Goal: Information Seeking & Learning: Learn about a topic

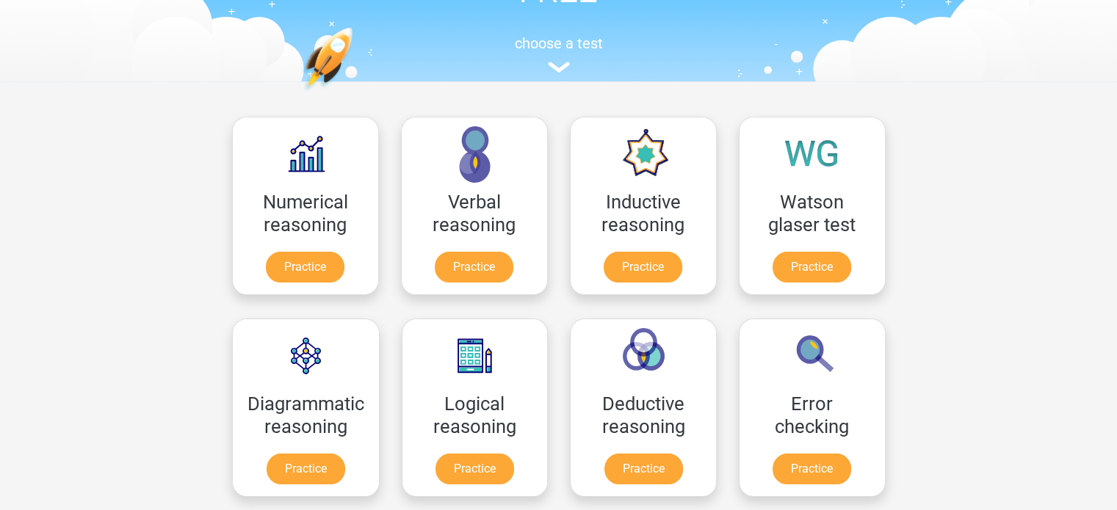
scroll to position [129, 0]
click at [614, 265] on link "Practice" at bounding box center [642, 269] width 82 height 32
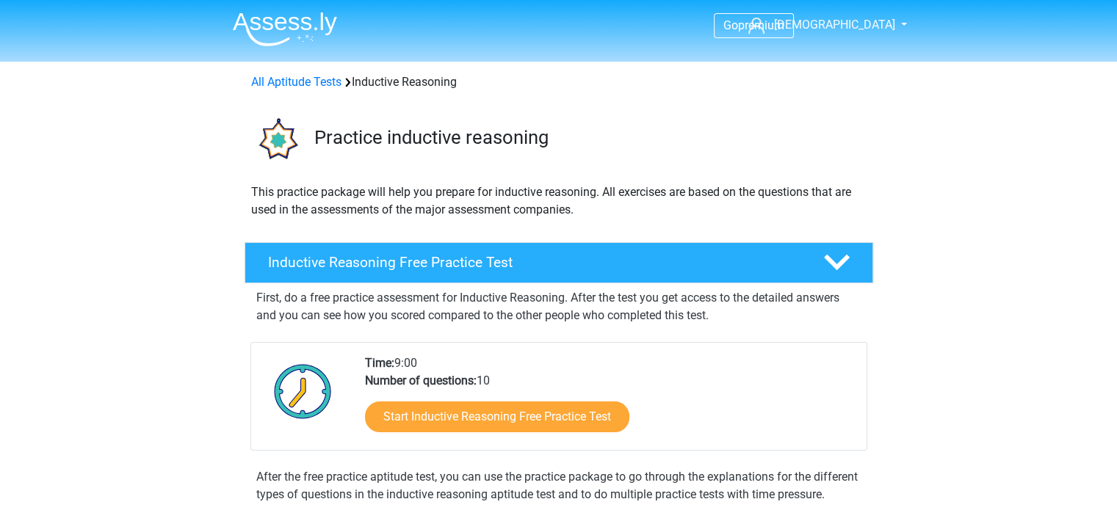
click at [264, 25] on img at bounding box center [285, 29] width 104 height 35
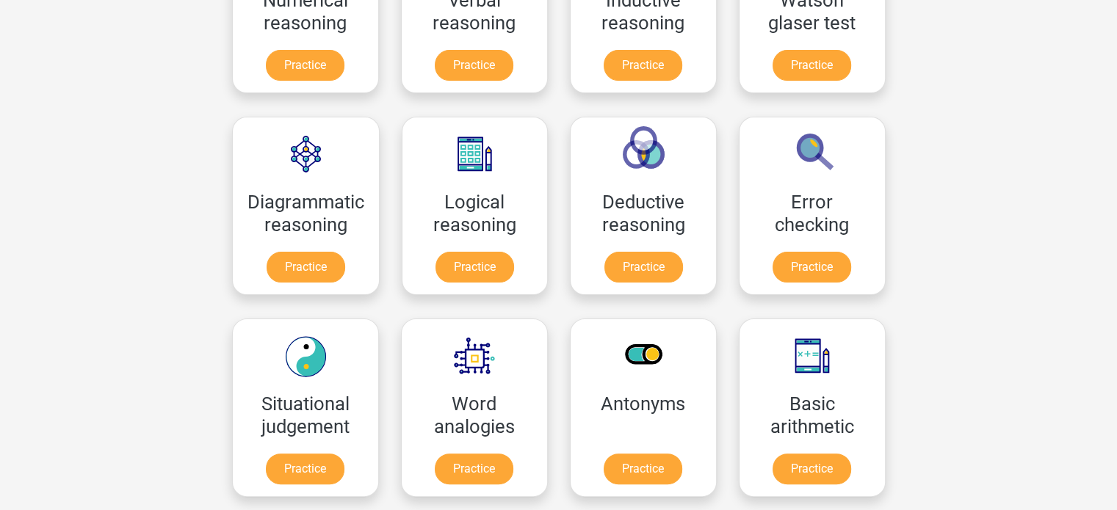
scroll to position [348, 0]
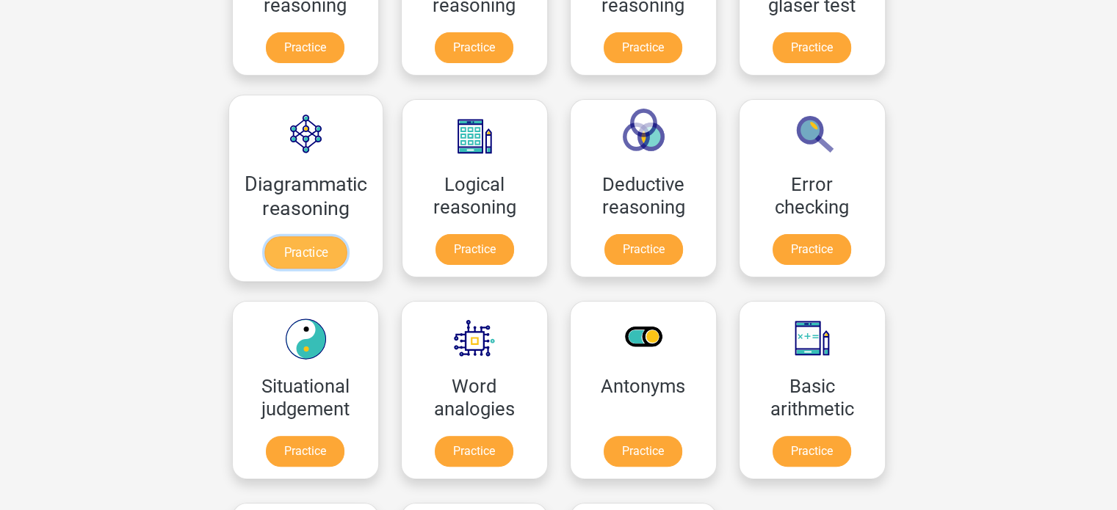
click at [297, 253] on link "Practice" at bounding box center [305, 252] width 82 height 32
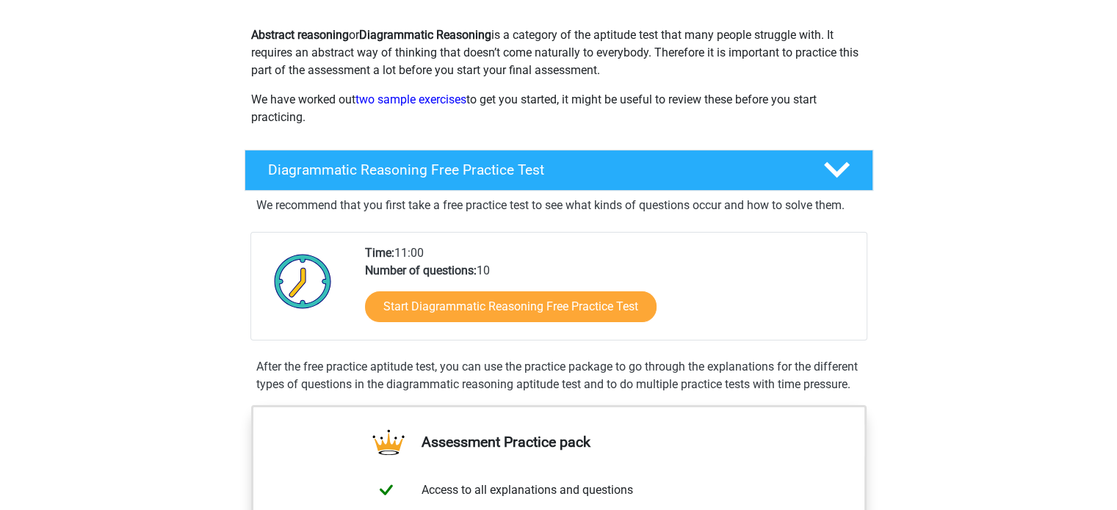
scroll to position [158, 0]
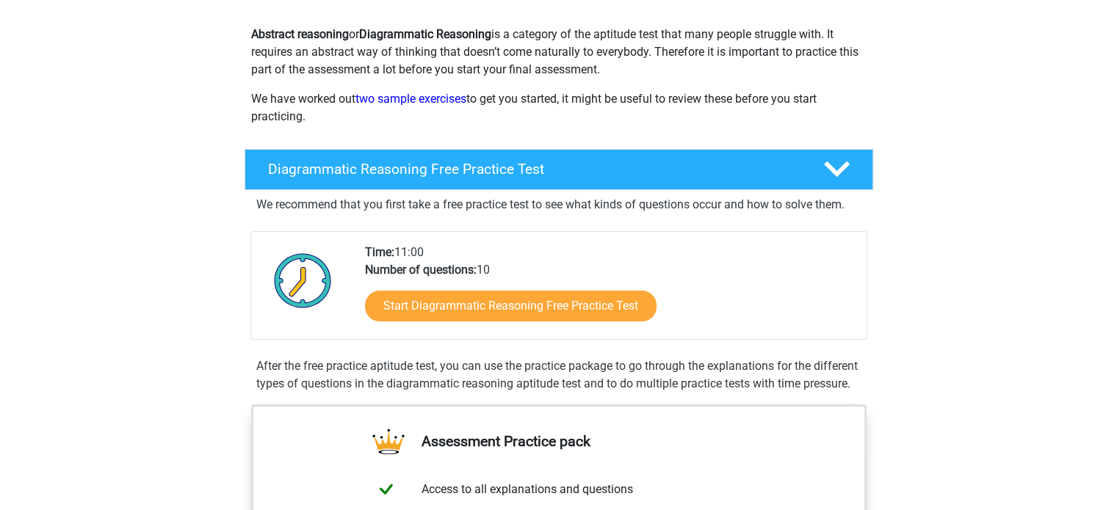
drag, startPoint x: 519, startPoint y: 19, endPoint x: 687, endPoint y: 73, distance: 176.5
click at [687, 73] on p "Abstract reasoning or Diagrammatic Reasoning is a category of the aptitude test…" at bounding box center [558, 52] width 615 height 53
drag, startPoint x: 274, startPoint y: 56, endPoint x: 480, endPoint y: 58, distance: 206.3
click at [480, 58] on p "Abstract reasoning or Diagrammatic Reasoning is a category of the aptitude test…" at bounding box center [558, 52] width 615 height 53
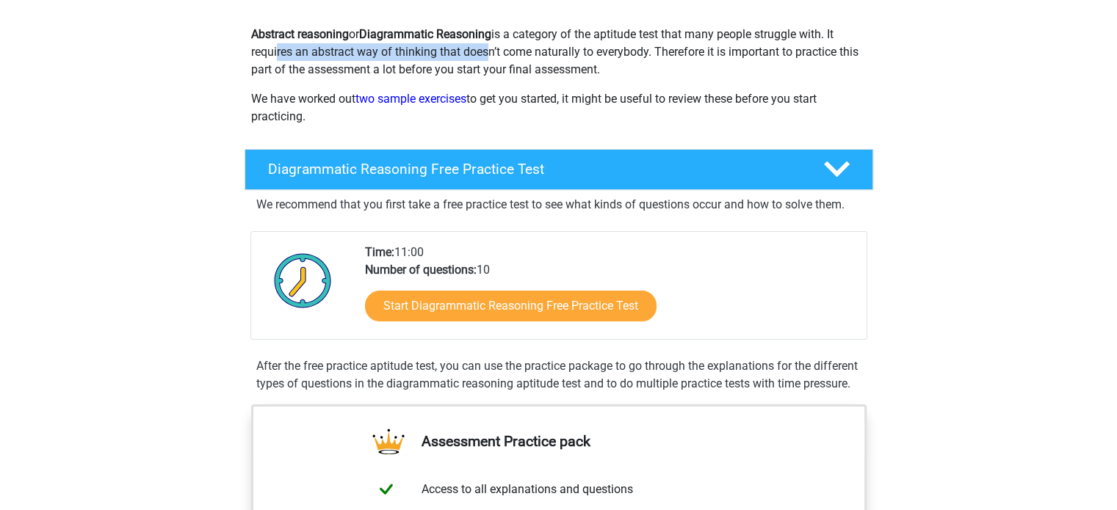
click at [480, 58] on p "Abstract reasoning or Diagrammatic Reasoning is a category of the aptitude test…" at bounding box center [558, 52] width 615 height 53
drag, startPoint x: 480, startPoint y: 58, endPoint x: 599, endPoint y: 77, distance: 120.5
click at [599, 77] on p "Abstract reasoning or Diagrammatic Reasoning is a category of the aptitude test…" at bounding box center [558, 52] width 615 height 53
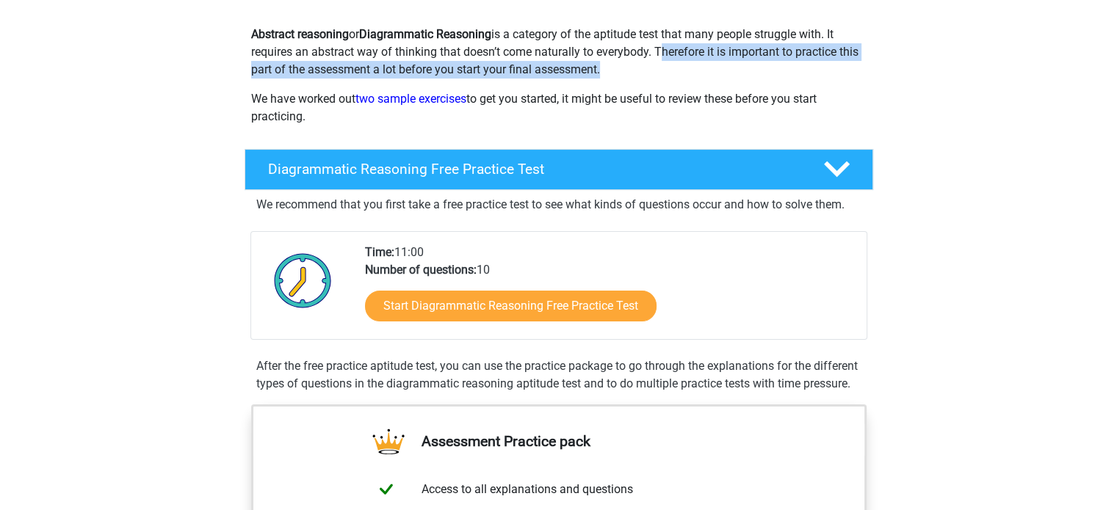
drag, startPoint x: 599, startPoint y: 77, endPoint x: 654, endPoint y: 48, distance: 62.4
click at [654, 48] on p "Abstract reasoning or Diagrammatic Reasoning is a category of the aptitude test…" at bounding box center [558, 52] width 615 height 53
drag, startPoint x: 654, startPoint y: 48, endPoint x: 717, endPoint y: 76, distance: 69.0
click at [717, 76] on p "Abstract reasoning or Diagrammatic Reasoning is a category of the aptitude test…" at bounding box center [558, 52] width 615 height 53
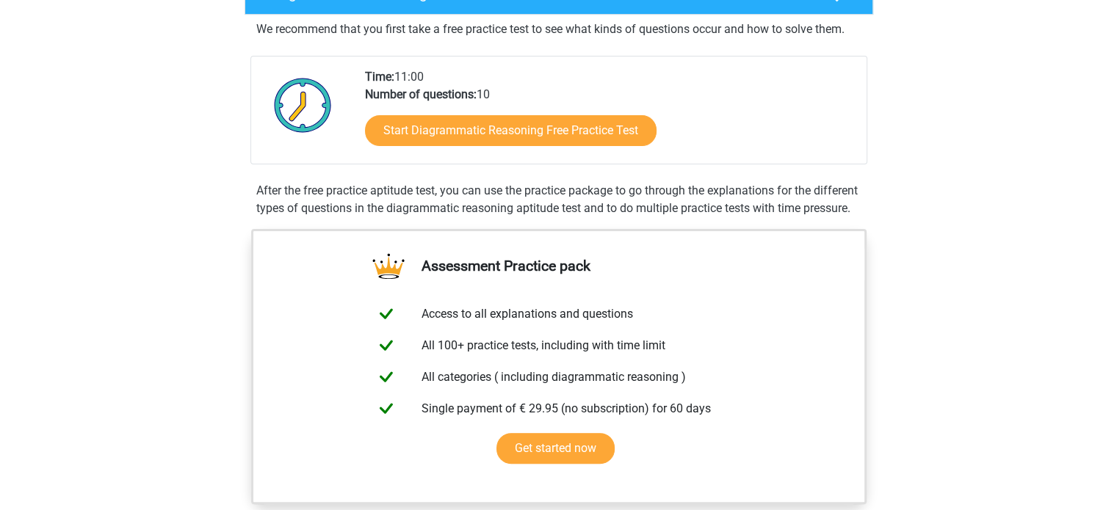
scroll to position [310, 0]
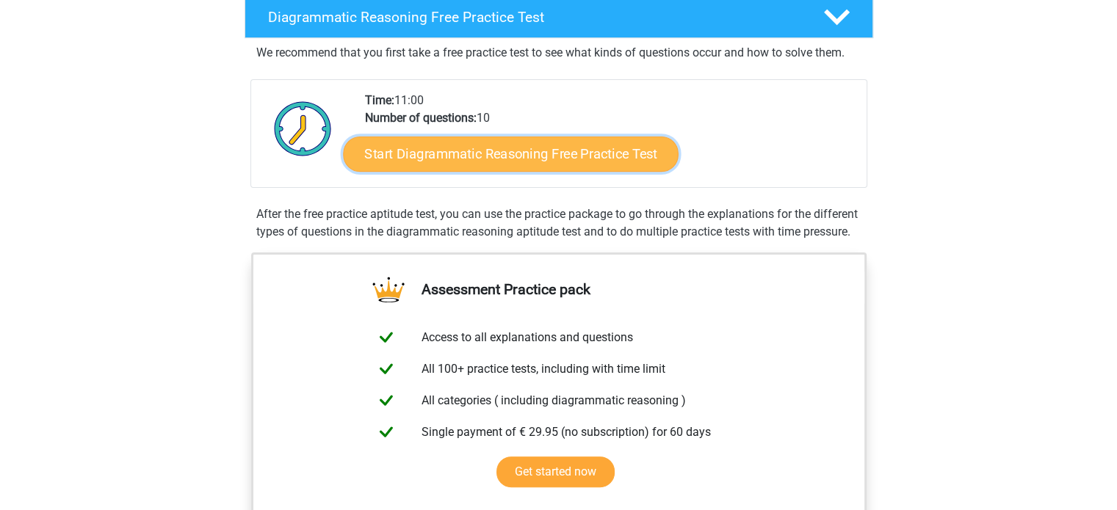
click at [407, 153] on link "Start Diagrammatic Reasoning Free Practice Test" at bounding box center [511, 153] width 336 height 35
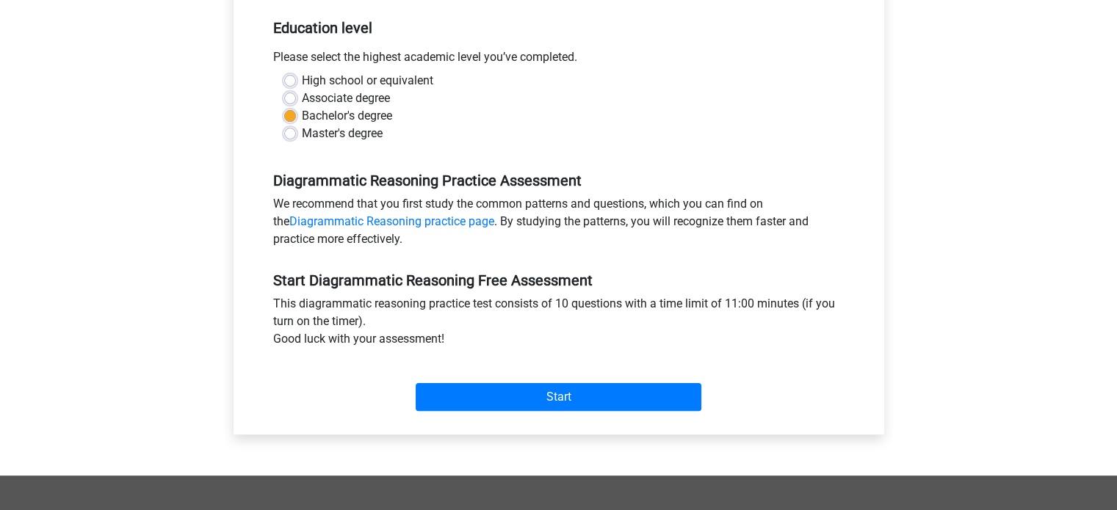
scroll to position [297, 0]
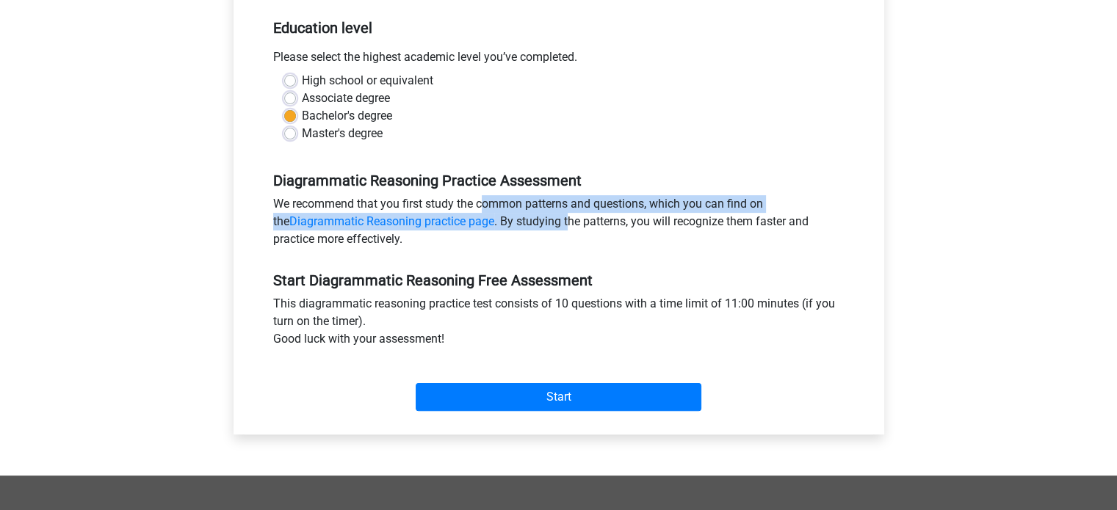
drag, startPoint x: 409, startPoint y: 205, endPoint x: 552, endPoint y: 221, distance: 144.1
click at [552, 221] on div "We recommend that you first study the common patterns and questions, which you …" at bounding box center [558, 224] width 593 height 59
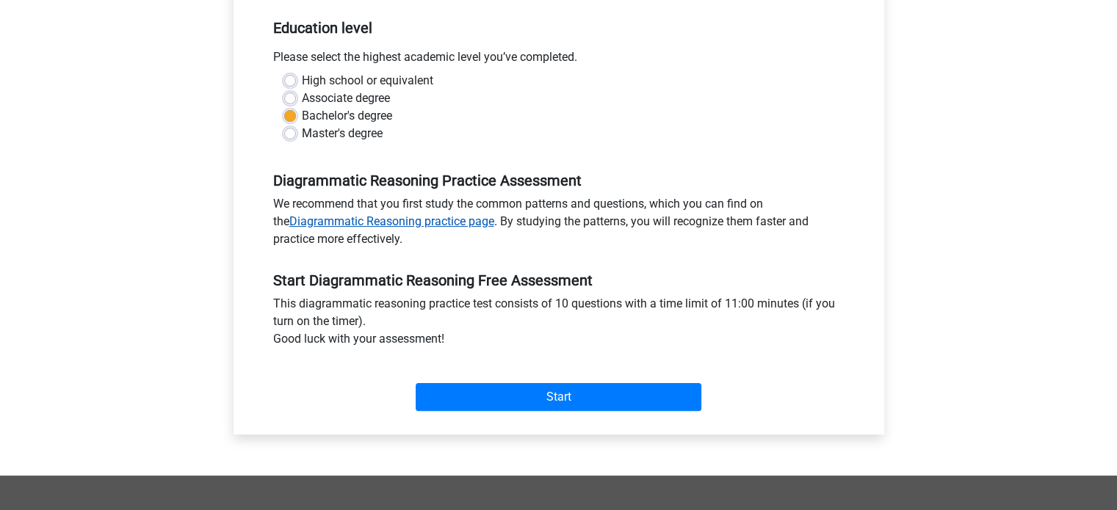
click at [467, 224] on link "Diagrammatic Reasoning practice page" at bounding box center [391, 221] width 205 height 14
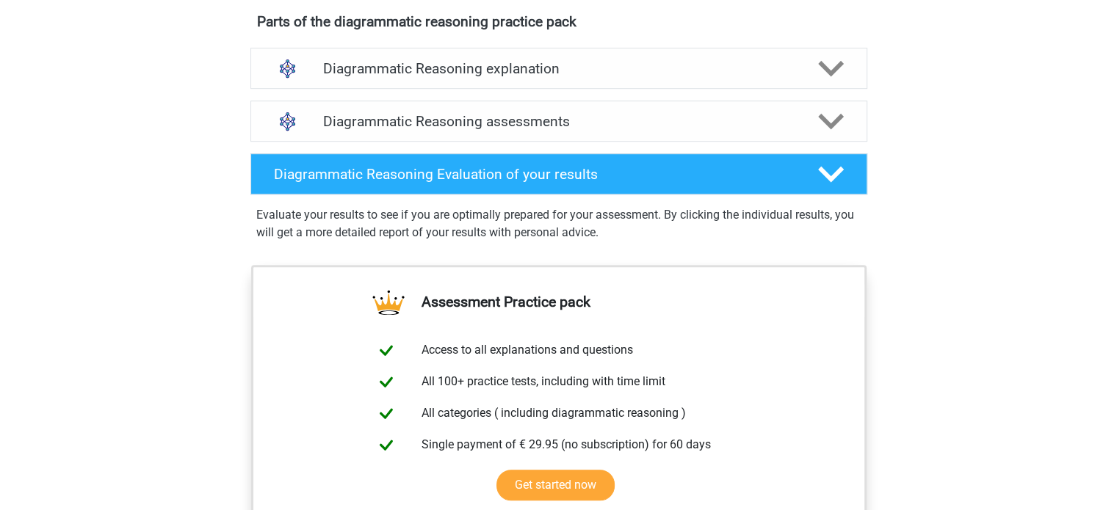
scroll to position [865, 0]
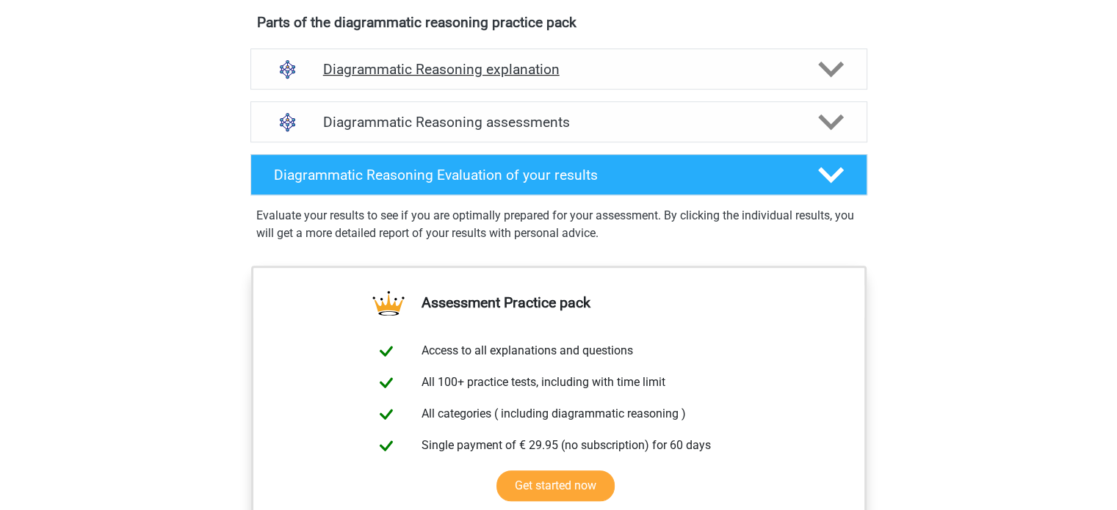
click at [828, 77] on polygon at bounding box center [831, 69] width 26 height 16
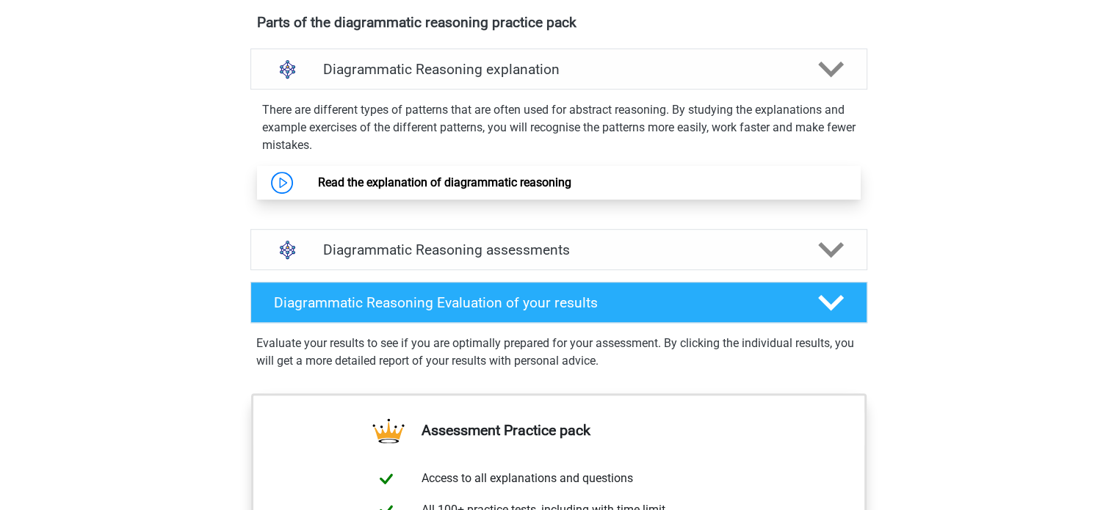
click at [354, 189] on link "Read the explanation of diagrammatic reasoning" at bounding box center [444, 182] width 253 height 14
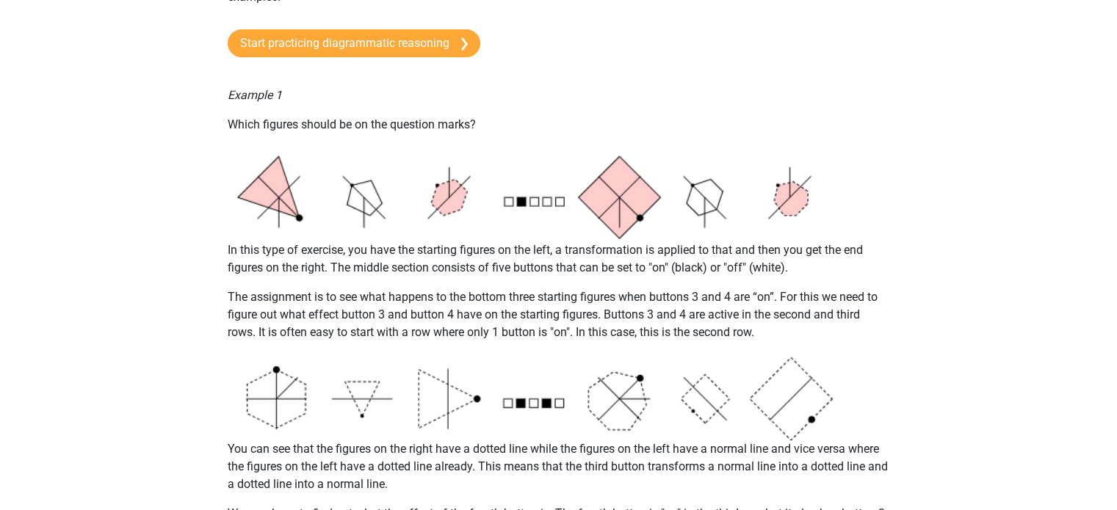
scroll to position [170, 0]
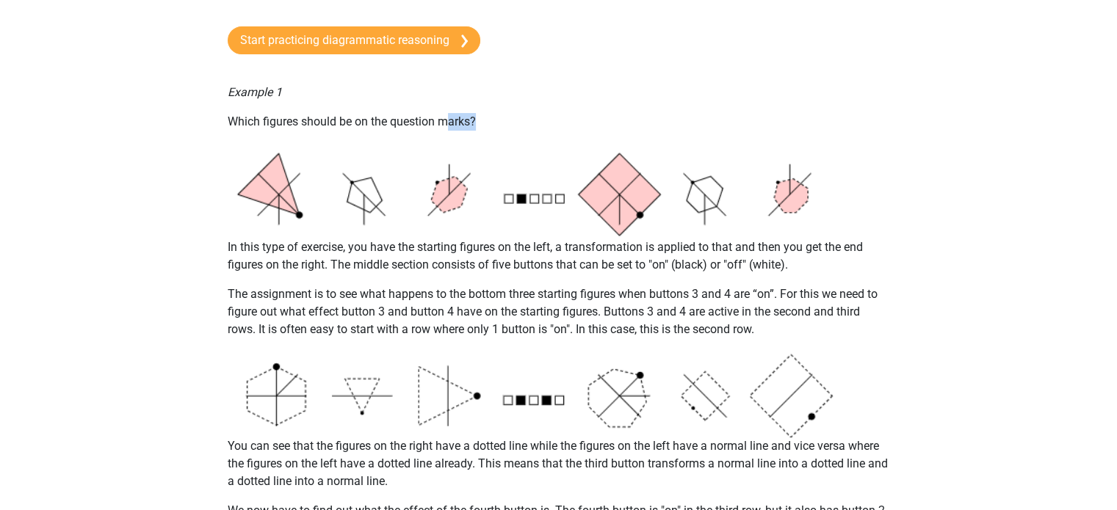
drag, startPoint x: 447, startPoint y: 121, endPoint x: 488, endPoint y: 134, distance: 43.0
drag, startPoint x: 355, startPoint y: 114, endPoint x: 464, endPoint y: 146, distance: 113.4
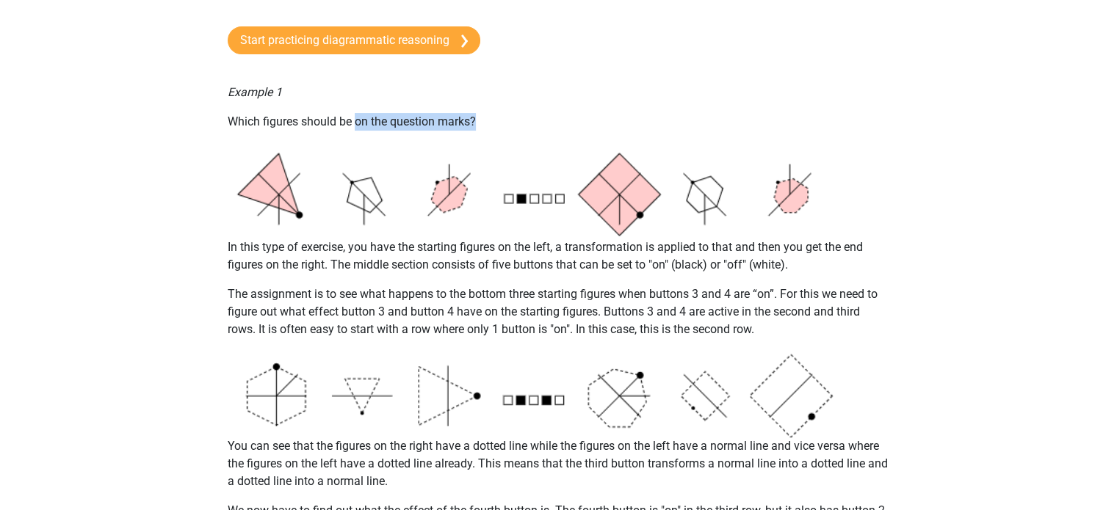
click at [464, 146] on img at bounding box center [559, 190] width 662 height 96
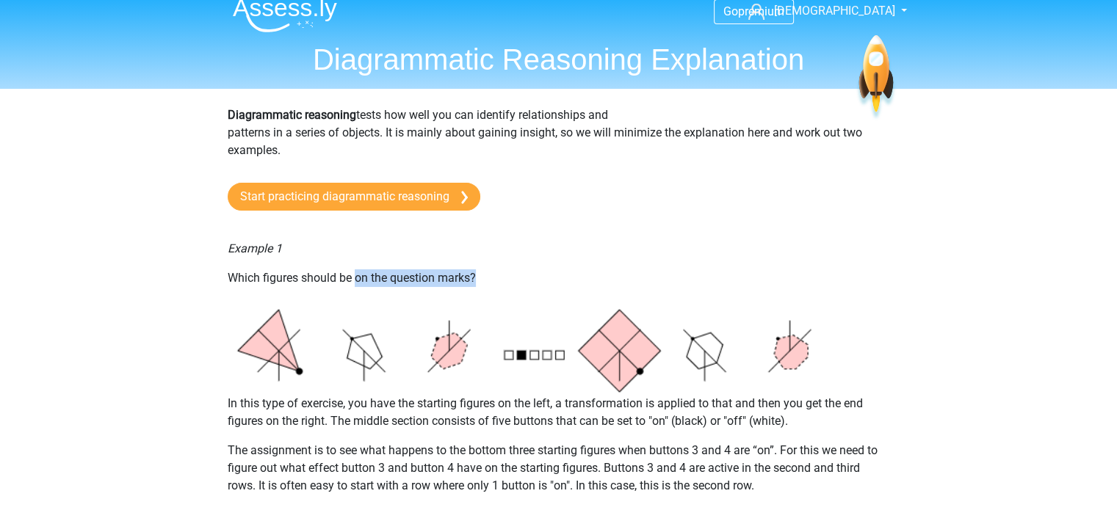
scroll to position [0, 0]
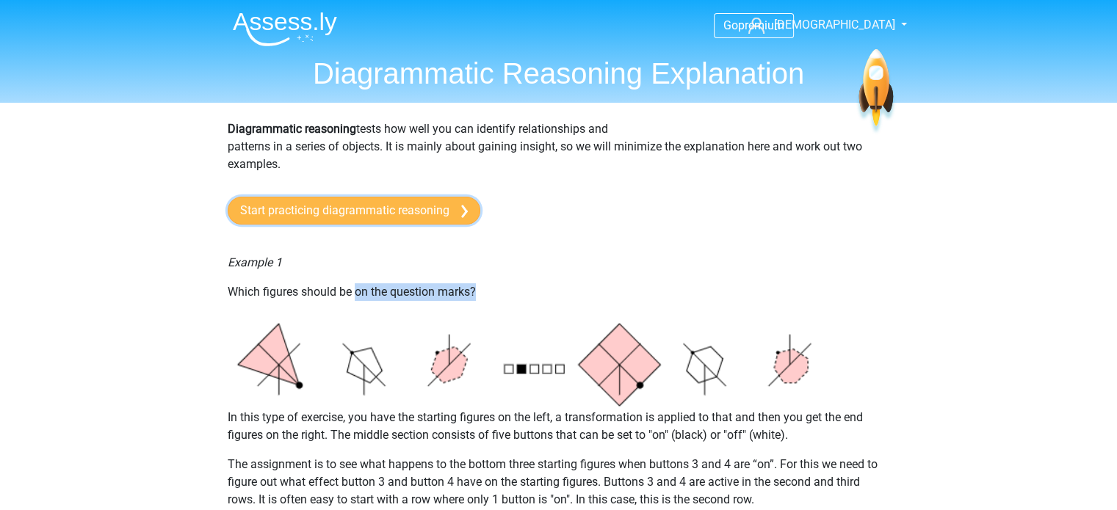
click at [303, 209] on link "Start practicing diagrammatic reasoning" at bounding box center [354, 211] width 253 height 28
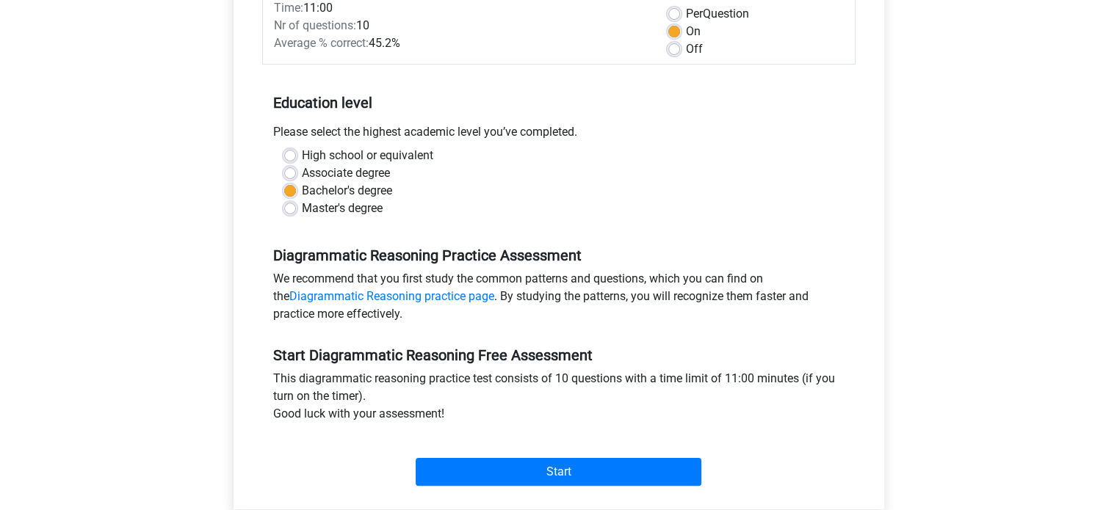
scroll to position [225, 0]
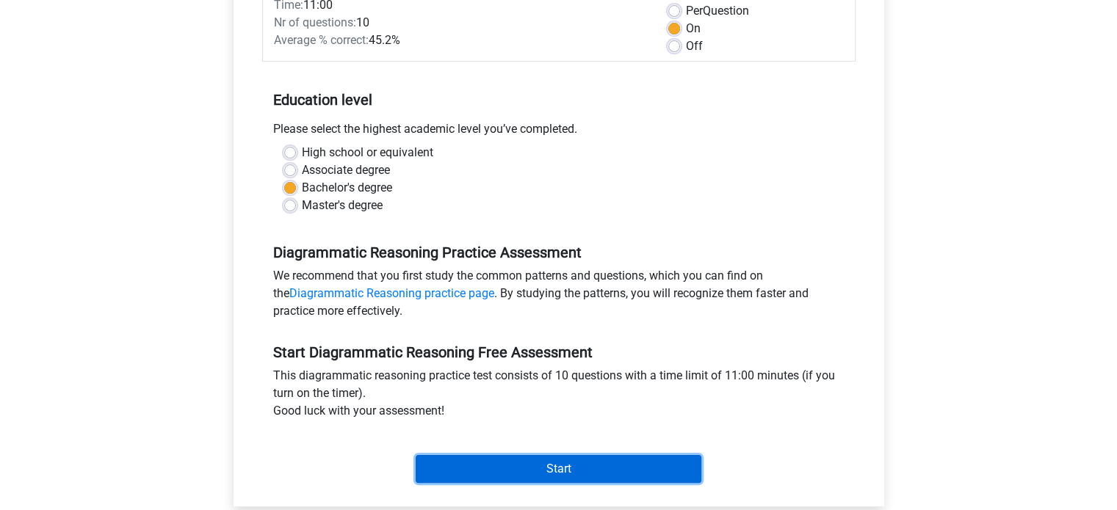
click at [561, 474] on input "Start" at bounding box center [559, 469] width 286 height 28
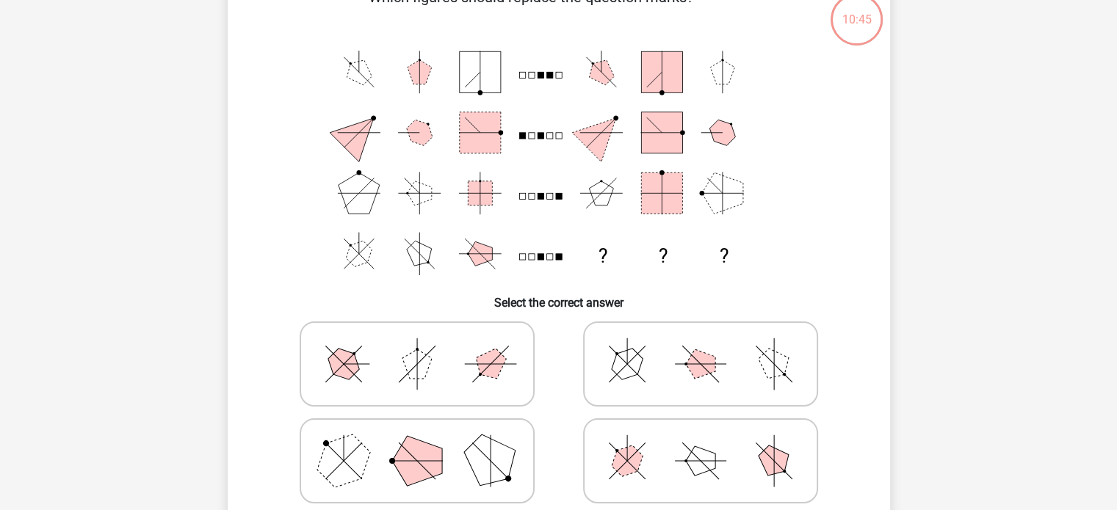
scroll to position [95, 0]
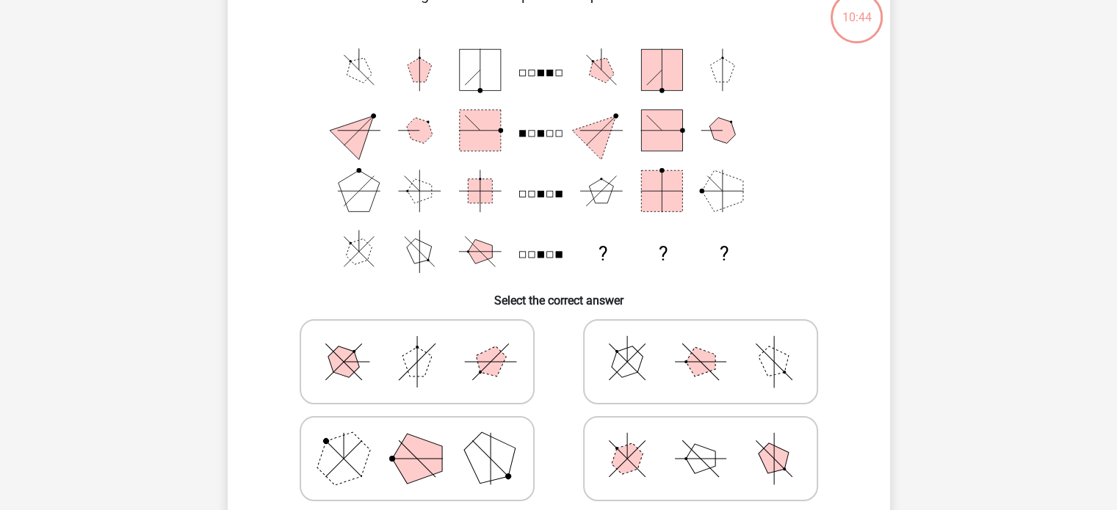
click at [658, 388] on icon at bounding box center [700, 361] width 220 height 73
click at [701, 344] on input "radio" at bounding box center [706, 339] width 10 height 10
radio input "true"
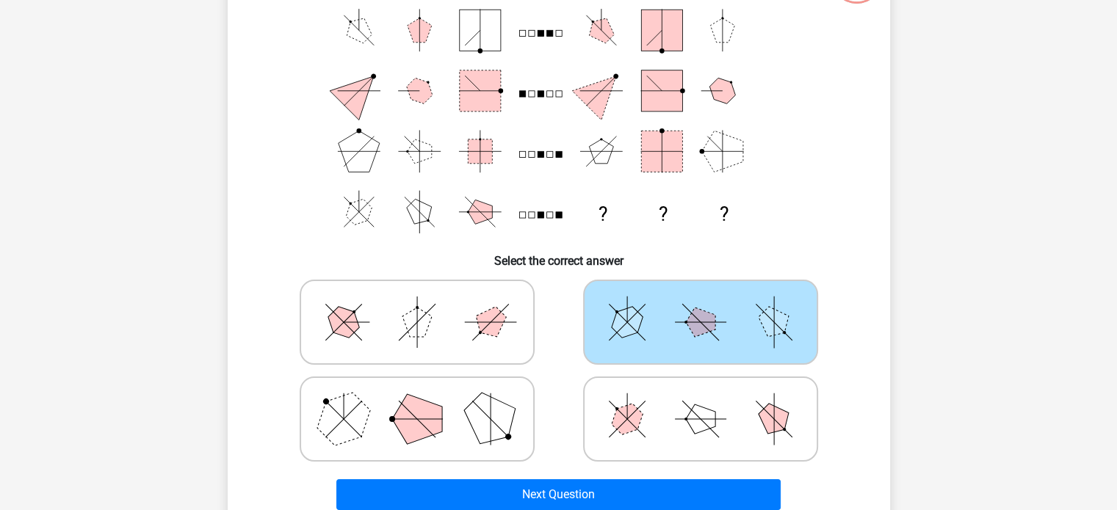
scroll to position [146, 0]
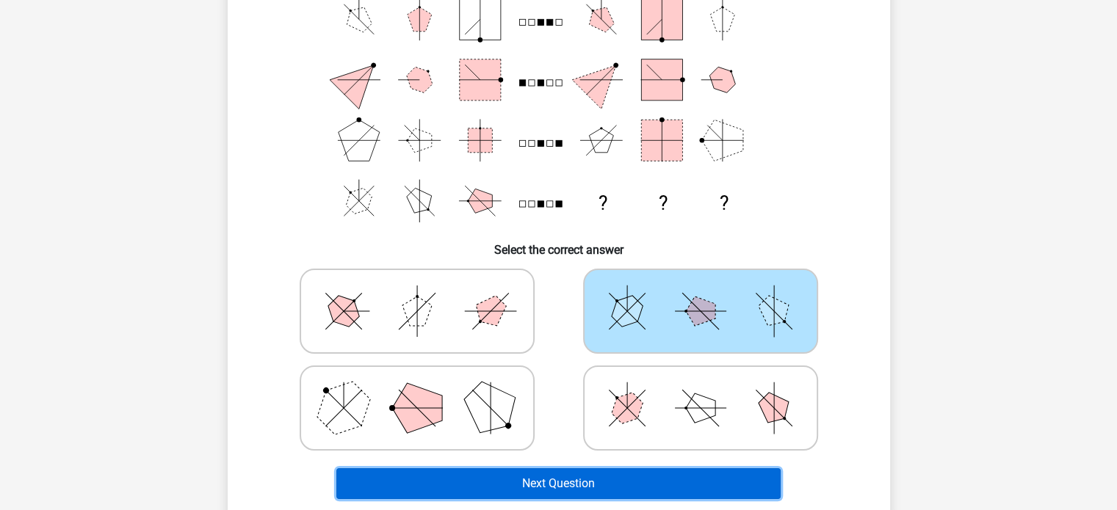
click at [620, 481] on button "Next Question" at bounding box center [558, 483] width 444 height 31
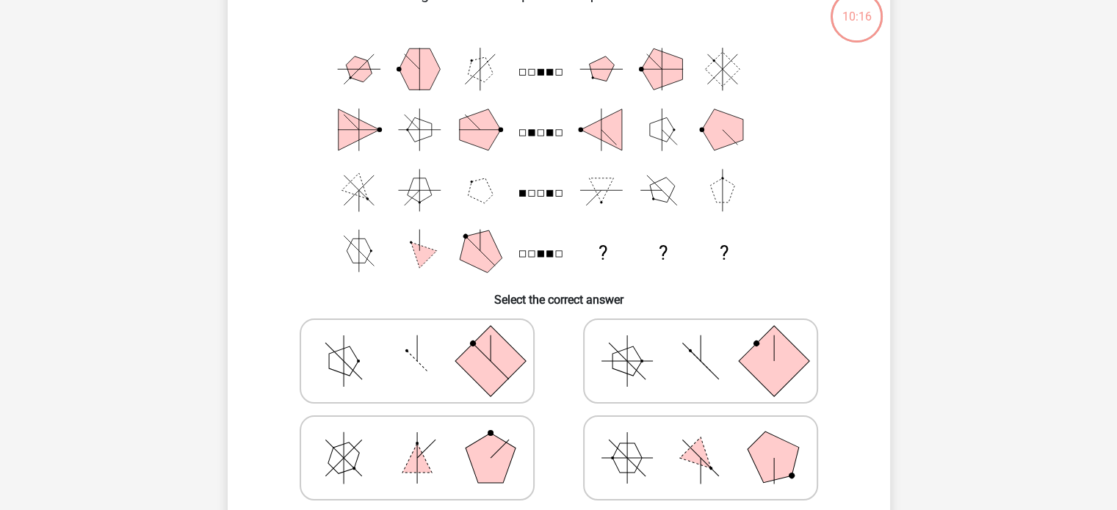
scroll to position [98, 0]
drag, startPoint x: 338, startPoint y: 199, endPoint x: 373, endPoint y: 247, distance: 59.9
click at [373, 247] on icon "? ? ?" at bounding box center [559, 158] width 592 height 242
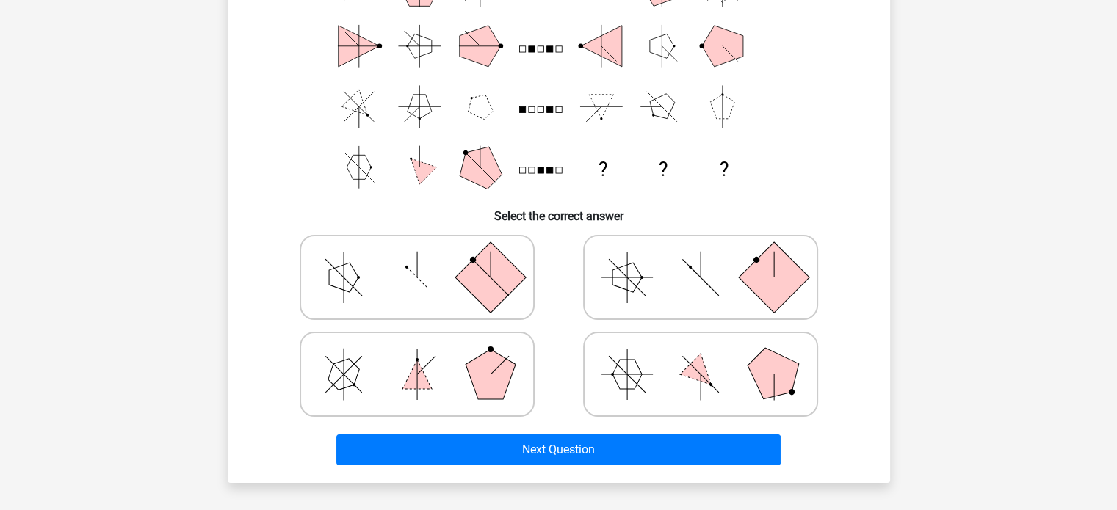
scroll to position [181, 0]
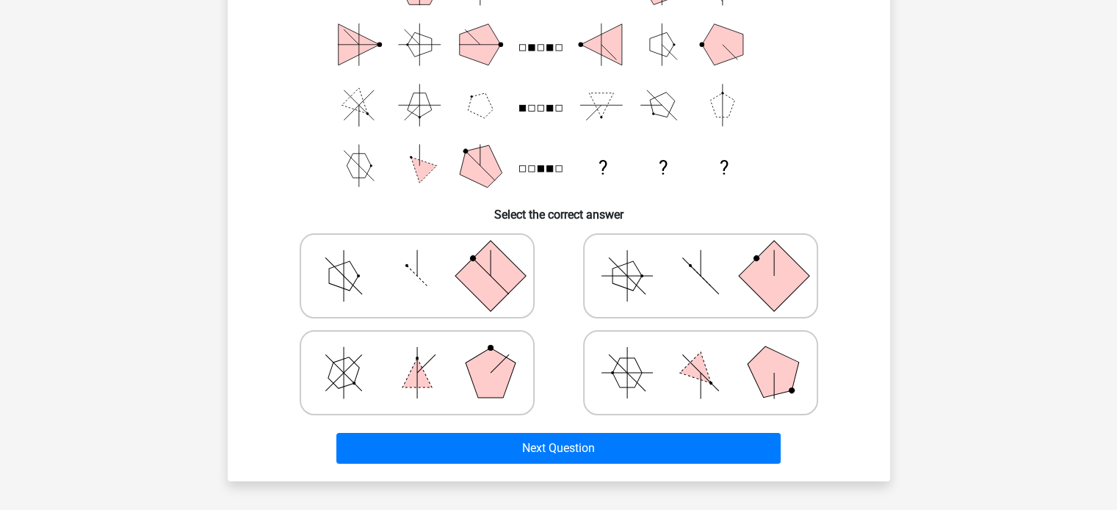
click at [412, 355] on icon at bounding box center [417, 372] width 220 height 73
click at [417, 355] on input "radio" at bounding box center [422, 350] width 10 height 10
radio input "true"
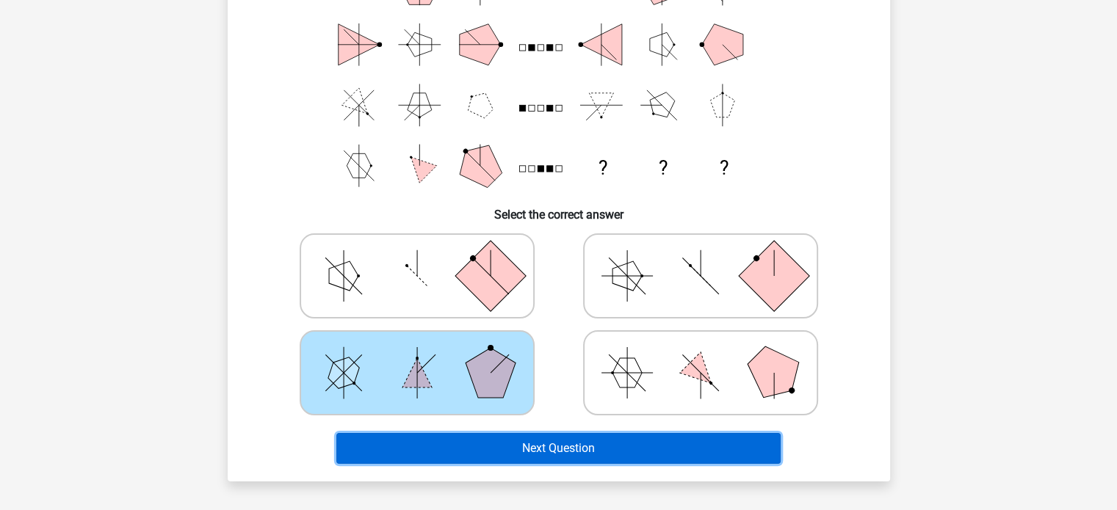
click at [575, 455] on button "Next Question" at bounding box center [558, 448] width 444 height 31
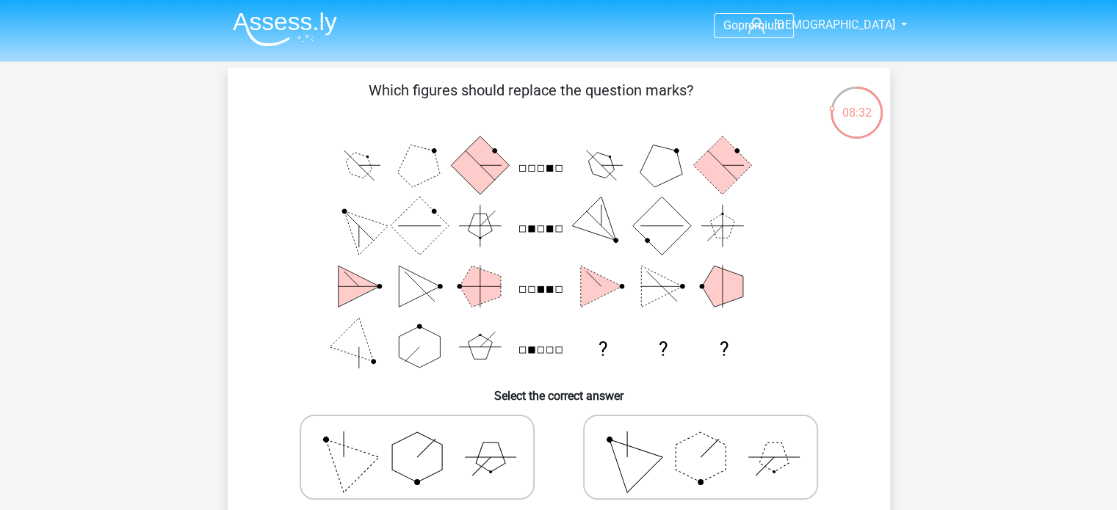
scroll to position [8, 0]
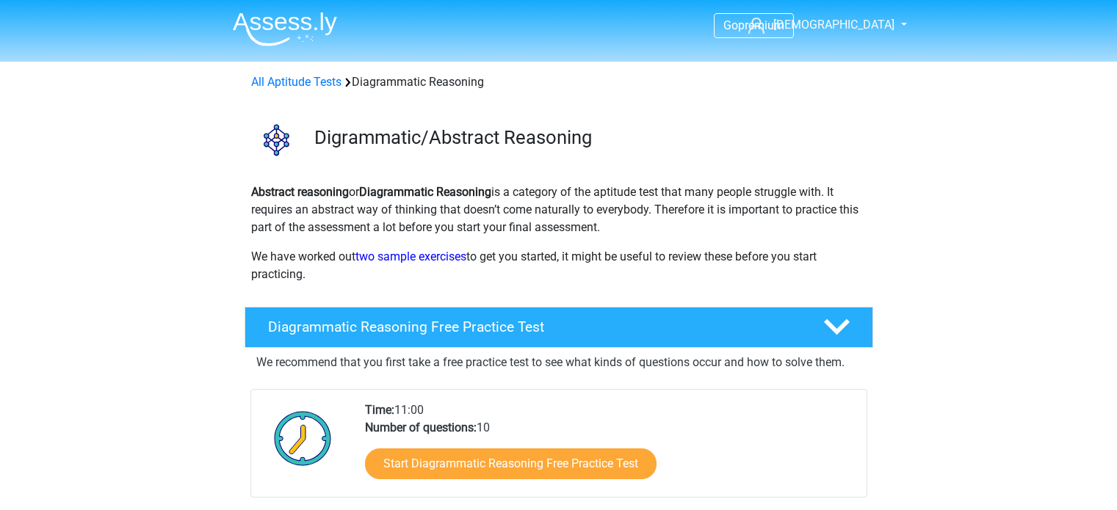
scroll to position [865, 0]
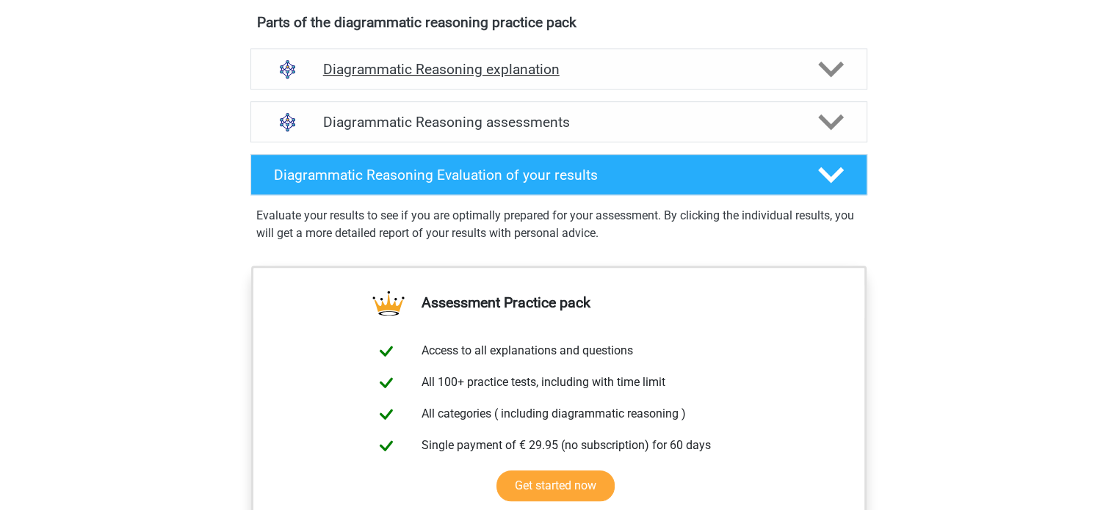
click at [446, 90] on div "Diagrammatic Reasoning explanation" at bounding box center [558, 68] width 617 height 41
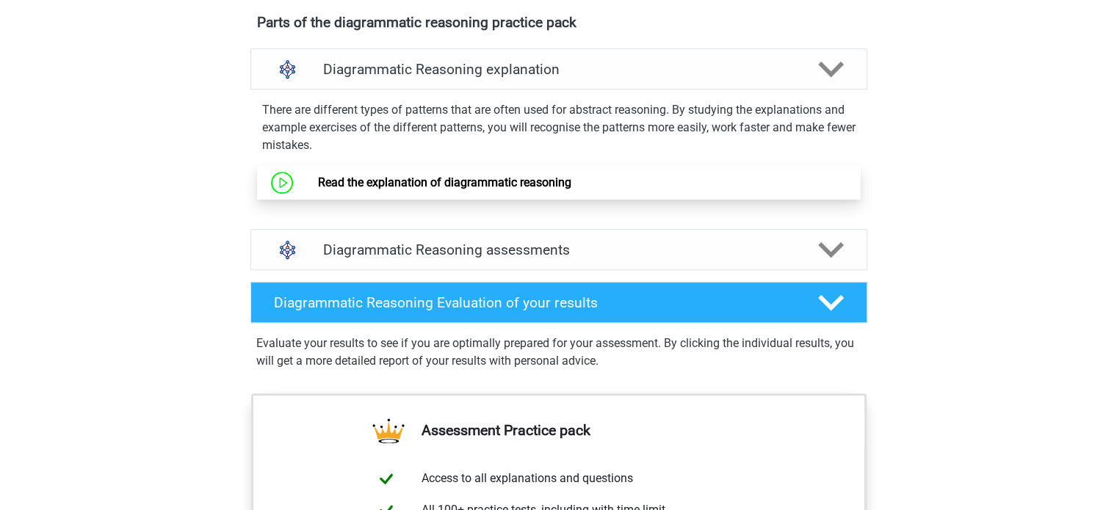
click at [488, 189] on link "Read the explanation of diagrammatic reasoning" at bounding box center [444, 182] width 253 height 14
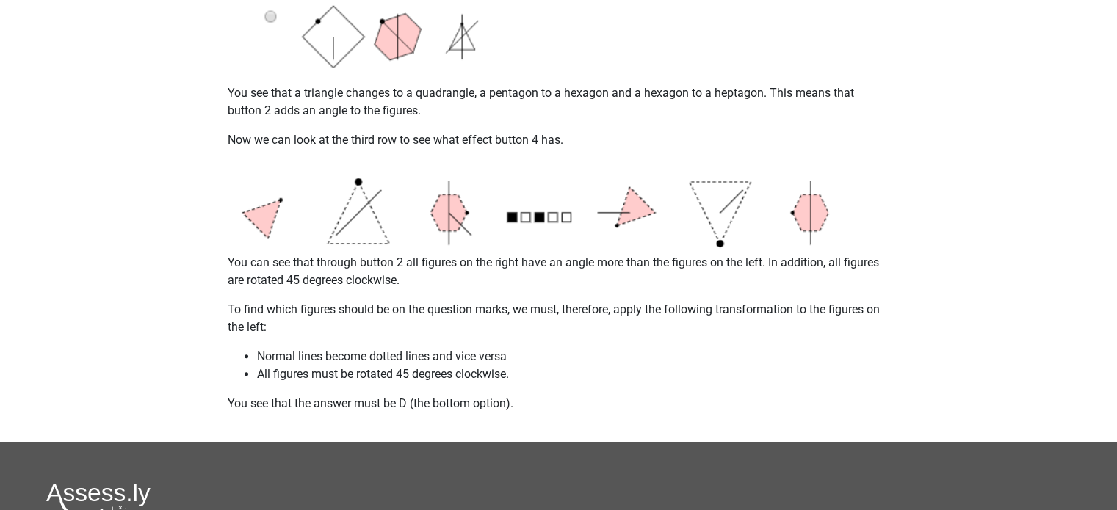
scroll to position [1415, 0]
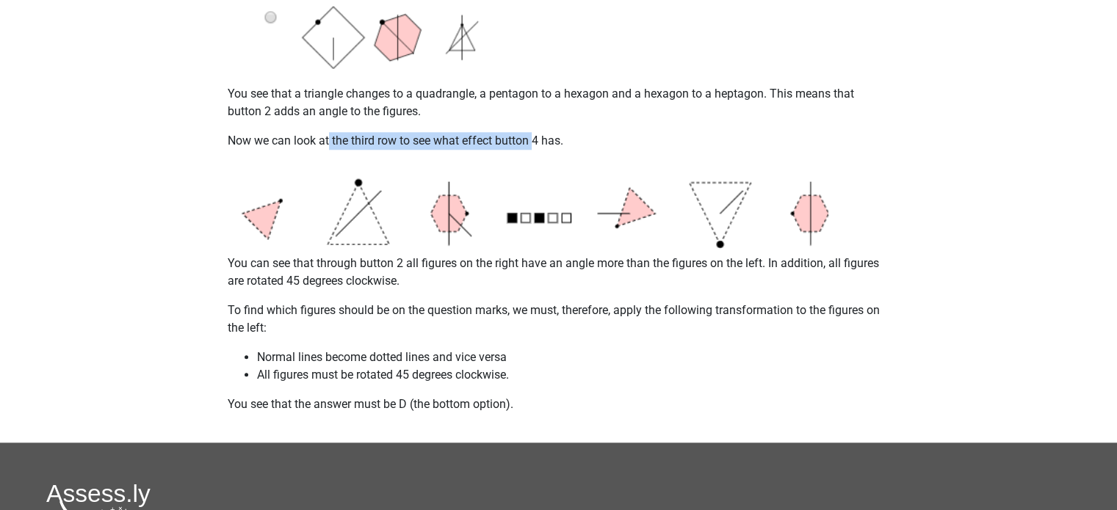
drag, startPoint x: 329, startPoint y: 142, endPoint x: 535, endPoint y: 148, distance: 206.4
click at [535, 148] on p "Now we can look at the third row to see what effect button 4 has." at bounding box center [559, 141] width 662 height 18
click at [344, 142] on p "Now we can look at the third row to see what effect button 4 has." at bounding box center [559, 141] width 662 height 18
drag, startPoint x: 344, startPoint y: 142, endPoint x: 443, endPoint y: 150, distance: 99.5
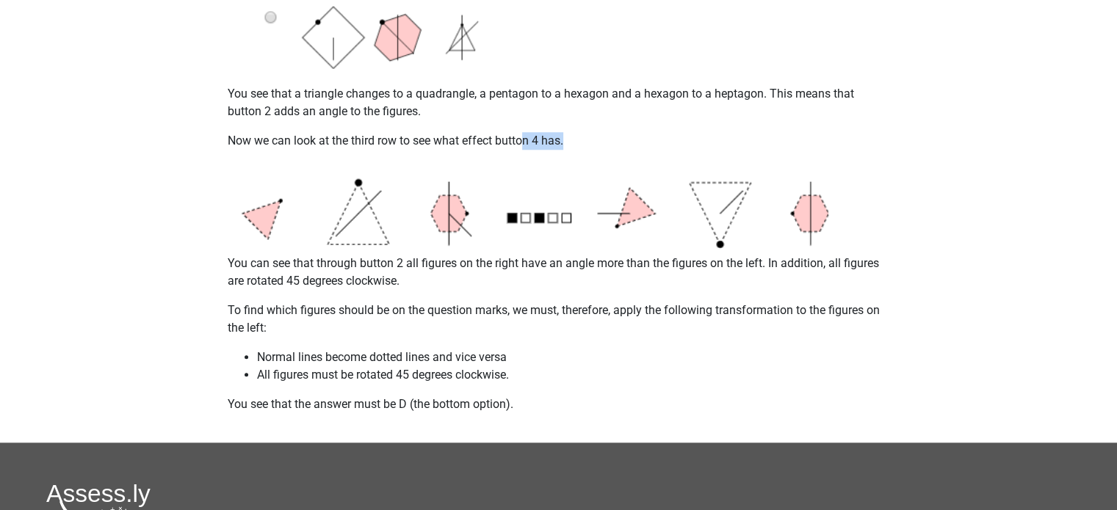
drag, startPoint x: 524, startPoint y: 142, endPoint x: 572, endPoint y: 152, distance: 49.4
click at [501, 143] on p "Now we can look at the third row to see what effect button 4 has." at bounding box center [559, 141] width 662 height 18
drag, startPoint x: 501, startPoint y: 143, endPoint x: 546, endPoint y: 148, distance: 45.0
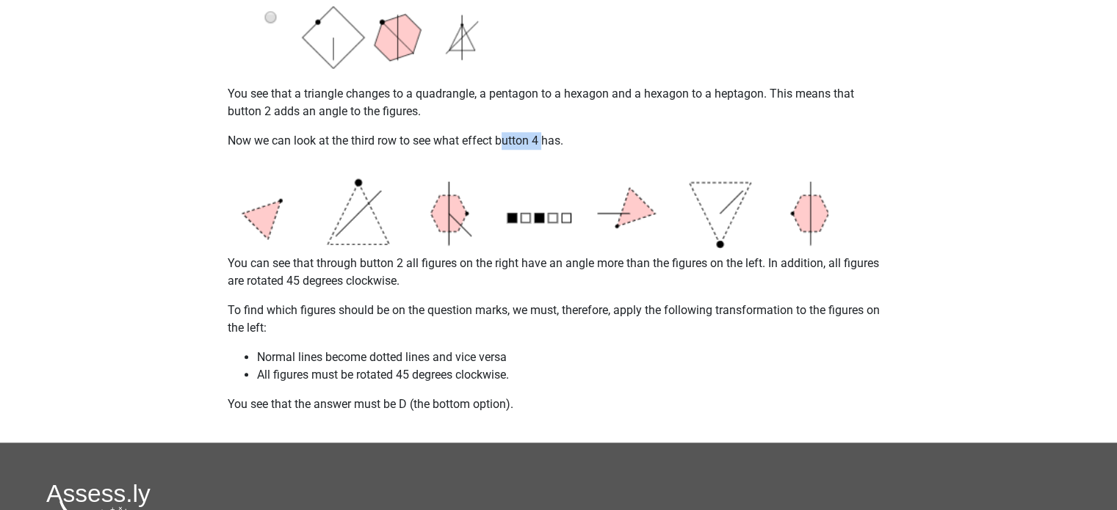
click at [546, 148] on p "Now we can look at the third row to see what effect button 4 has." at bounding box center [559, 141] width 662 height 18
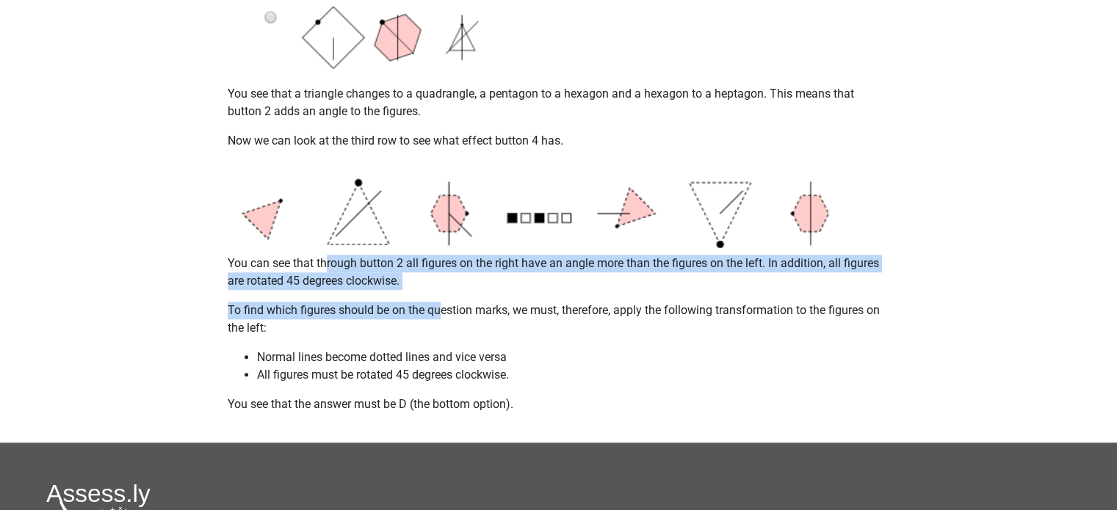
drag, startPoint x: 329, startPoint y: 269, endPoint x: 443, endPoint y: 292, distance: 116.1
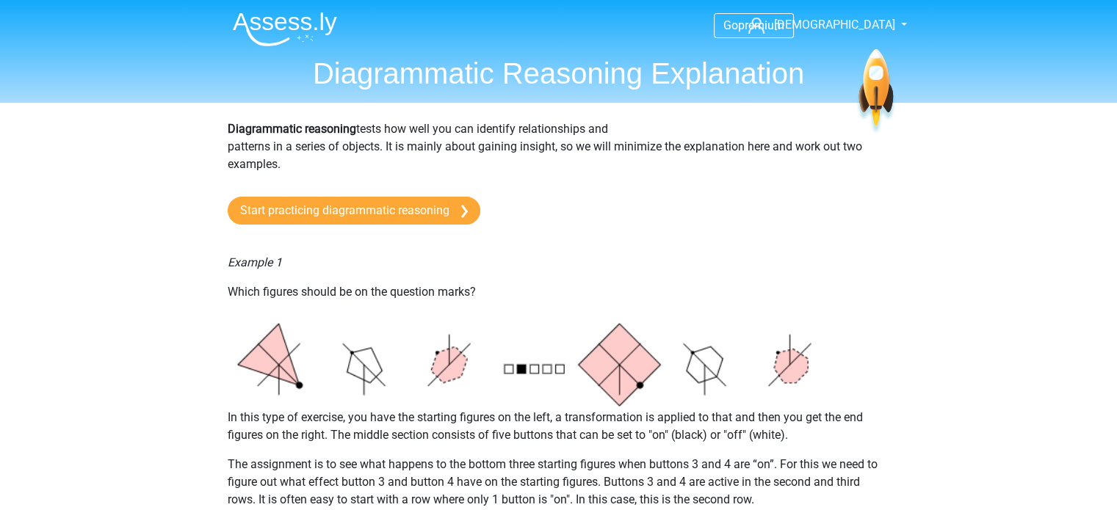
scroll to position [0, 0]
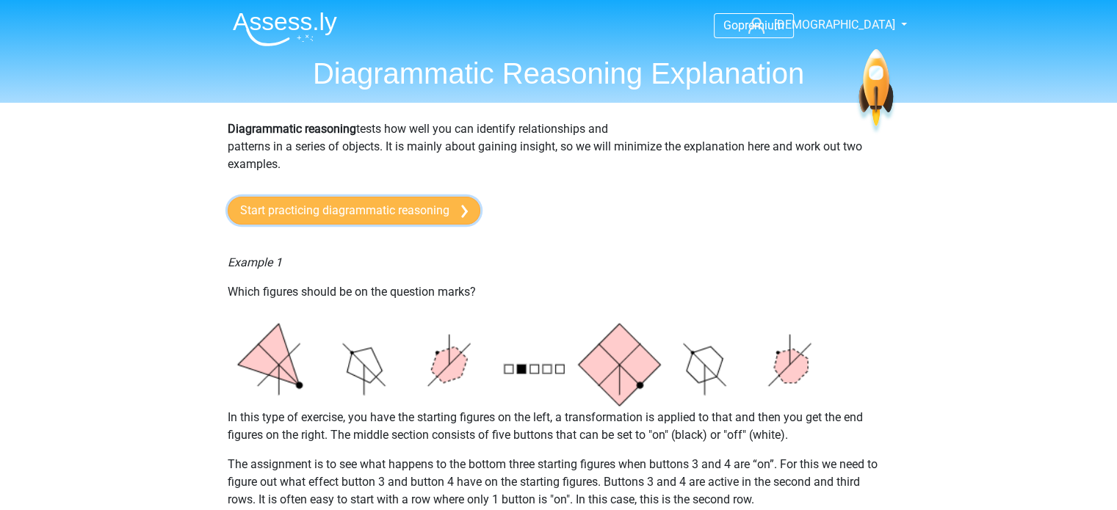
click at [459, 213] on link "Start practicing diagrammatic reasoning" at bounding box center [354, 211] width 253 height 28
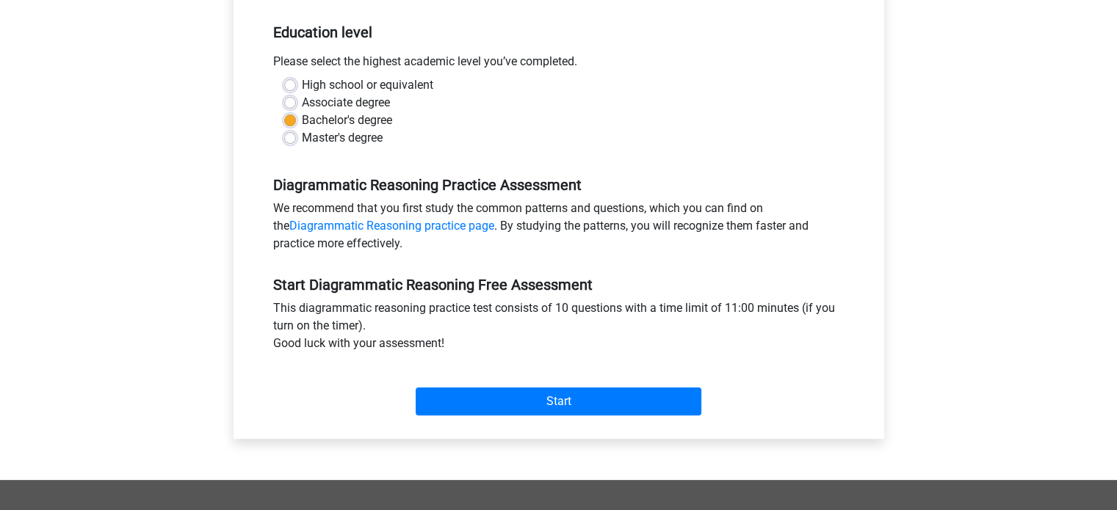
scroll to position [294, 0]
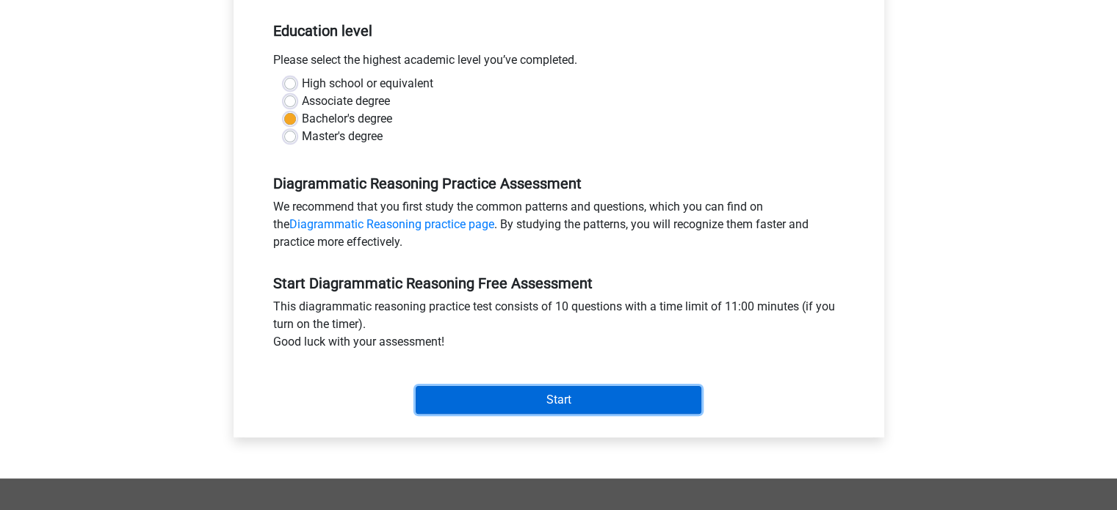
click at [602, 405] on input "Start" at bounding box center [559, 400] width 286 height 28
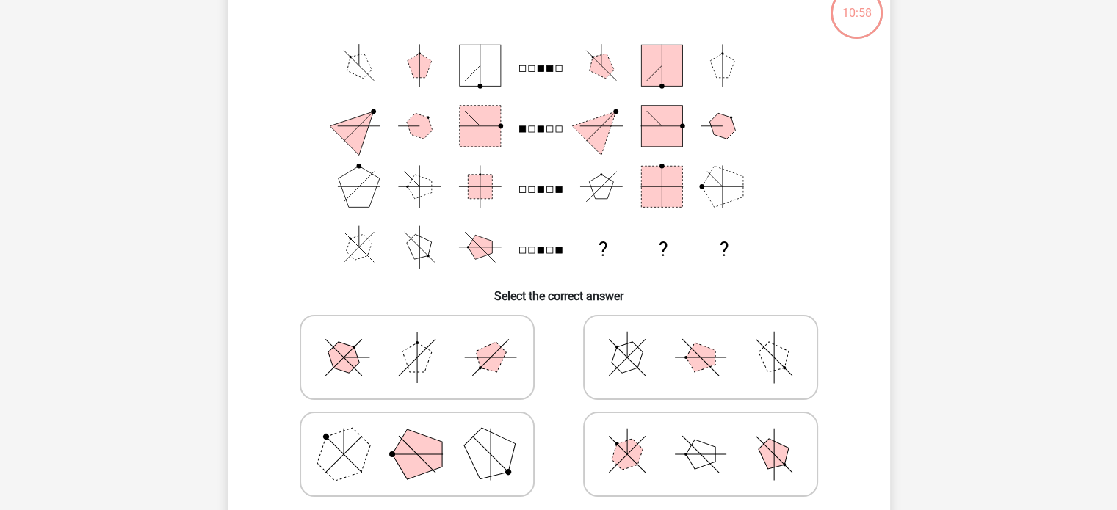
scroll to position [188, 0]
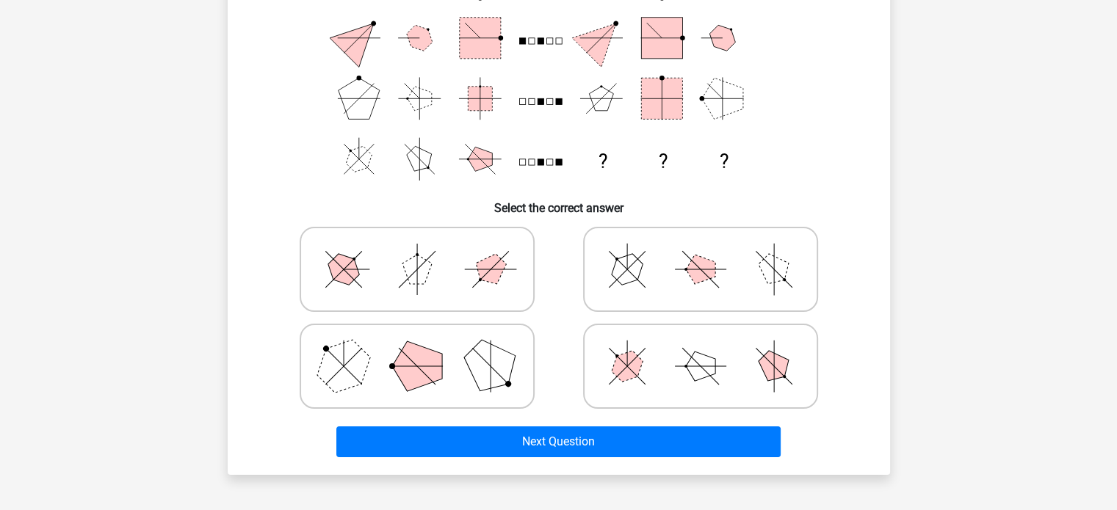
click at [637, 372] on polygon at bounding box center [627, 367] width 42 height 42
click at [701, 348] on input "radio" at bounding box center [706, 344] width 10 height 10
radio input "true"
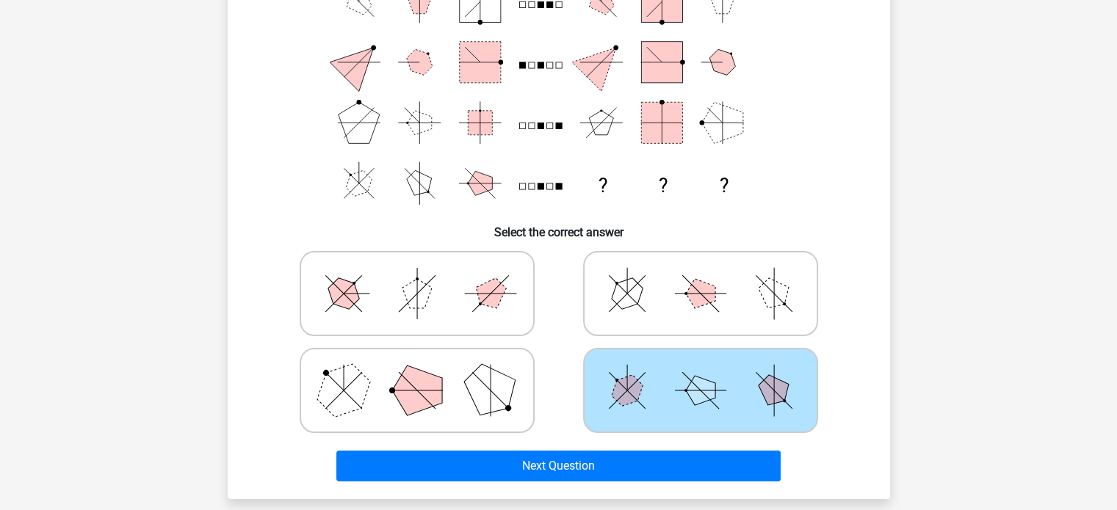
scroll to position [164, 0]
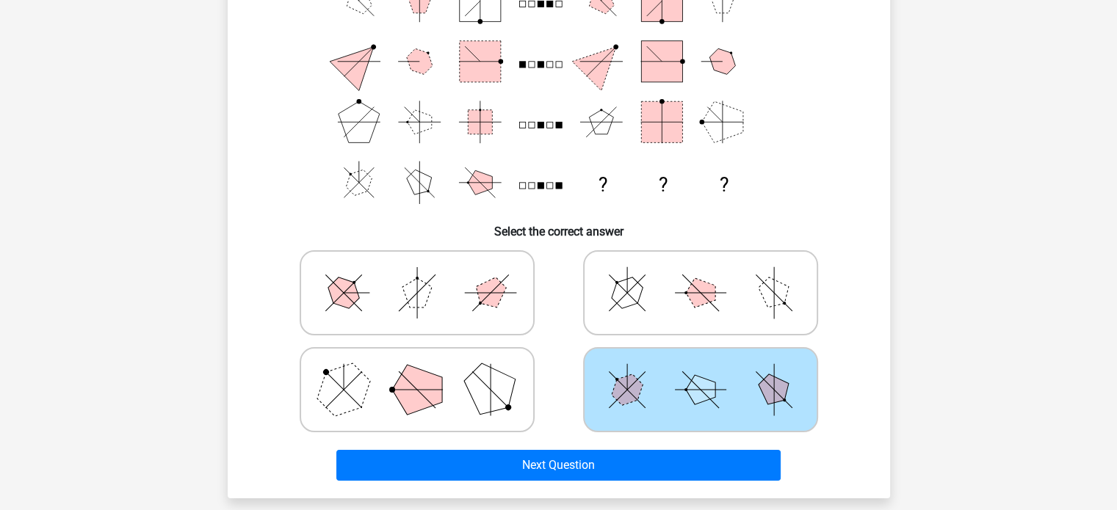
click at [420, 386] on polygon at bounding box center [417, 390] width 50 height 50
click at [420, 372] on input "radio" at bounding box center [422, 367] width 10 height 10
radio input "true"
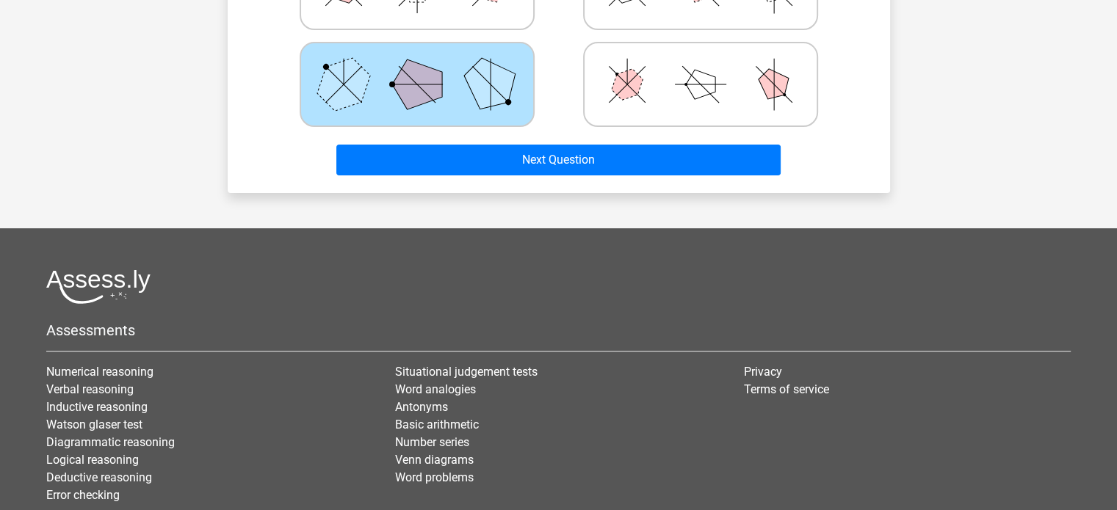
scroll to position [476, 0]
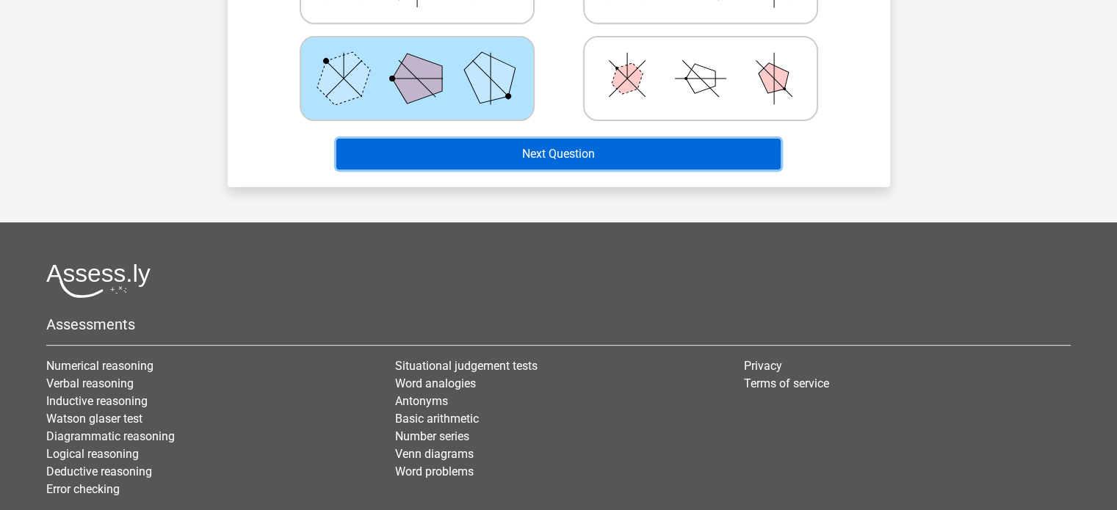
click at [578, 144] on button "Next Question" at bounding box center [558, 154] width 444 height 31
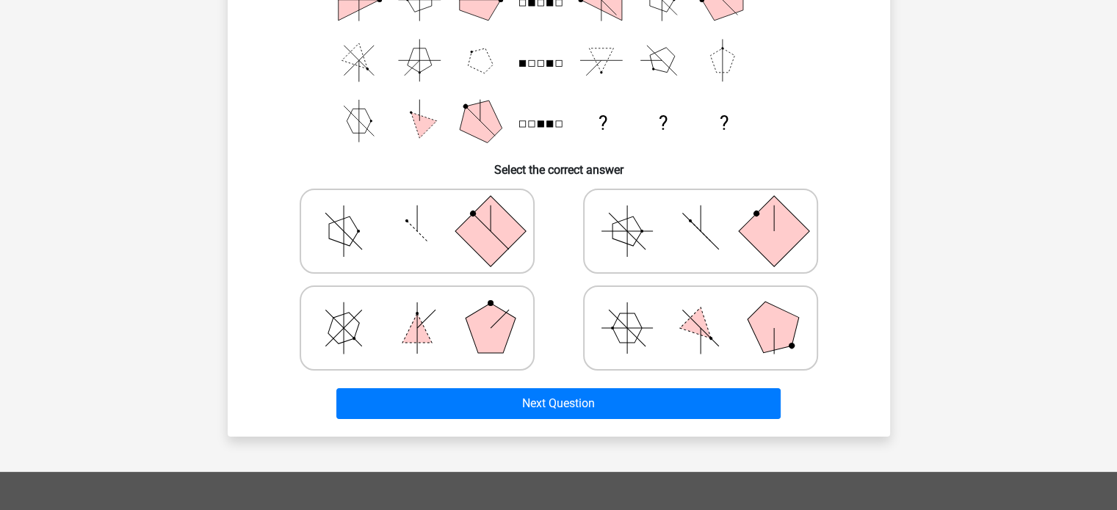
scroll to position [227, 0]
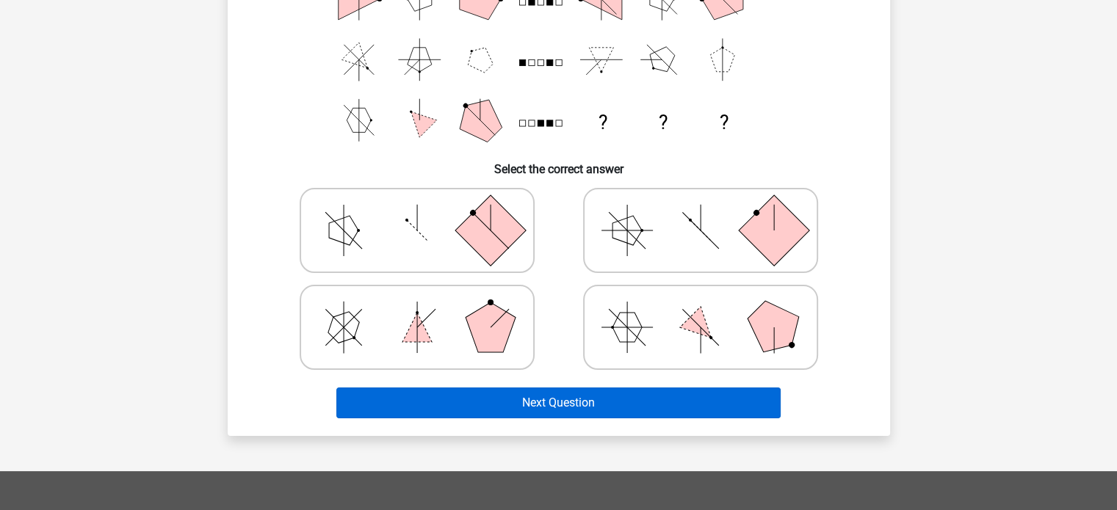
drag, startPoint x: 633, startPoint y: 316, endPoint x: 643, endPoint y: 396, distance: 79.9
click at [643, 396] on div "Which figures should replace the question marks? ? ? ? Select the correct answer" at bounding box center [559, 138] width 651 height 572
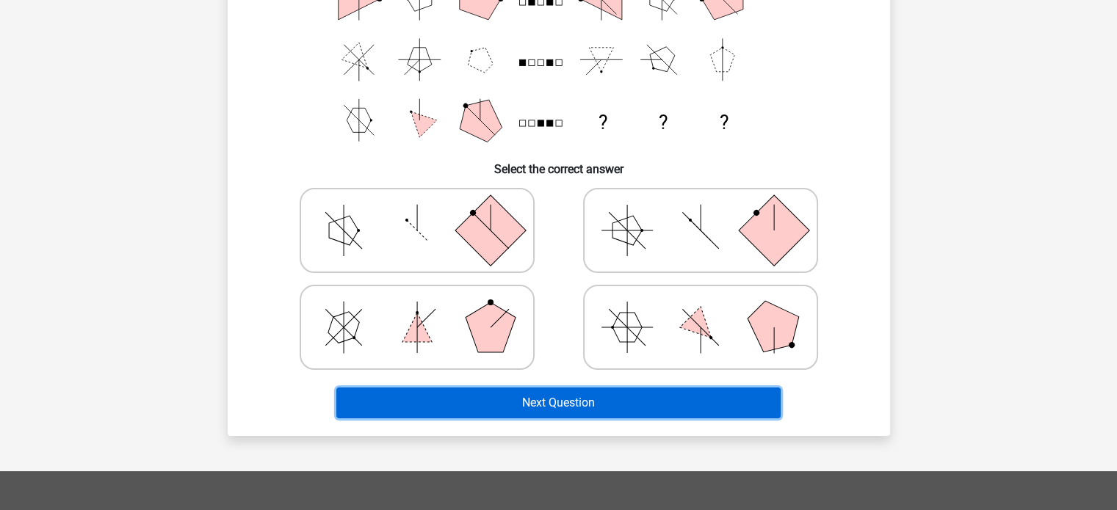
click at [643, 396] on button "Next Question" at bounding box center [558, 403] width 444 height 31
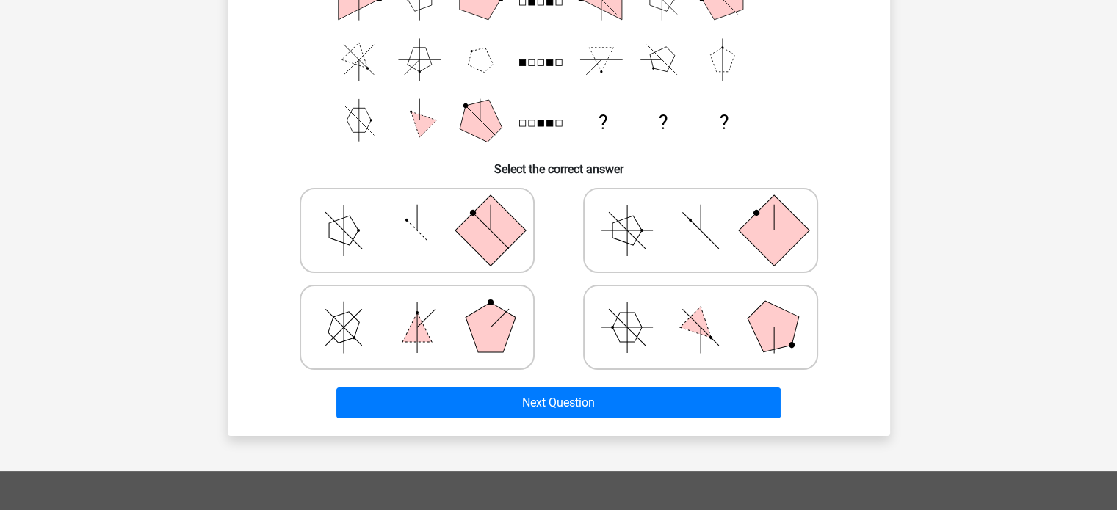
click at [663, 323] on icon at bounding box center [700, 327] width 220 height 73
click at [701, 309] on input "radio" at bounding box center [706, 305] width 10 height 10
radio input "true"
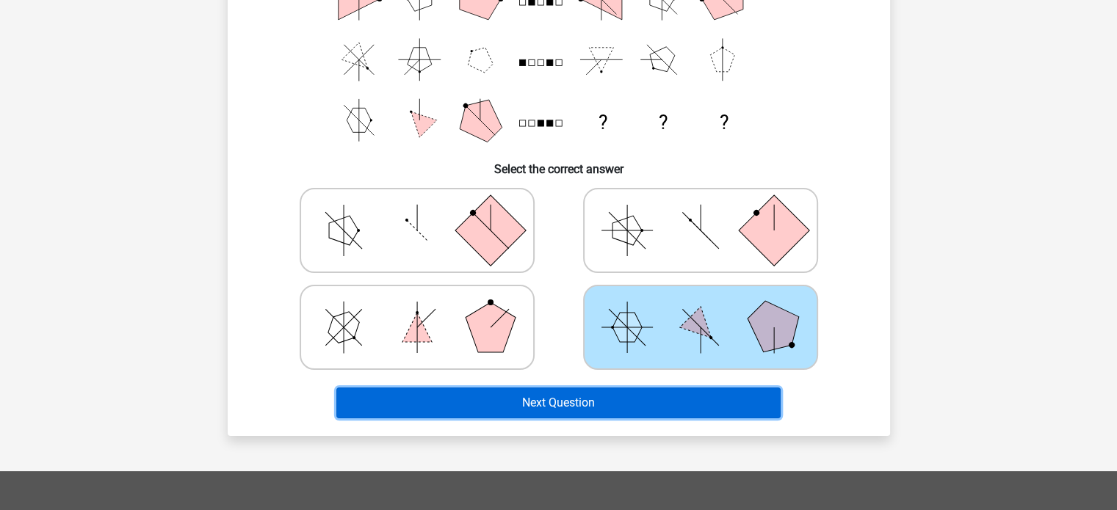
click at [629, 399] on button "Next Question" at bounding box center [558, 403] width 444 height 31
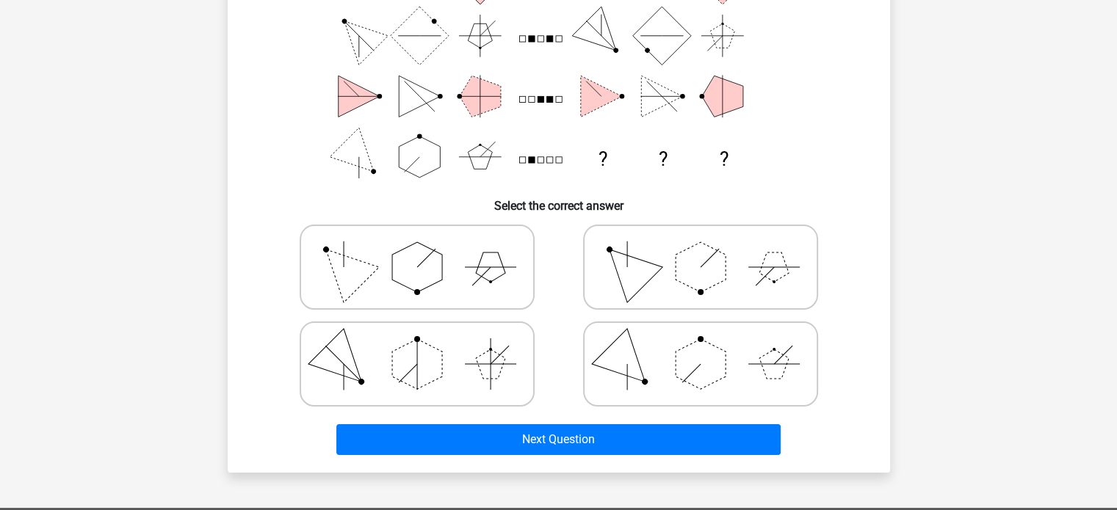
scroll to position [195, 0]
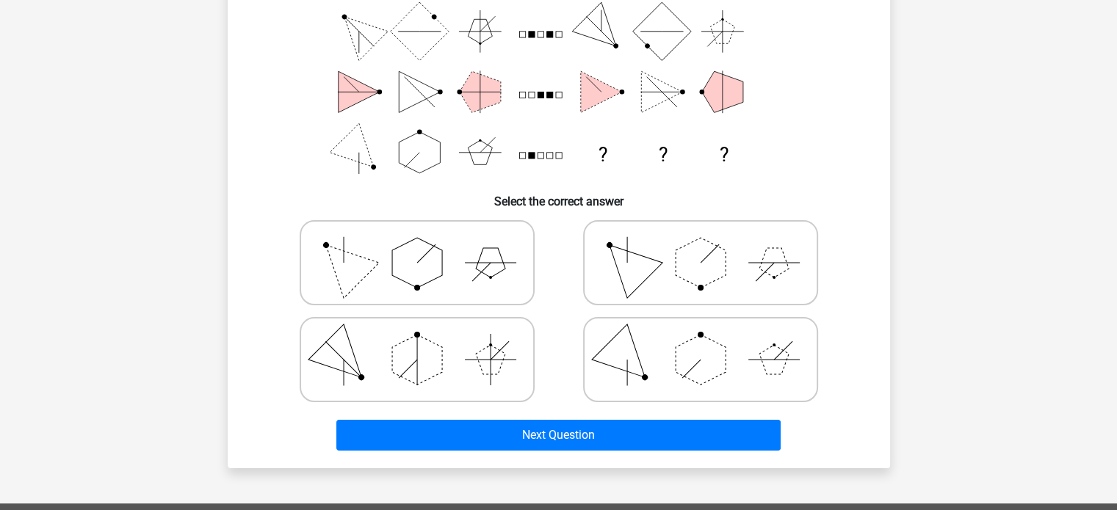
click at [645, 364] on icon at bounding box center [700, 359] width 220 height 73
click at [701, 341] on input "radio" at bounding box center [706, 337] width 10 height 10
radio input "true"
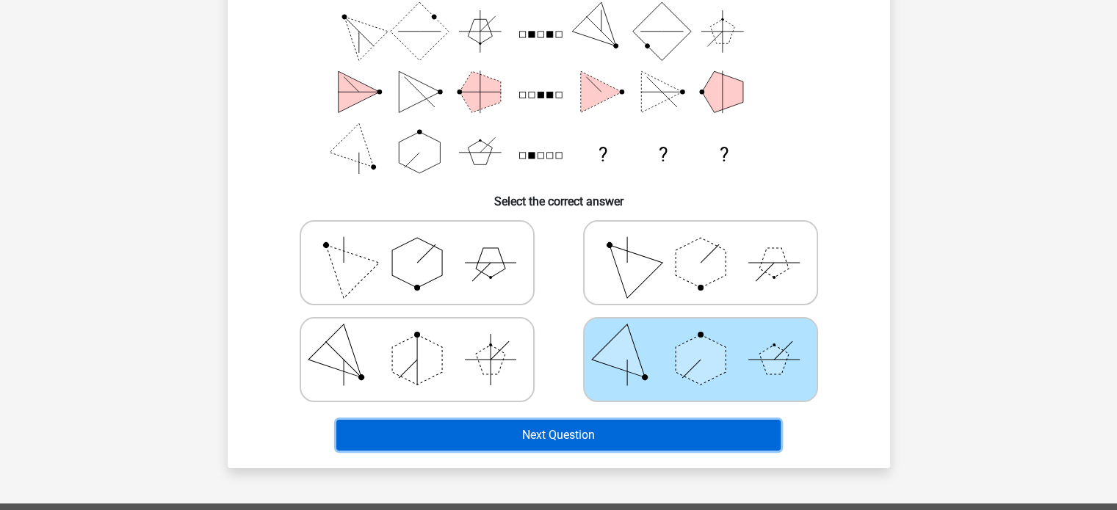
click at [650, 436] on button "Next Question" at bounding box center [558, 435] width 444 height 31
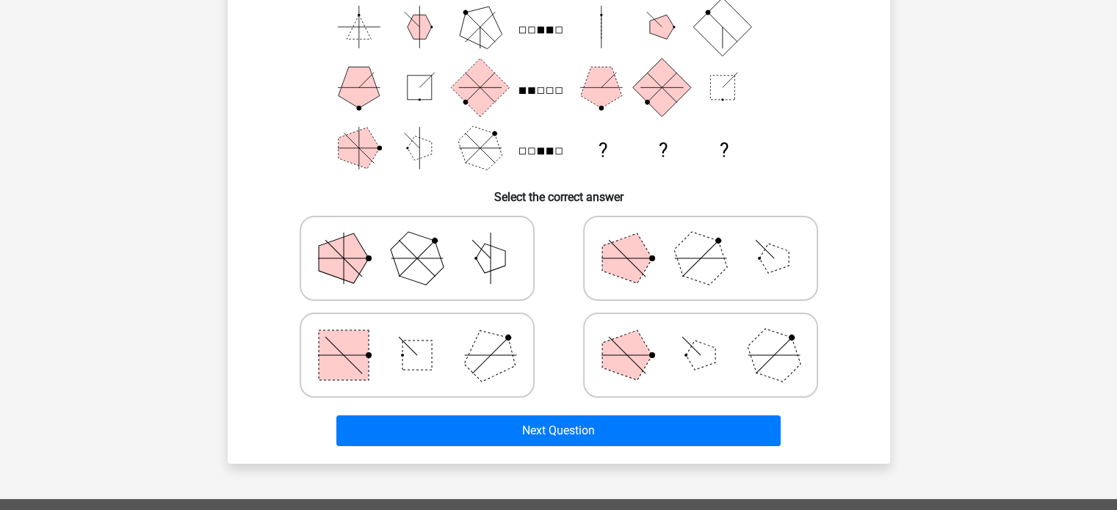
scroll to position [202, 0]
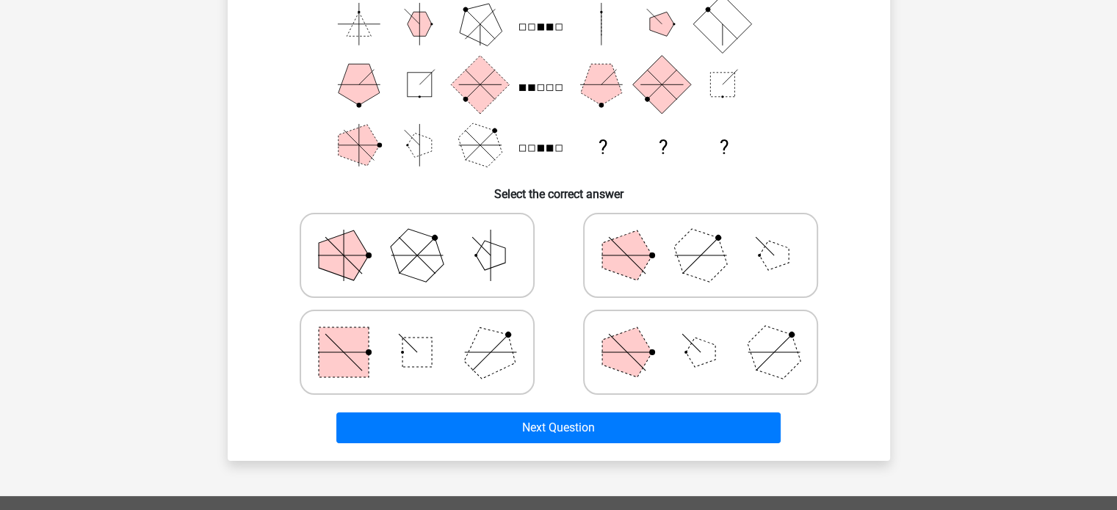
click at [658, 245] on icon at bounding box center [700, 255] width 220 height 73
click at [701, 237] on input "radio" at bounding box center [706, 233] width 10 height 10
radio input "true"
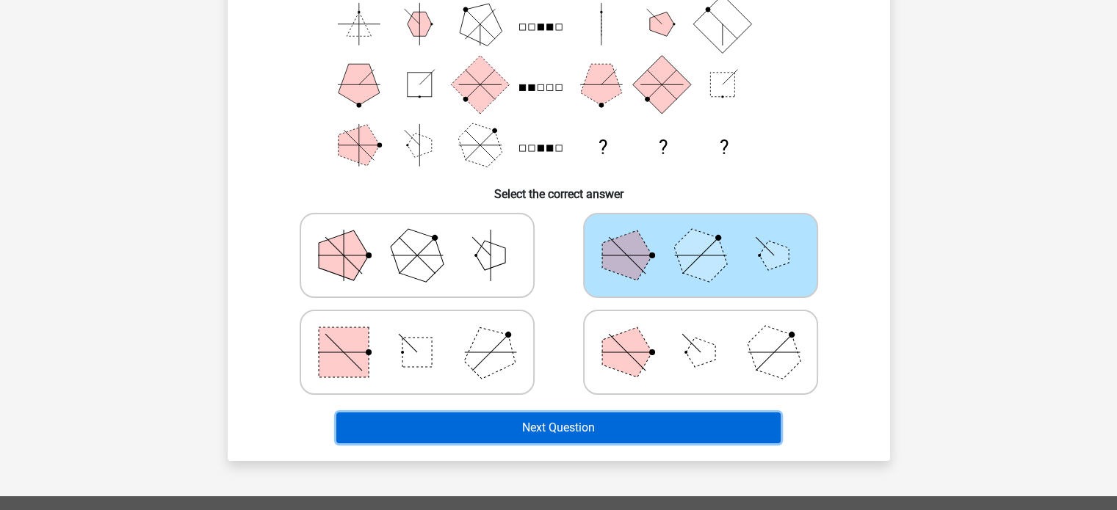
click at [670, 421] on button "Next Question" at bounding box center [558, 428] width 444 height 31
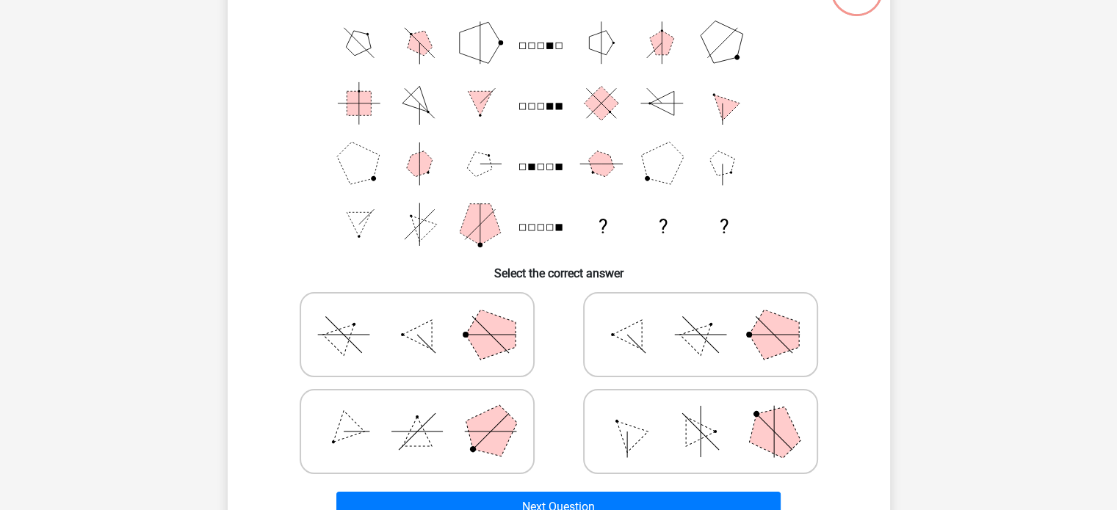
scroll to position [123, 0]
click at [717, 407] on icon at bounding box center [700, 430] width 220 height 73
click at [710, 407] on input "radio" at bounding box center [706, 408] width 10 height 10
radio input "true"
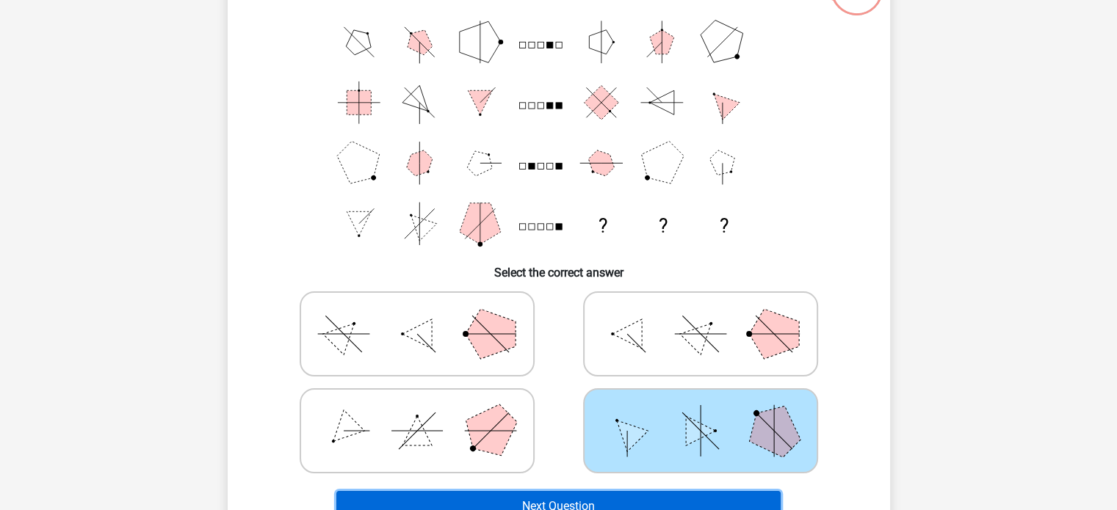
click at [681, 502] on button "Next Question" at bounding box center [558, 506] width 444 height 31
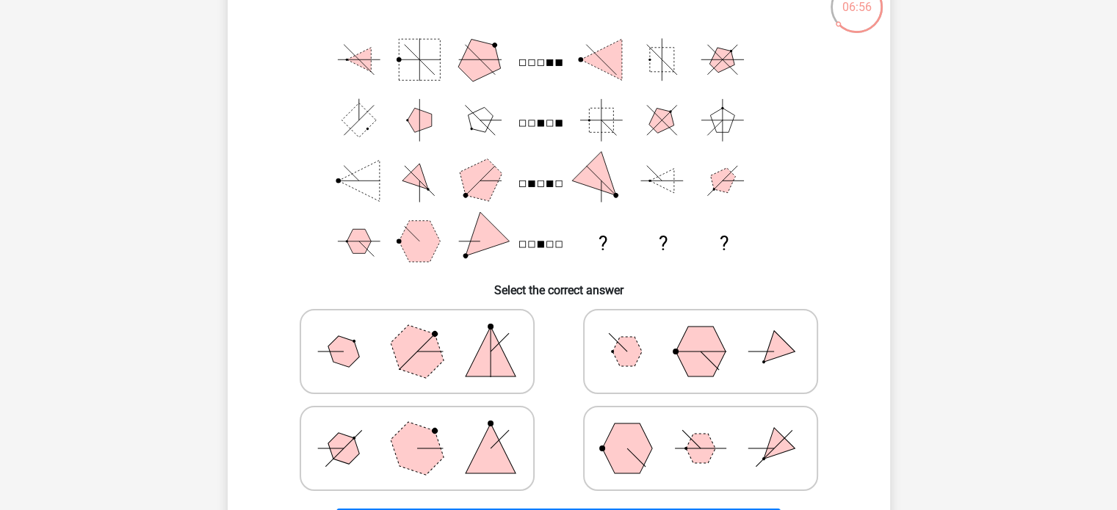
scroll to position [105, 0]
click at [491, 407] on label at bounding box center [417, 449] width 235 height 85
click at [427, 421] on input "radio" at bounding box center [422, 426] width 10 height 10
radio input "true"
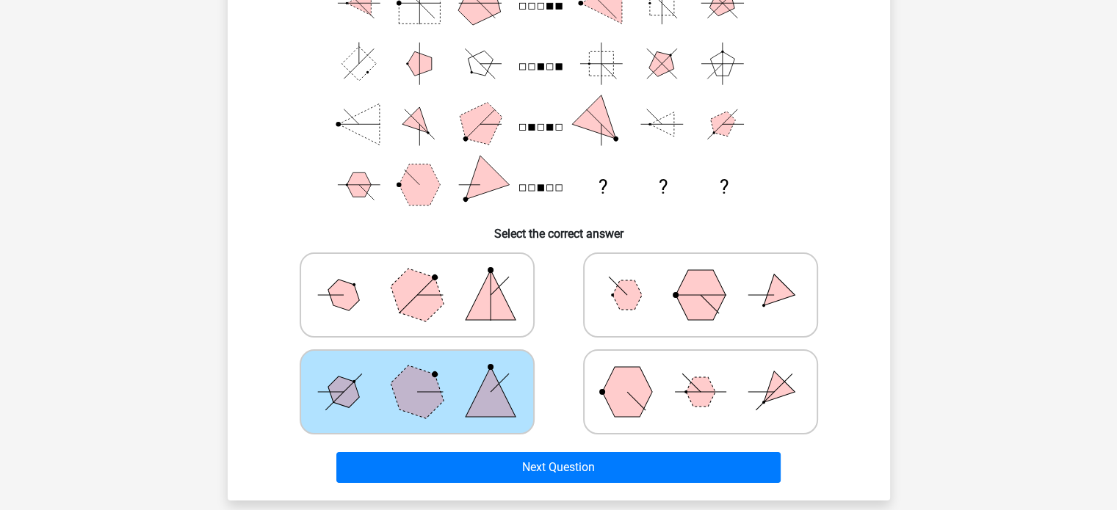
scroll to position [185, 0]
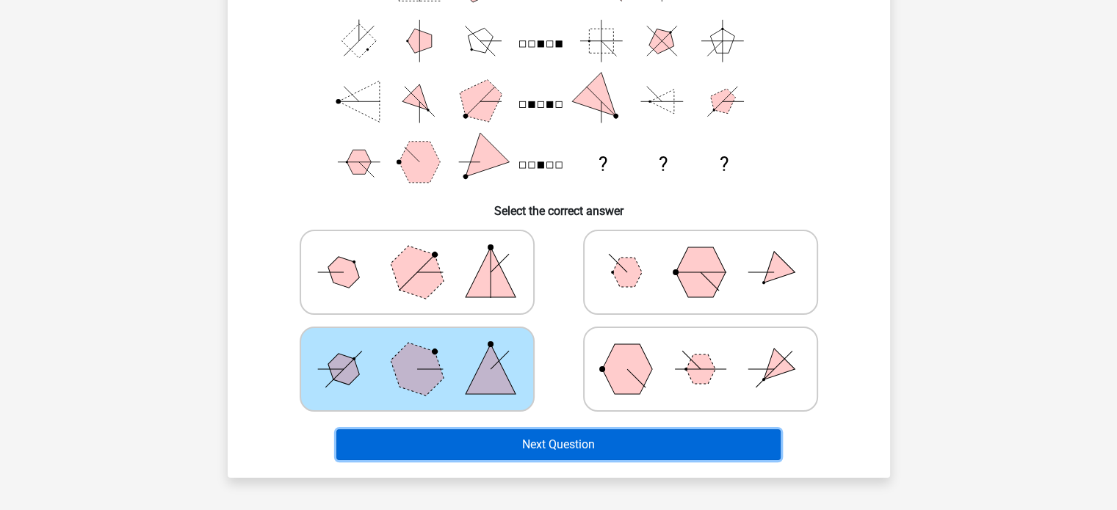
click at [615, 445] on button "Next Question" at bounding box center [558, 445] width 444 height 31
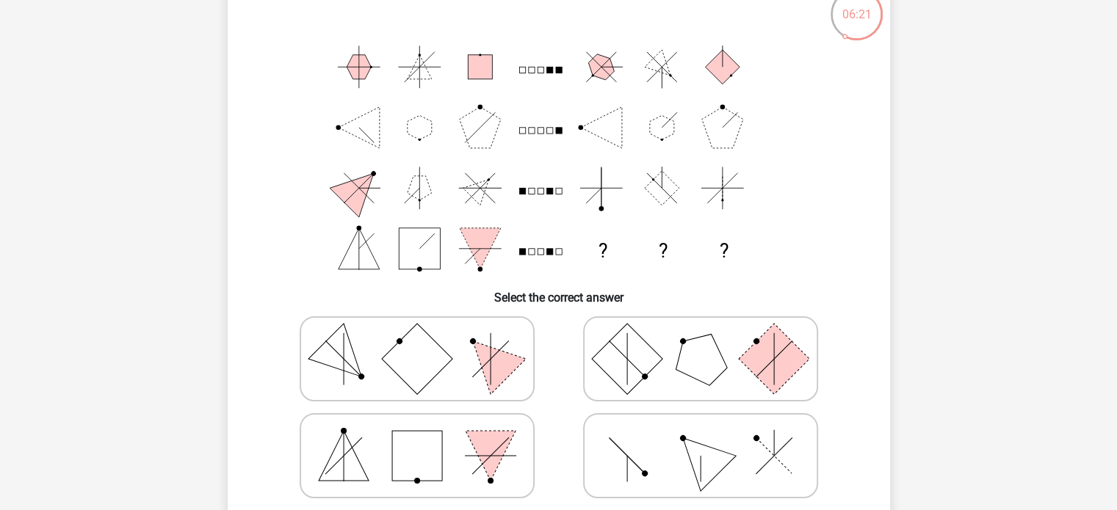
scroll to position [106, 0]
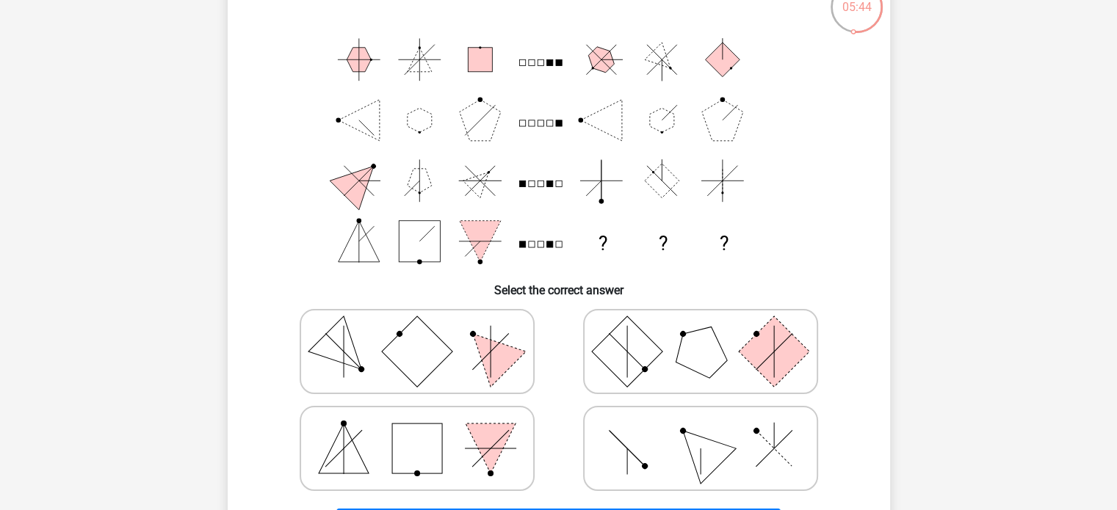
click at [654, 464] on icon at bounding box center [700, 448] width 220 height 73
click at [701, 430] on input "radio" at bounding box center [706, 426] width 10 height 10
radio input "true"
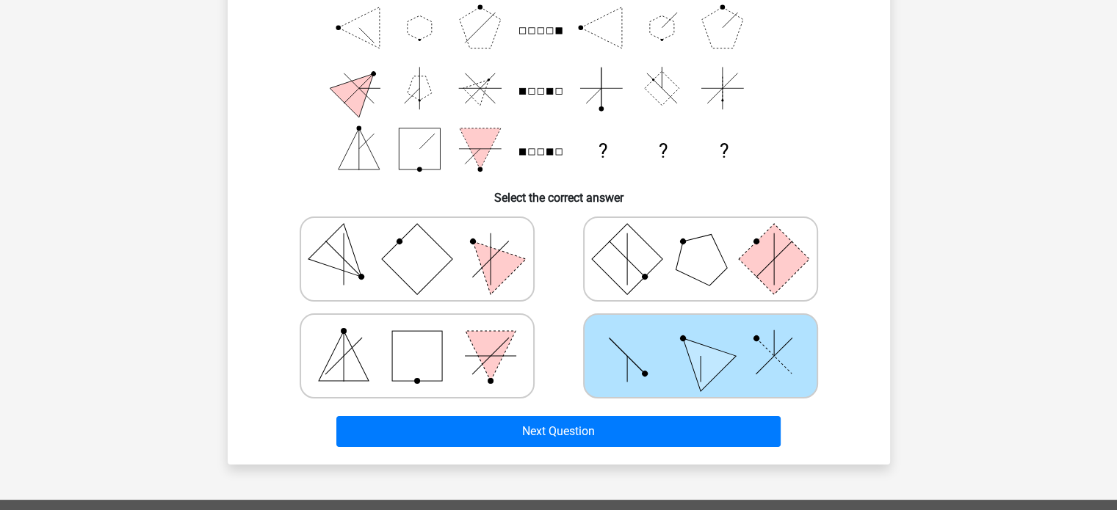
scroll to position [214, 0]
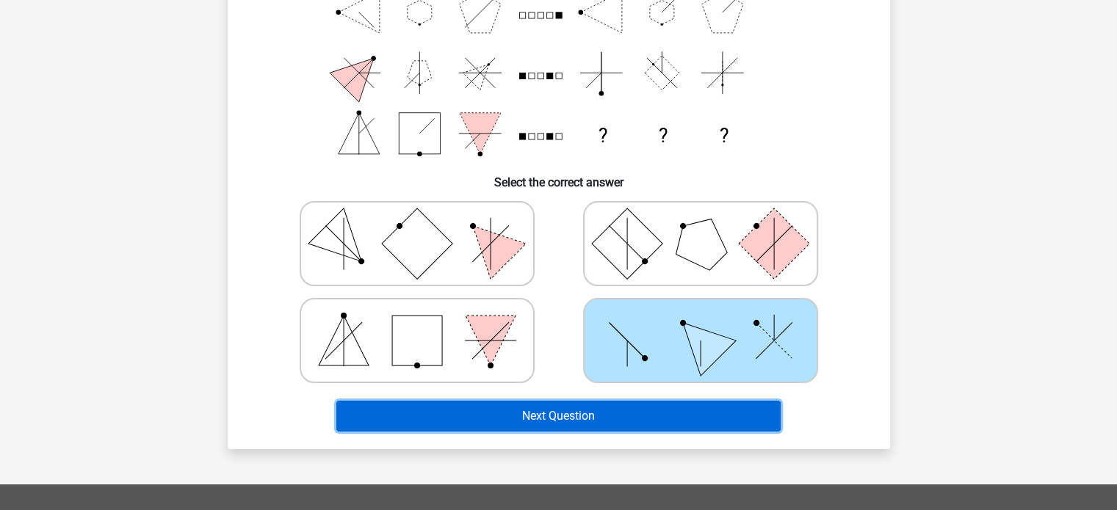
click at [653, 420] on button "Next Question" at bounding box center [558, 416] width 444 height 31
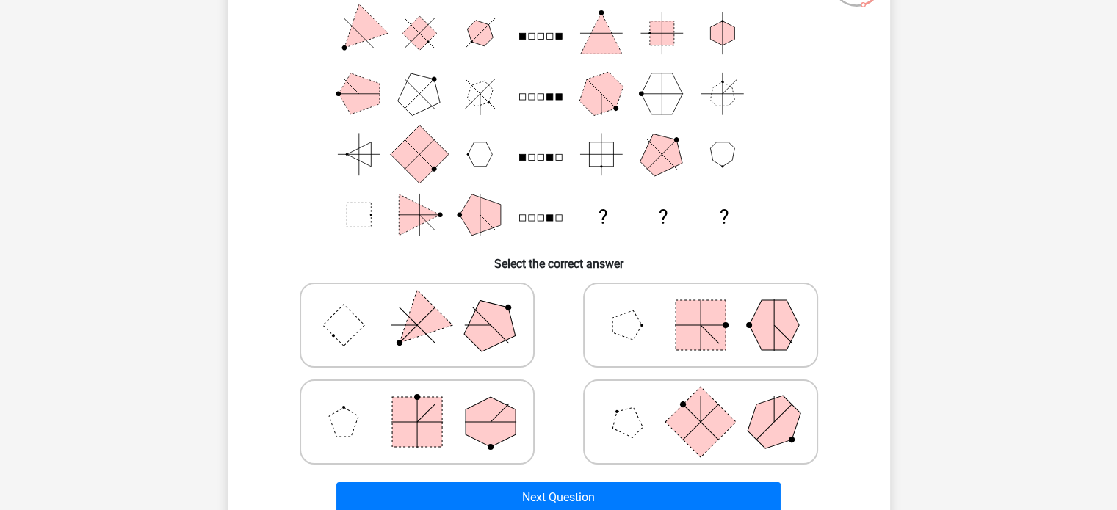
scroll to position [134, 0]
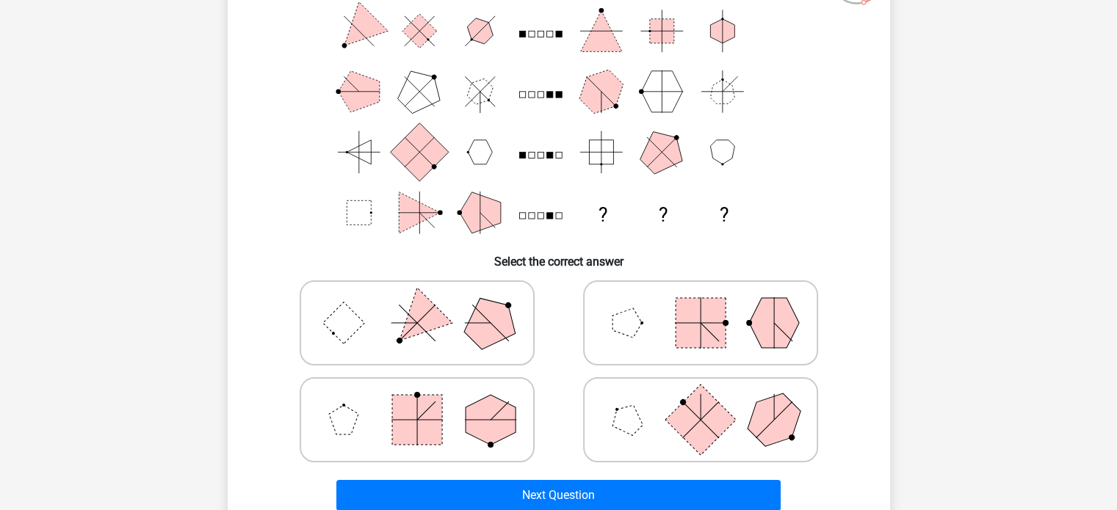
click at [653, 420] on icon at bounding box center [700, 419] width 220 height 73
click at [701, 402] on input "radio" at bounding box center [706, 397] width 10 height 10
radio input "true"
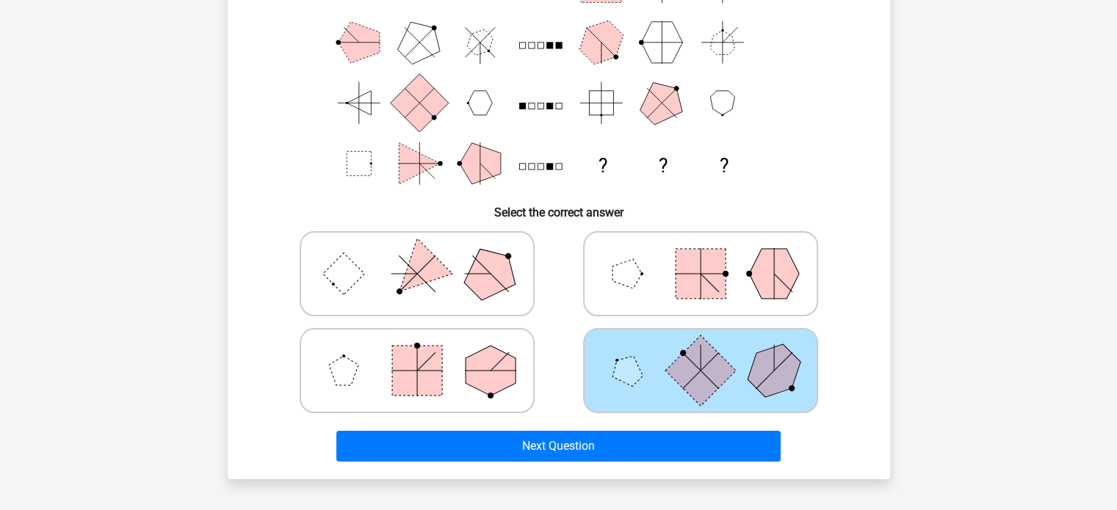
scroll to position [131, 0]
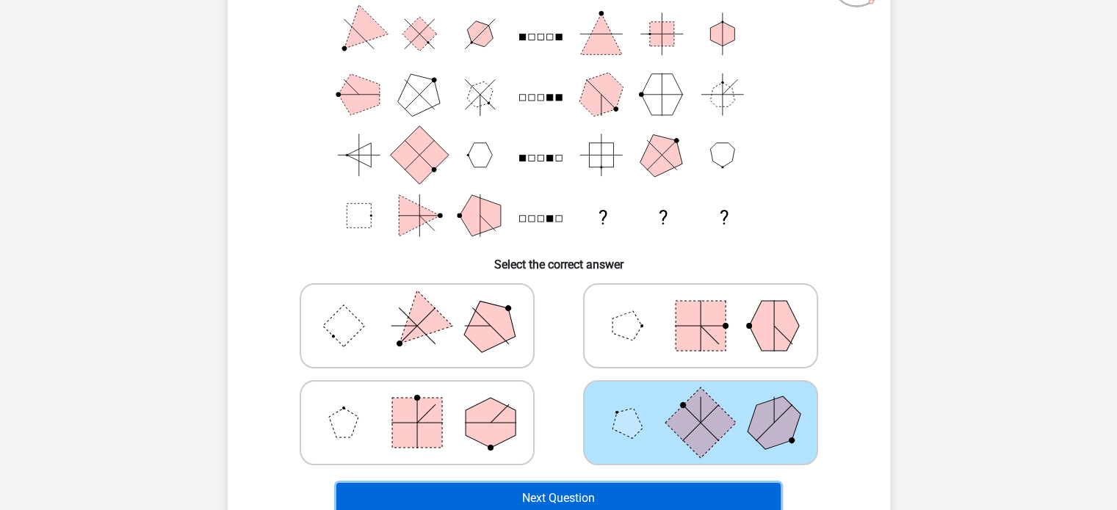
click at [662, 496] on button "Next Question" at bounding box center [558, 498] width 444 height 31
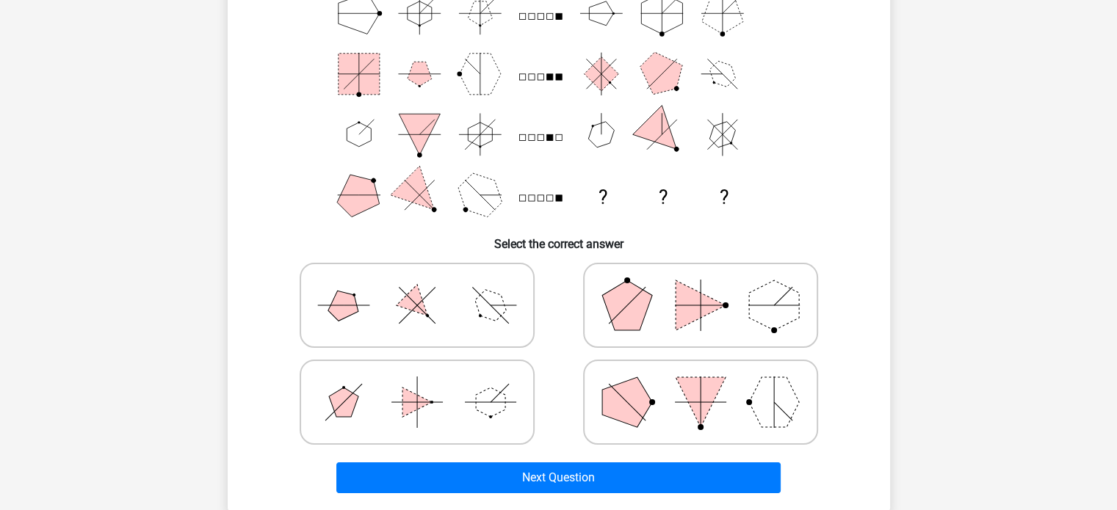
scroll to position [153, 0]
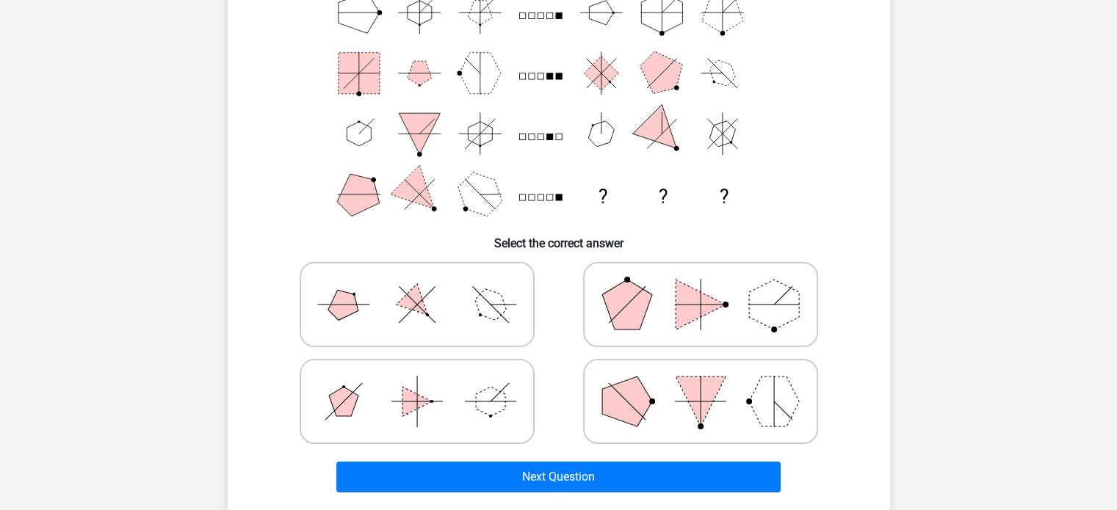
click at [457, 407] on icon at bounding box center [417, 401] width 220 height 73
click at [427, 383] on input "radio" at bounding box center [422, 379] width 10 height 10
radio input "true"
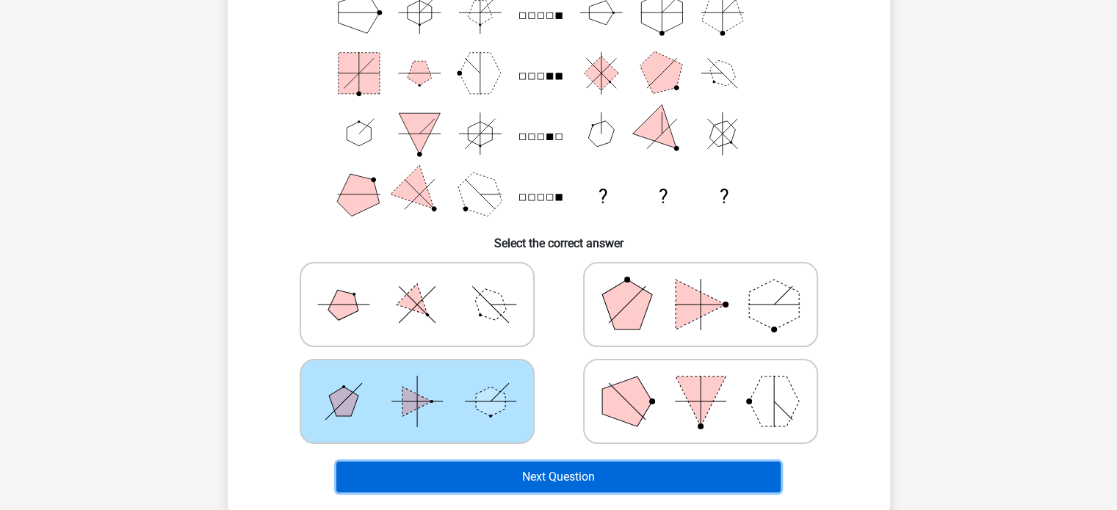
click at [510, 471] on button "Next Question" at bounding box center [558, 477] width 444 height 31
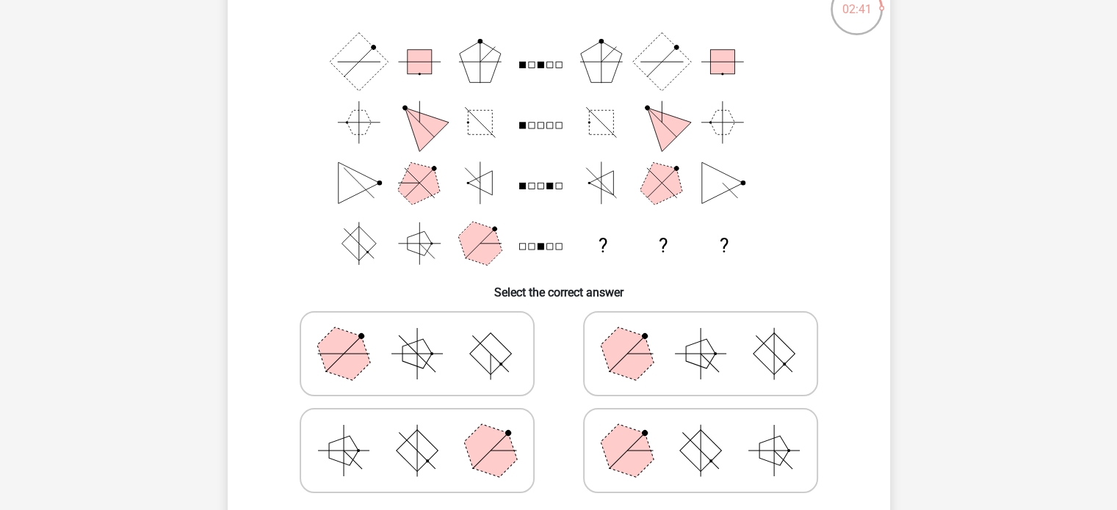
scroll to position [130, 0]
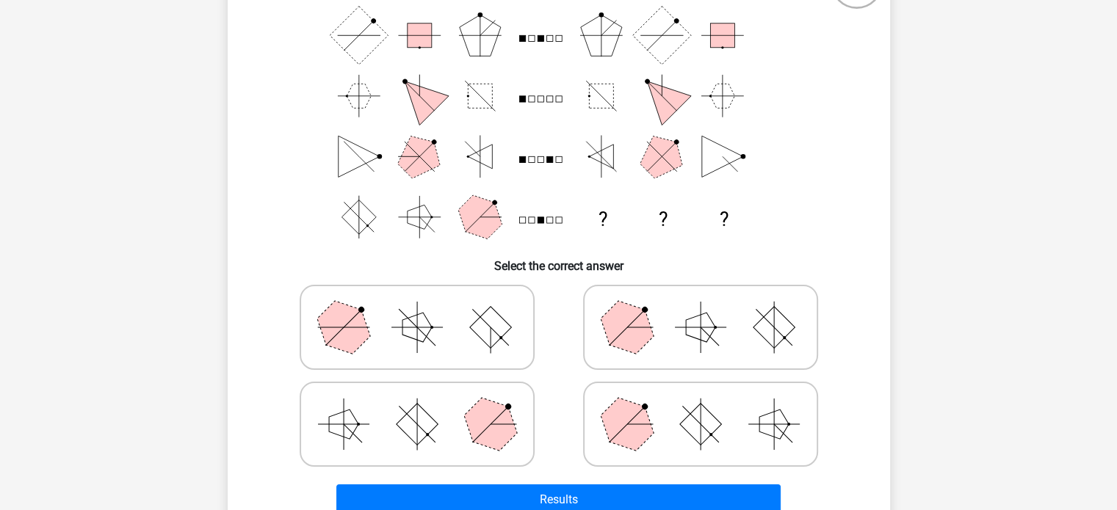
click at [393, 392] on icon at bounding box center [417, 424] width 220 height 73
click at [417, 397] on input "radio" at bounding box center [422, 402] width 10 height 10
radio input "true"
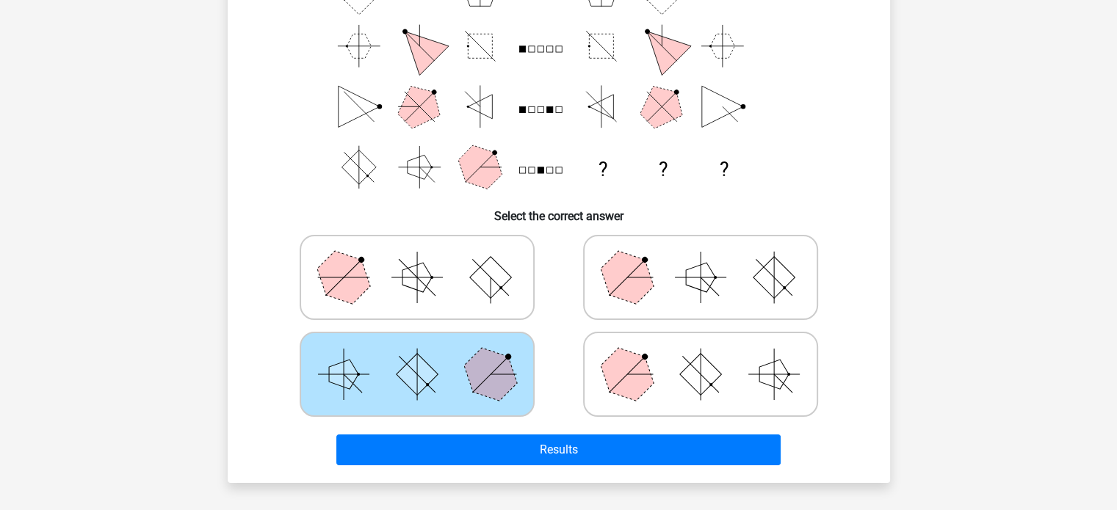
scroll to position [189, 0]
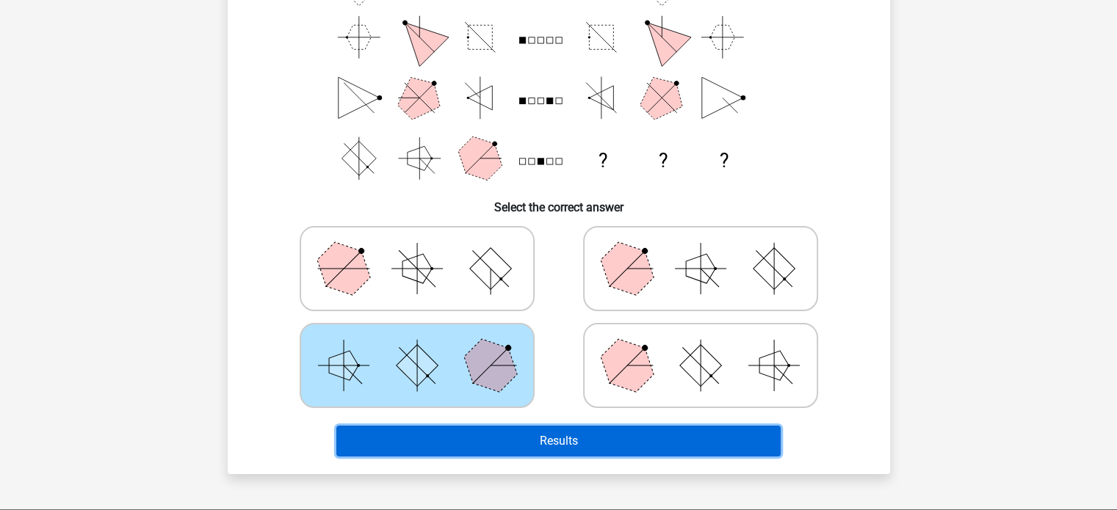
click at [587, 441] on button "Results" at bounding box center [558, 441] width 444 height 31
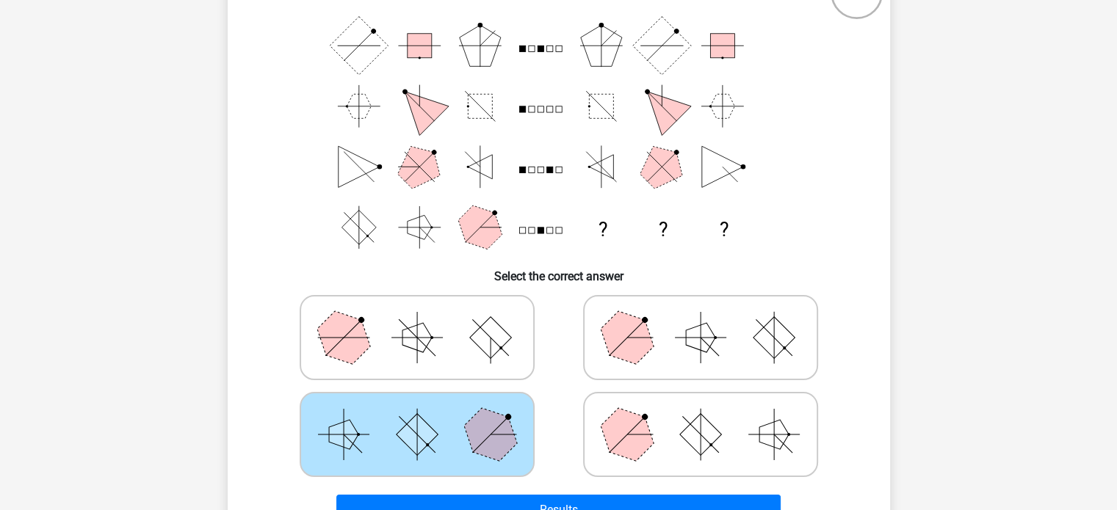
scroll to position [179, 0]
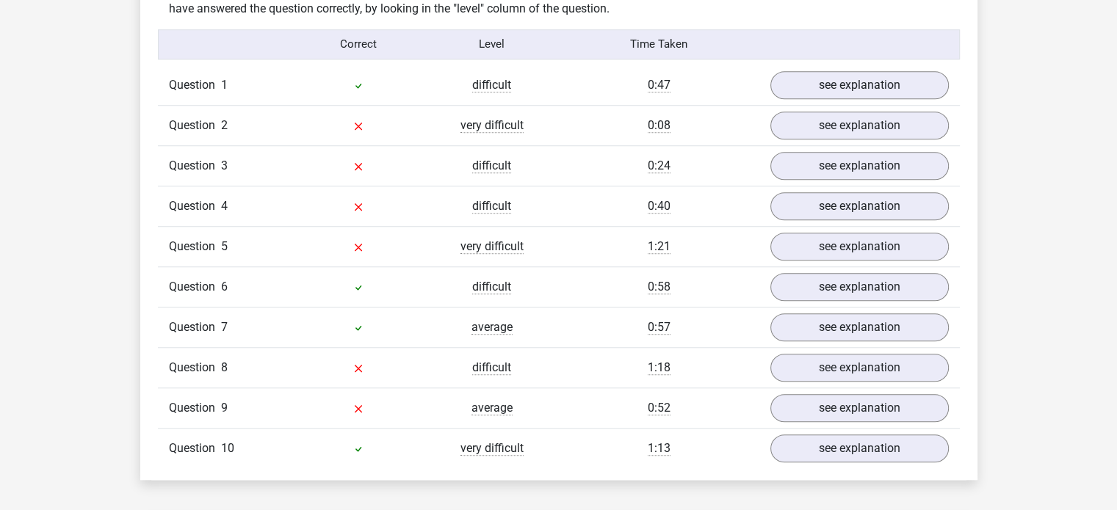
scroll to position [1171, 0]
click at [836, 116] on link "see explanation" at bounding box center [858, 125] width 205 height 32
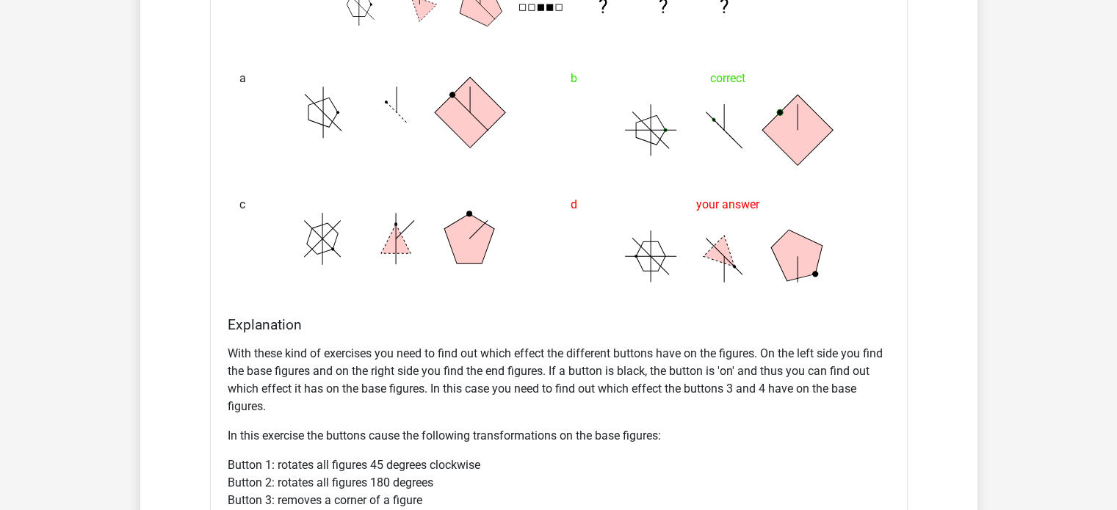
scroll to position [1577, 0]
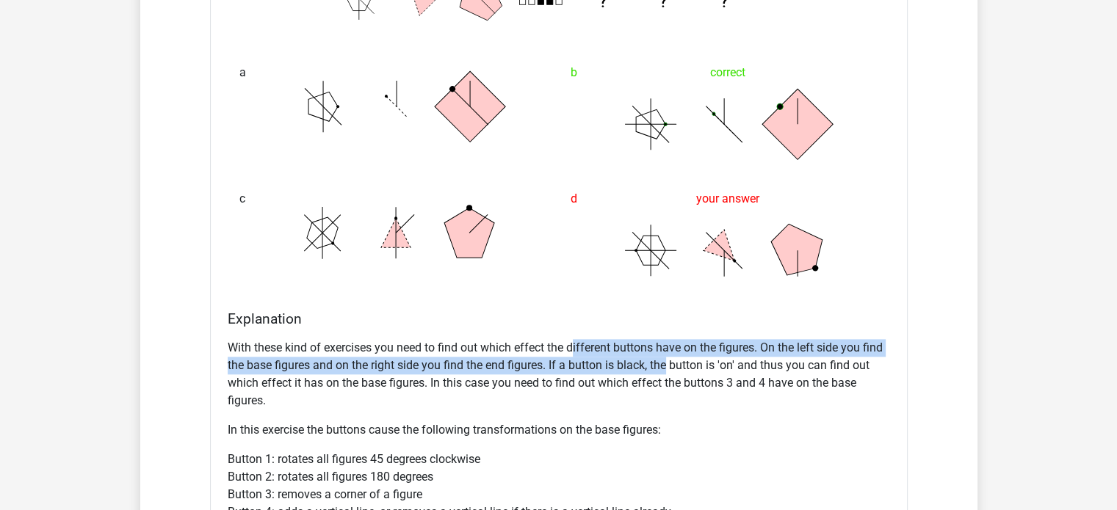
drag, startPoint x: 573, startPoint y: 341, endPoint x: 667, endPoint y: 355, distance: 95.1
click at [667, 355] on p "With these kind of exercises you need to find out which effect the different bu…" at bounding box center [559, 374] width 662 height 70
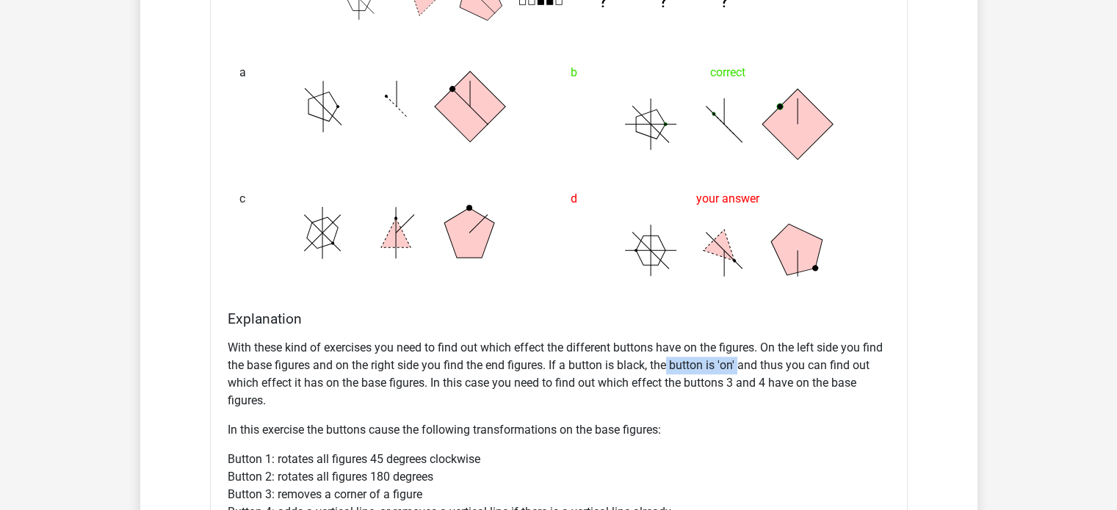
drag, startPoint x: 667, startPoint y: 355, endPoint x: 736, endPoint y: 356, distance: 69.8
click at [736, 356] on p "With these kind of exercises you need to find out which effect the different bu…" at bounding box center [559, 374] width 662 height 70
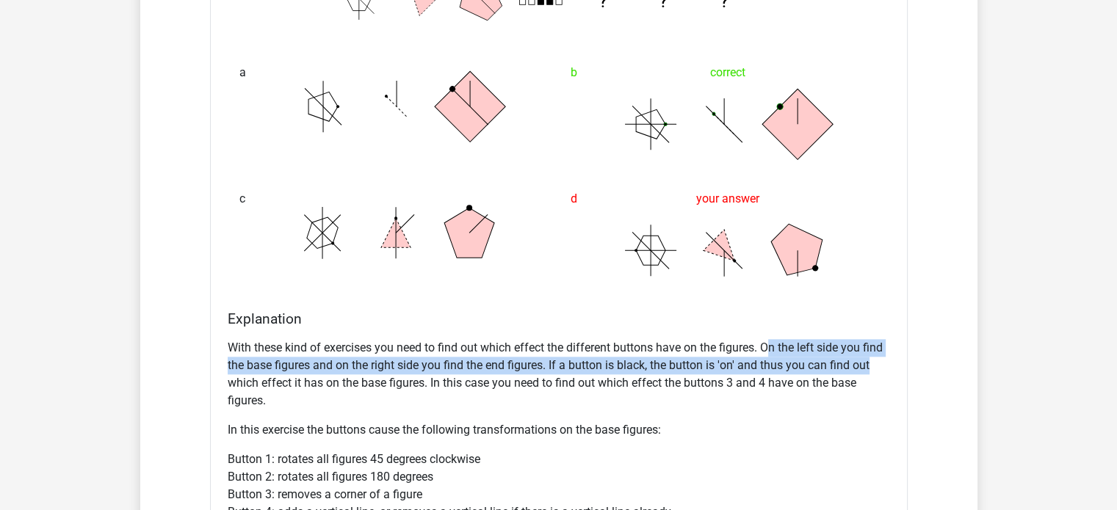
drag, startPoint x: 770, startPoint y: 346, endPoint x: 872, endPoint y: 359, distance: 102.9
click at [872, 359] on p "With these kind of exercises you need to find out which effect the different bu…" at bounding box center [559, 374] width 662 height 70
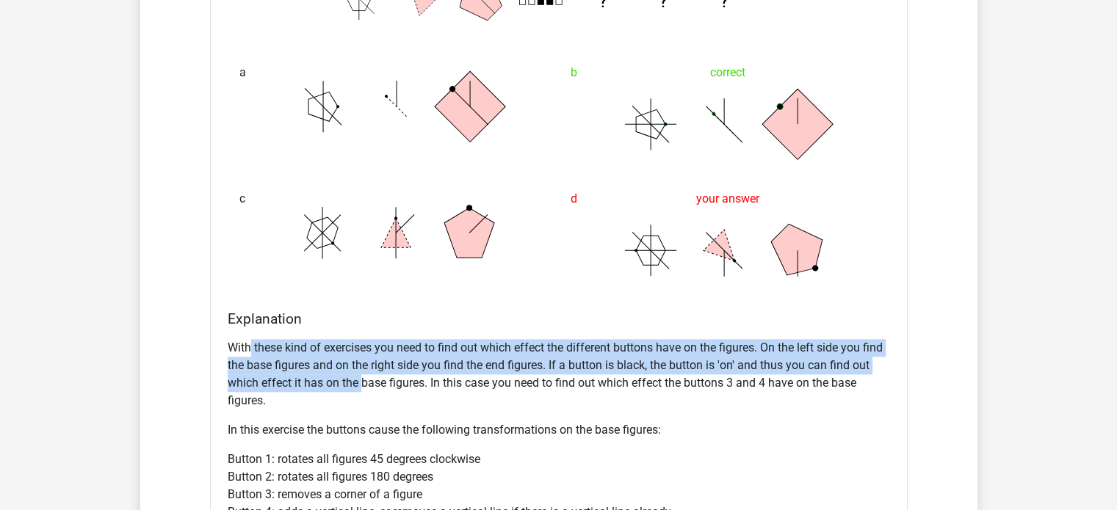
drag, startPoint x: 250, startPoint y: 354, endPoint x: 363, endPoint y: 373, distance: 114.7
click at [363, 373] on p "With these kind of exercises you need to find out which effect the different bu…" at bounding box center [559, 374] width 662 height 70
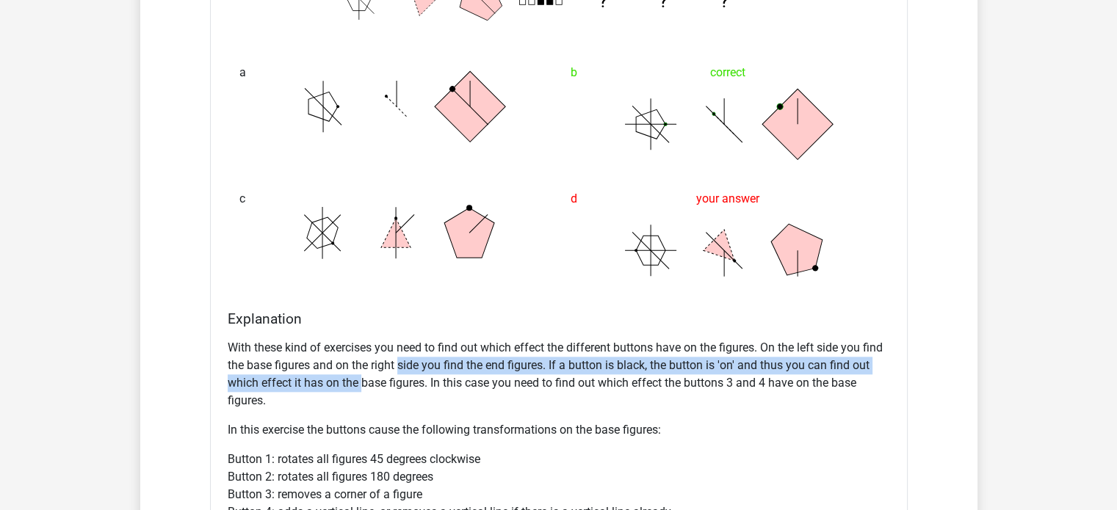
drag, startPoint x: 363, startPoint y: 373, endPoint x: 398, endPoint y: 369, distance: 35.4
click at [398, 369] on p "With these kind of exercises you need to find out which effect the different bu…" at bounding box center [559, 374] width 662 height 70
drag, startPoint x: 444, startPoint y: 361, endPoint x: 540, endPoint y: 380, distance: 97.3
click at [540, 380] on p "With these kind of exercises you need to find out which effect the different bu…" at bounding box center [559, 374] width 662 height 70
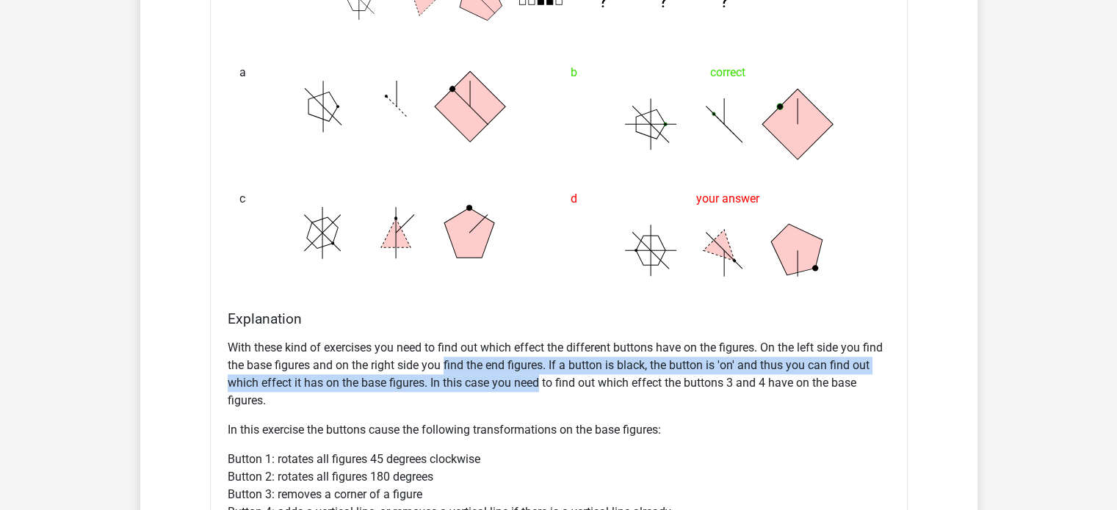
click at [540, 380] on p "With these kind of exercises you need to find out which effect the different bu…" at bounding box center [559, 374] width 662 height 70
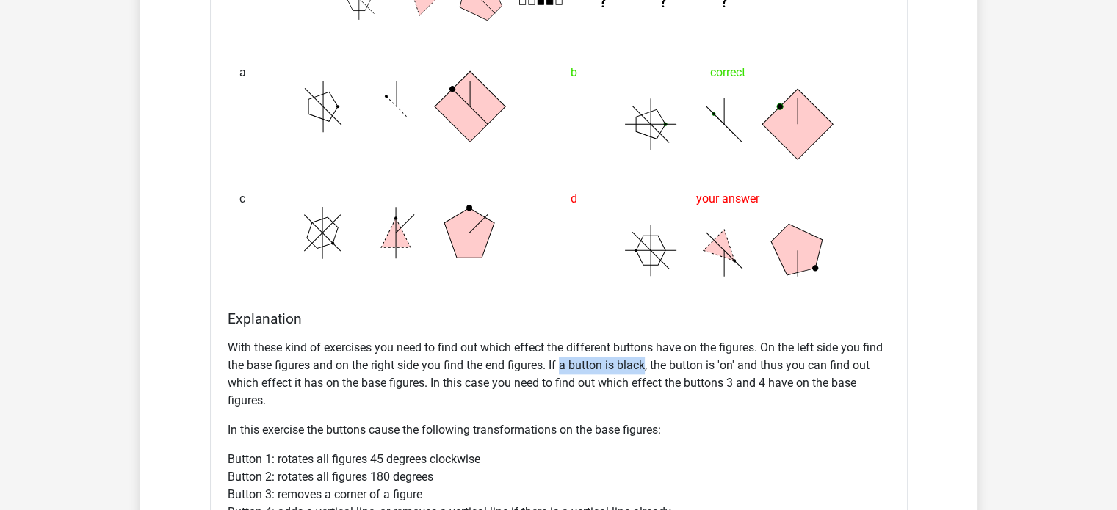
drag, startPoint x: 562, startPoint y: 367, endPoint x: 646, endPoint y: 372, distance: 84.6
click at [646, 372] on p "With these kind of exercises you need to find out which effect the different bu…" at bounding box center [559, 374] width 662 height 70
drag, startPoint x: 646, startPoint y: 372, endPoint x: 692, endPoint y: 366, distance: 46.7
click at [692, 366] on p "With these kind of exercises you need to find out which effect the different bu…" at bounding box center [559, 374] width 662 height 70
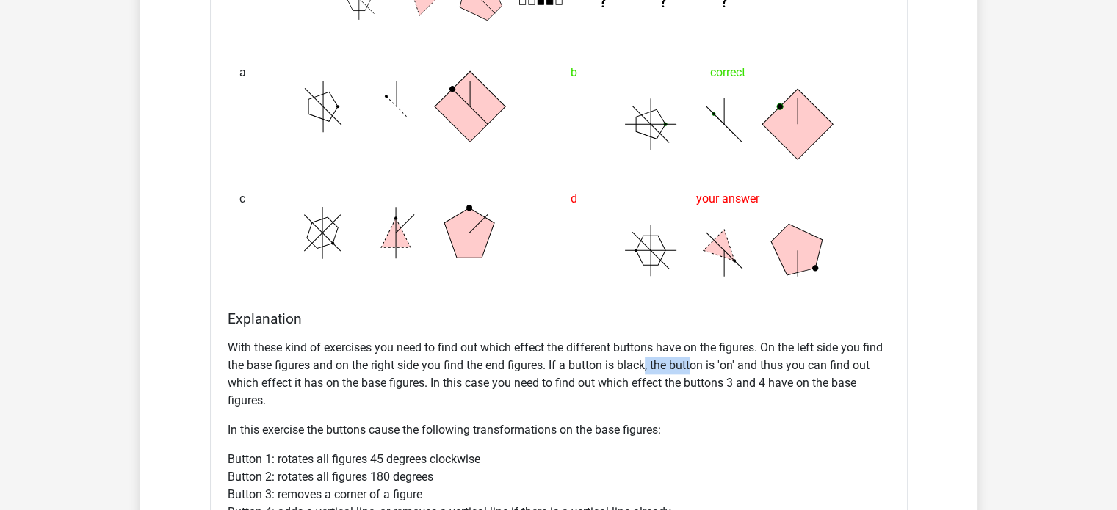
click at [692, 366] on p "With these kind of exercises you need to find out which effect the different bu…" at bounding box center [559, 374] width 662 height 70
drag, startPoint x: 692, startPoint y: 366, endPoint x: 749, endPoint y: 367, distance: 56.6
click at [749, 367] on p "With these kind of exercises you need to find out which effect the different bu…" at bounding box center [559, 374] width 662 height 70
drag, startPoint x: 755, startPoint y: 366, endPoint x: 868, endPoint y: 369, distance: 113.1
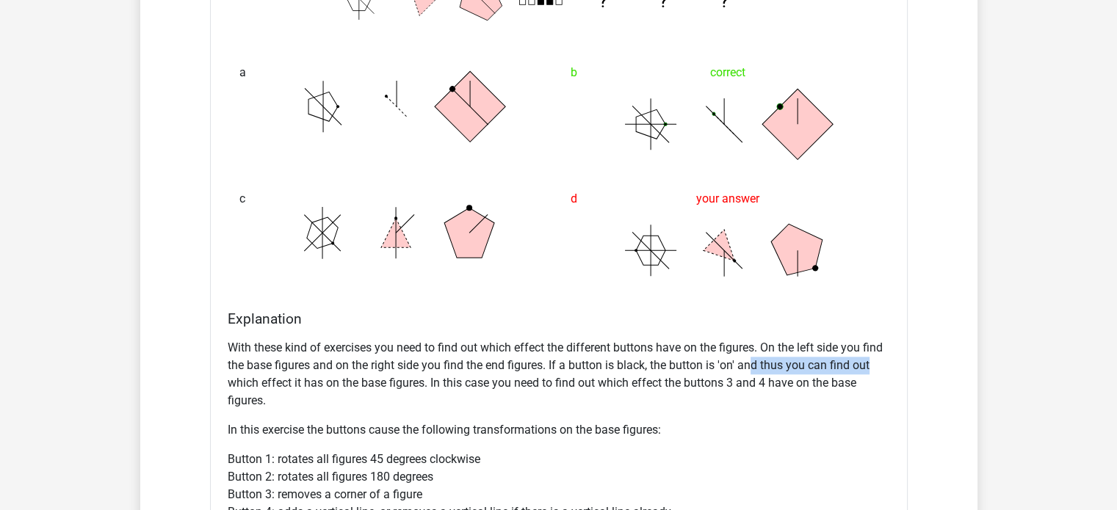
click at [868, 369] on p "With these kind of exercises you need to find out which effect the different bu…" at bounding box center [559, 374] width 662 height 70
drag, startPoint x: 303, startPoint y: 380, endPoint x: 417, endPoint y: 390, distance: 114.9
click at [417, 390] on p "With these kind of exercises you need to find out which effect the different bu…" at bounding box center [559, 374] width 662 height 70
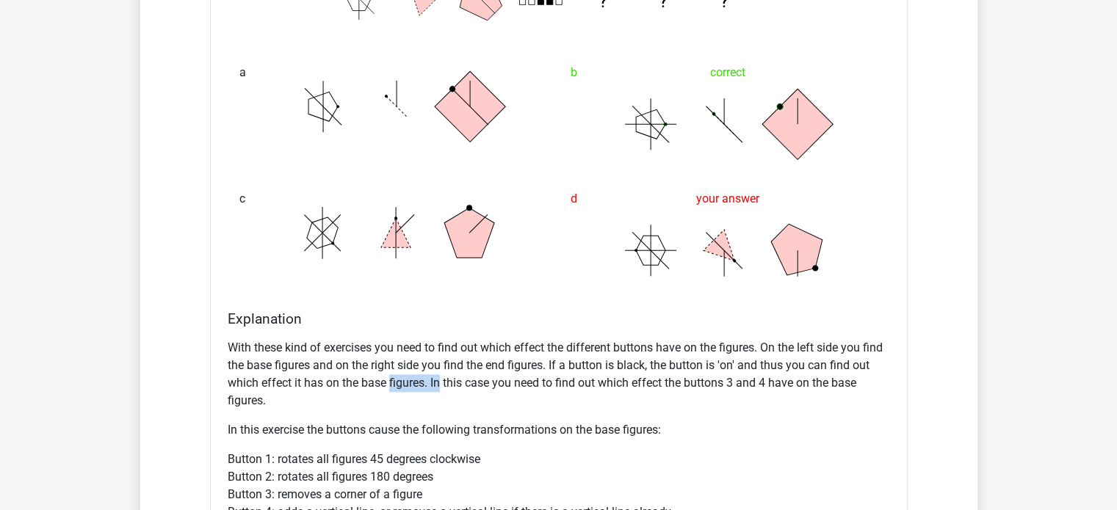
drag, startPoint x: 417, startPoint y: 390, endPoint x: 436, endPoint y: 385, distance: 19.8
click at [436, 385] on p "With these kind of exercises you need to find out which effect the different bu…" at bounding box center [559, 374] width 662 height 70
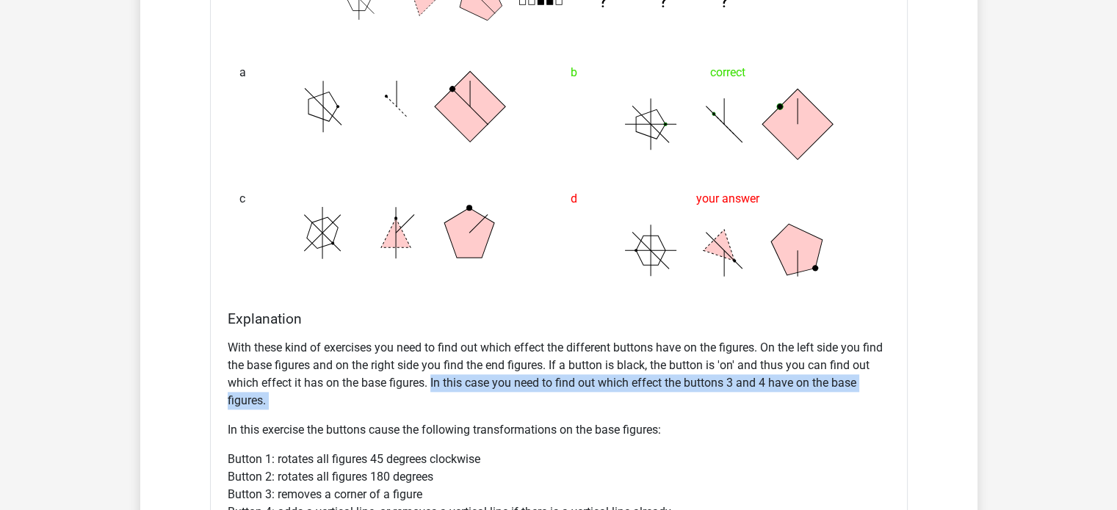
drag, startPoint x: 436, startPoint y: 385, endPoint x: 570, endPoint y: 393, distance: 133.9
click at [570, 393] on p "With these kind of exercises you need to find out which effect the different bu…" at bounding box center [559, 374] width 662 height 70
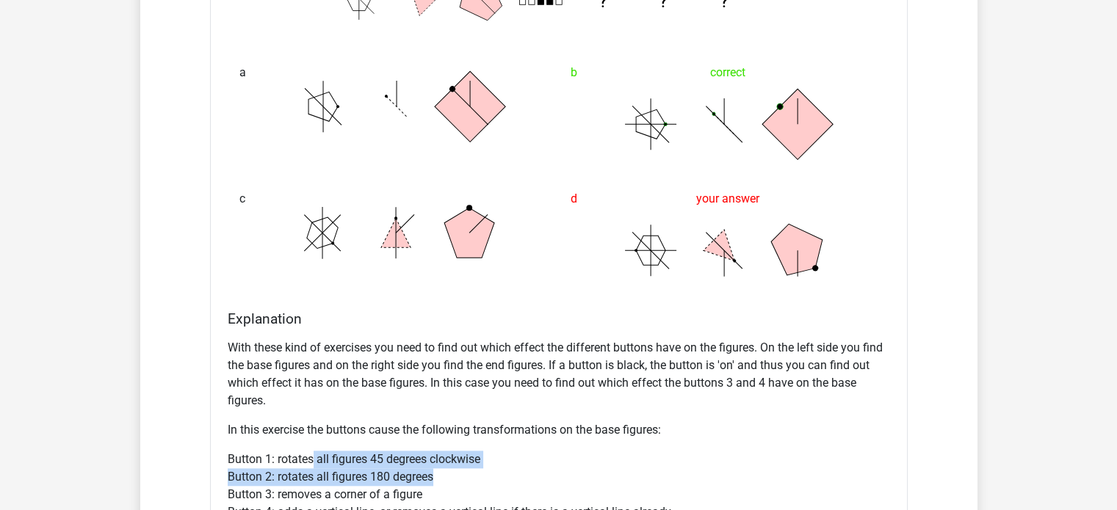
drag, startPoint x: 314, startPoint y: 457, endPoint x: 467, endPoint y: 471, distance: 153.3
click at [467, 471] on p "Button 1: rotates all figures 45 degrees clockwise Button 2: rotates all figure…" at bounding box center [559, 486] width 662 height 70
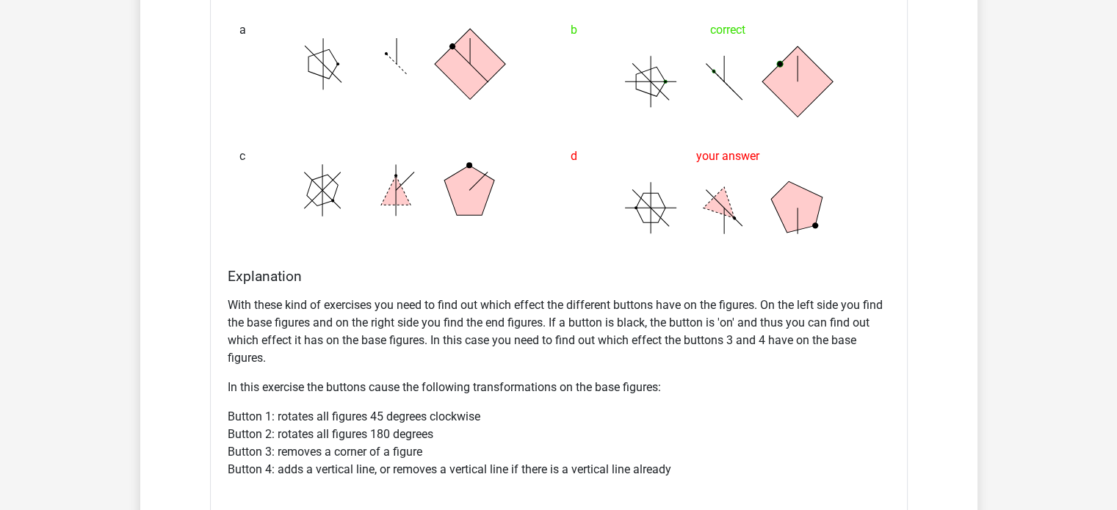
scroll to position [1621, 0]
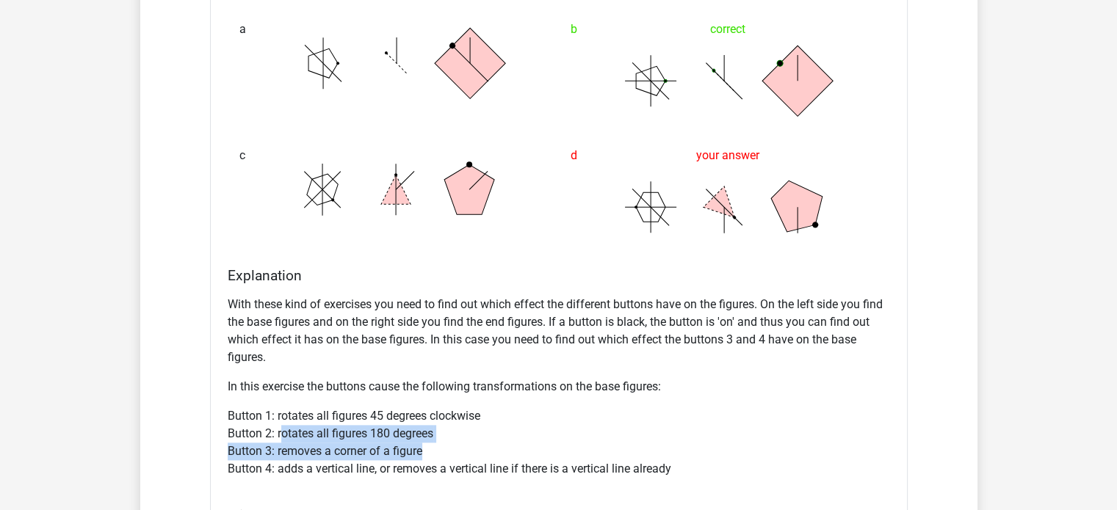
drag, startPoint x: 279, startPoint y: 428, endPoint x: 426, endPoint y: 441, distance: 147.5
click at [426, 441] on p "Button 1: rotates all figures 45 degrees clockwise Button 2: rotates all figure…" at bounding box center [559, 443] width 662 height 70
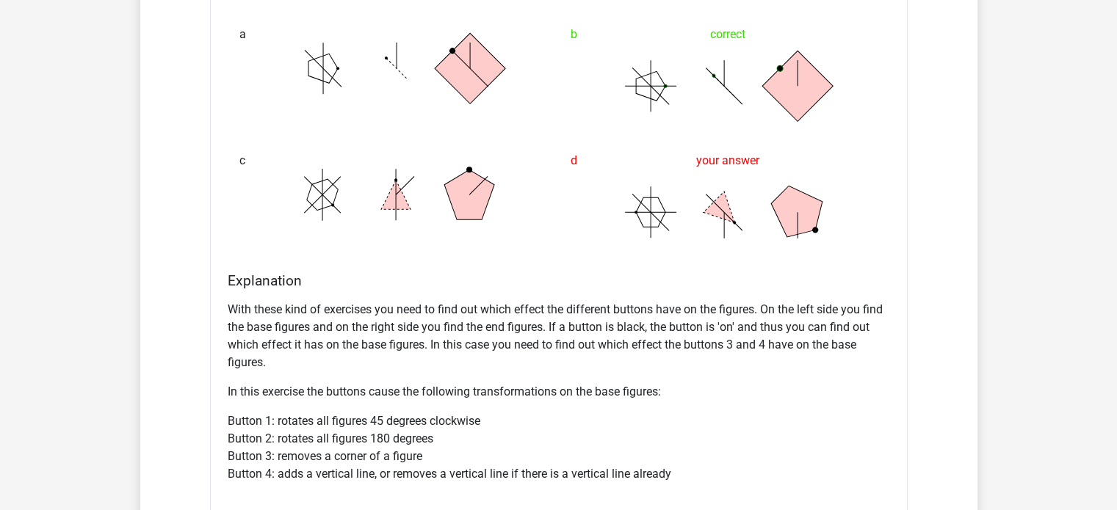
scroll to position [1615, 0]
drag, startPoint x: 275, startPoint y: 452, endPoint x: 422, endPoint y: 469, distance: 147.9
click at [422, 469] on p "Button 1: rotates all figures 45 degrees clockwise Button 2: rotates all figure…" at bounding box center [559, 448] width 662 height 70
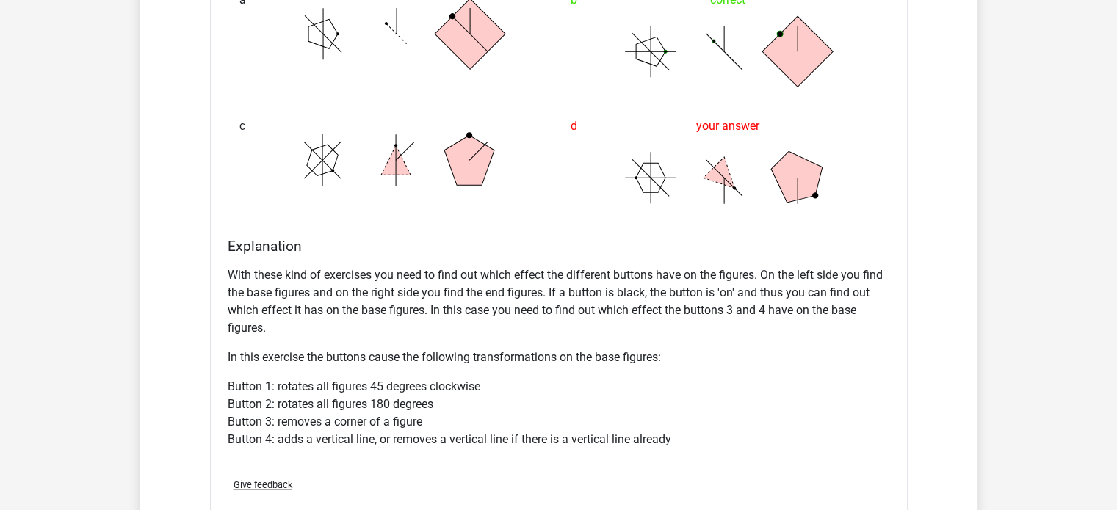
scroll to position [1655, 0]
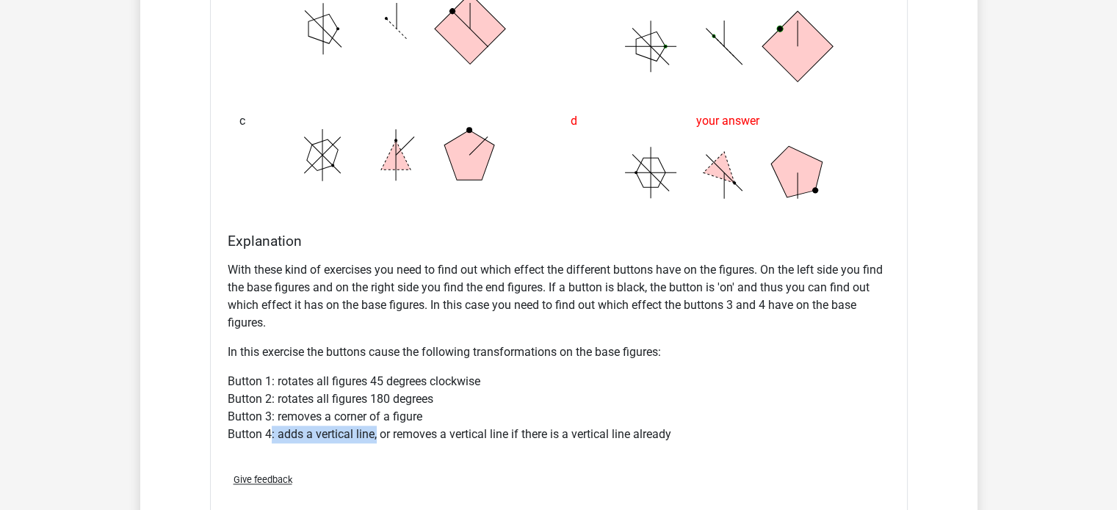
drag, startPoint x: 271, startPoint y: 435, endPoint x: 376, endPoint y: 442, distance: 105.3
click at [376, 442] on div "With these kind of exercises you need to find out which effect the different bu…" at bounding box center [559, 359] width 662 height 206
drag, startPoint x: 376, startPoint y: 442, endPoint x: 444, endPoint y: 442, distance: 68.3
click at [444, 442] on div "With these kind of exercises you need to find out which effect the different bu…" at bounding box center [559, 359] width 662 height 206
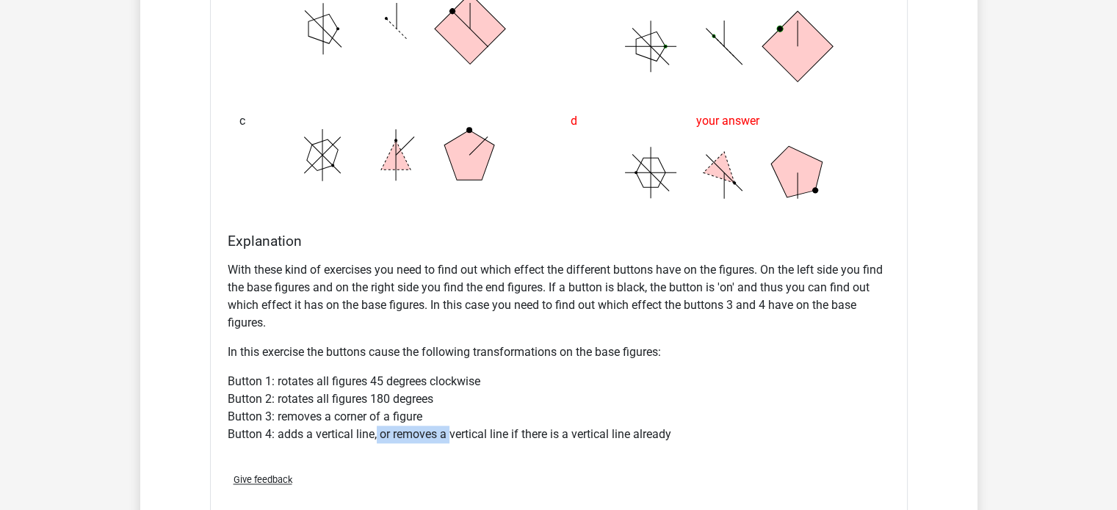
click at [444, 442] on div "With these kind of exercises you need to find out which effect the different bu…" at bounding box center [559, 359] width 662 height 206
drag, startPoint x: 444, startPoint y: 442, endPoint x: 552, endPoint y: 444, distance: 108.0
click at [552, 444] on div "With these kind of exercises you need to find out which effect the different bu…" at bounding box center [559, 359] width 662 height 206
drag, startPoint x: 552, startPoint y: 444, endPoint x: 590, endPoint y: 438, distance: 38.5
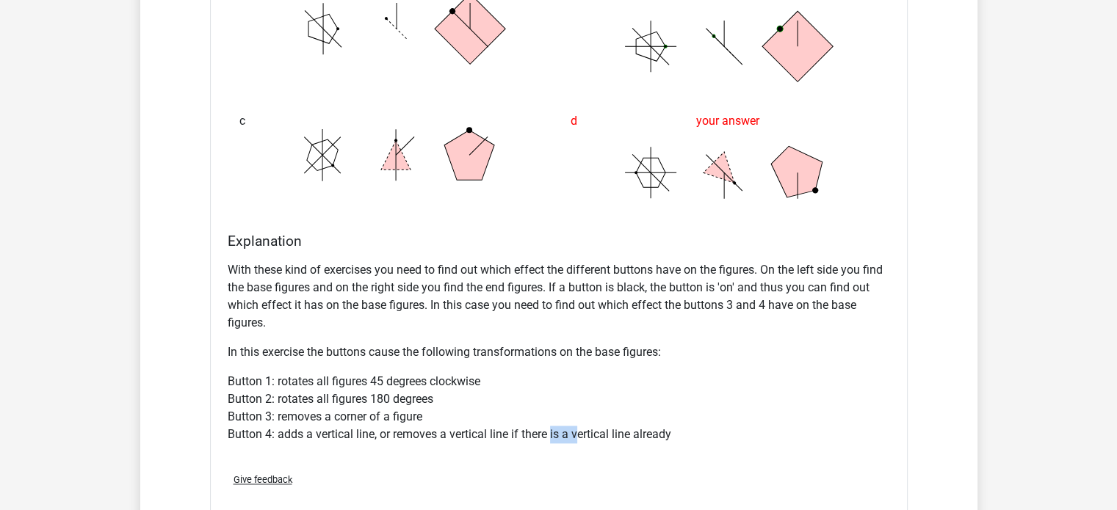
click at [590, 438] on div "With these kind of exercises you need to find out which effect the different bu…" at bounding box center [559, 359] width 662 height 206
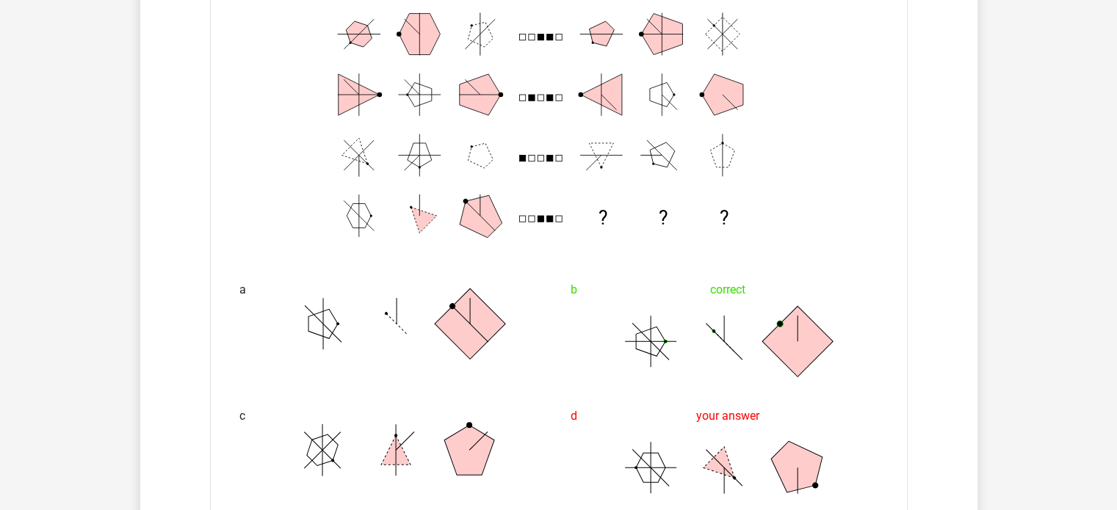
scroll to position [1360, 0]
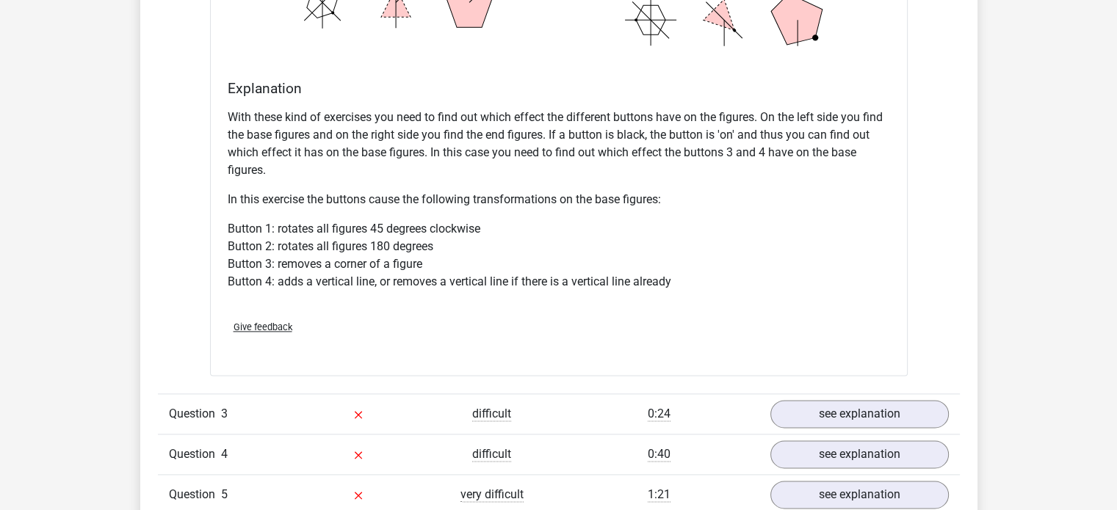
click at [603, 384] on div "Question 1 difficult 0:47 see explanation Which figures should replace the ques…" at bounding box center [559, 72] width 780 height 1289
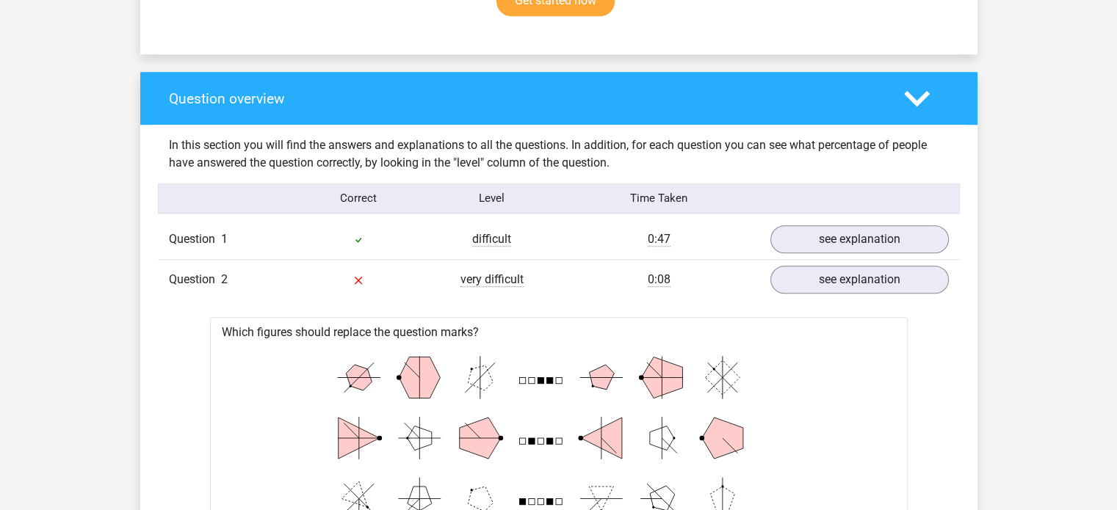
scroll to position [1007, 0]
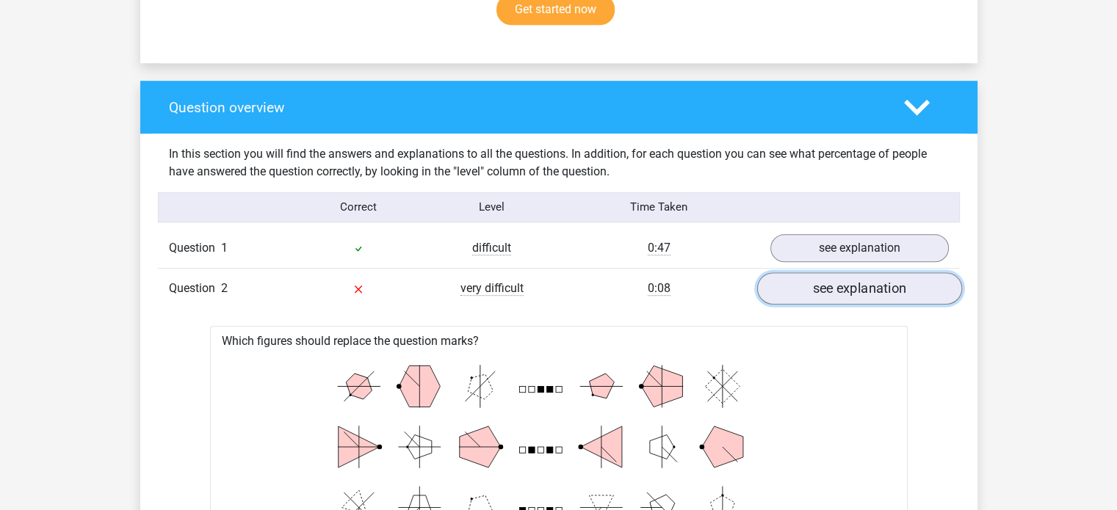
click at [795, 285] on link "see explanation" at bounding box center [858, 288] width 205 height 32
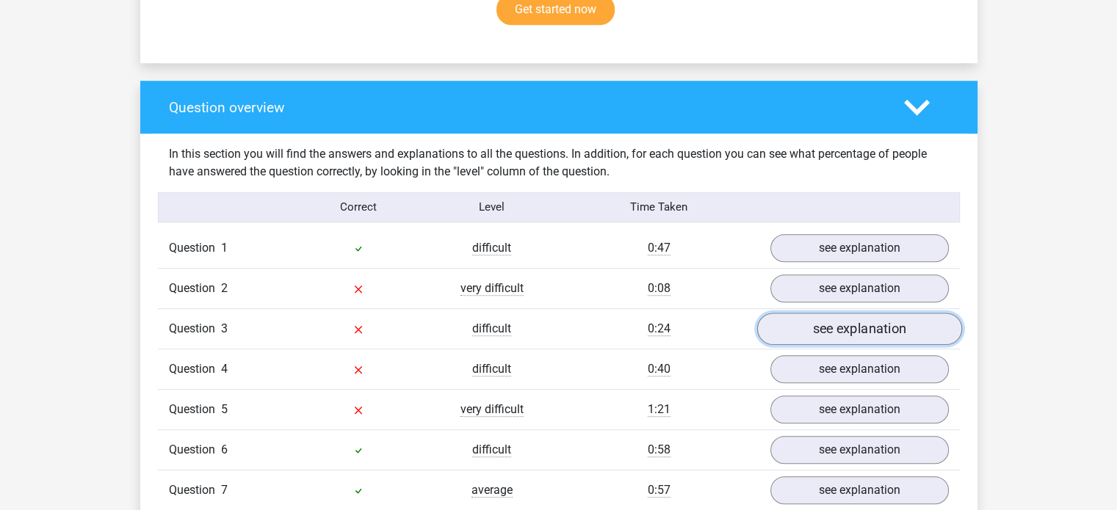
click at [886, 326] on link "see explanation" at bounding box center [858, 329] width 205 height 32
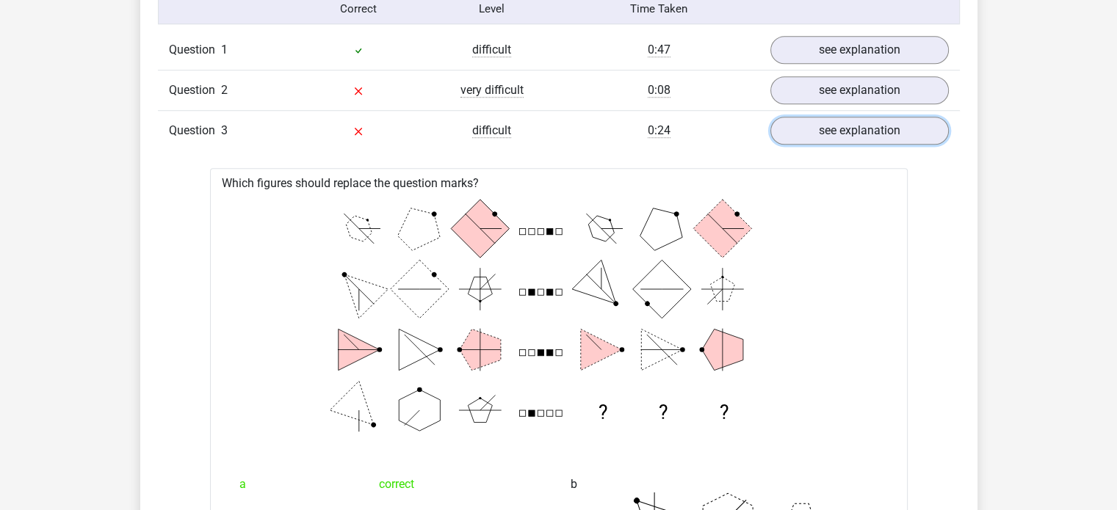
scroll to position [1204, 0]
click at [875, 124] on link "see explanation" at bounding box center [858, 132] width 205 height 32
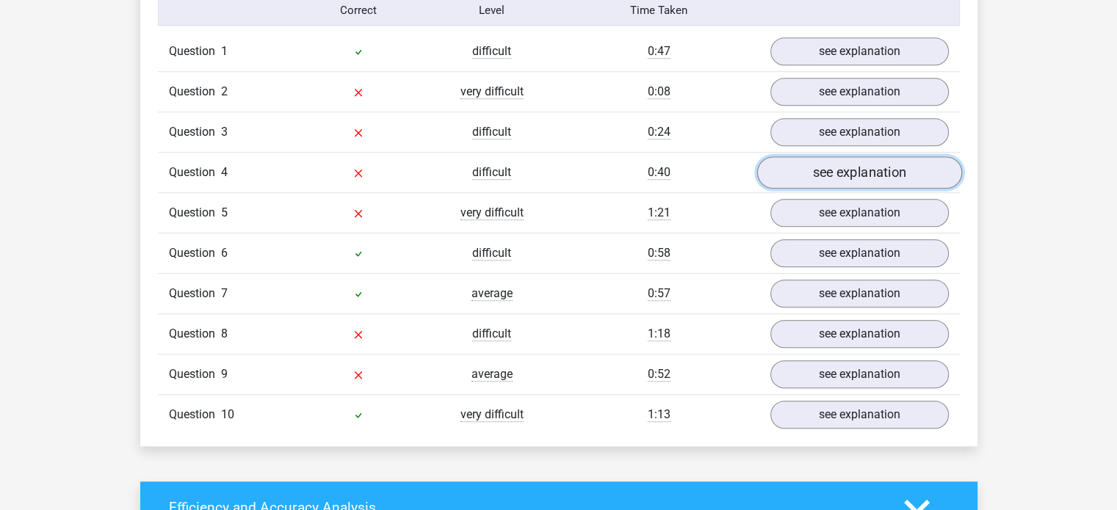
click at [841, 173] on link "see explanation" at bounding box center [858, 172] width 205 height 32
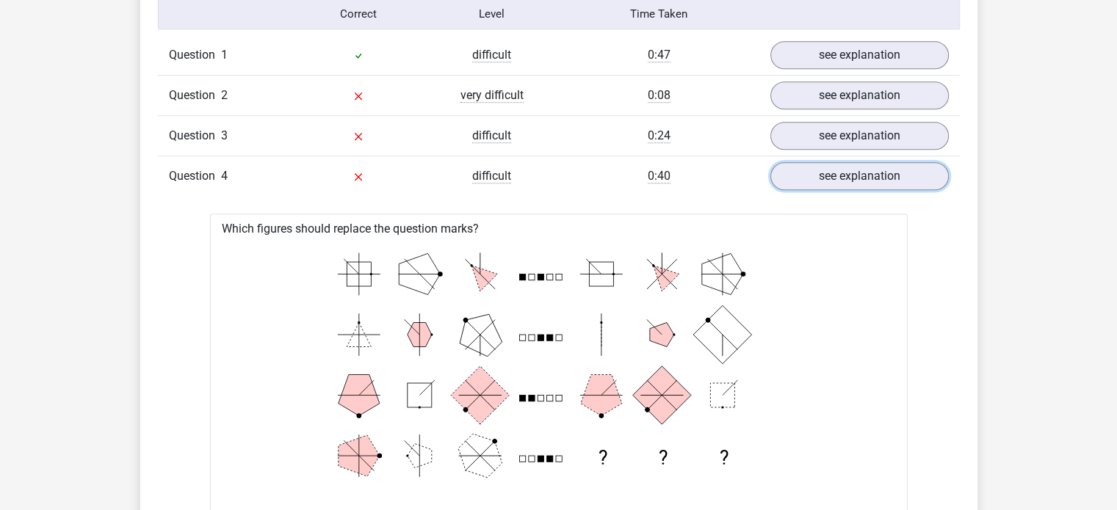
scroll to position [1201, 0]
click at [789, 162] on link "see explanation" at bounding box center [858, 175] width 205 height 32
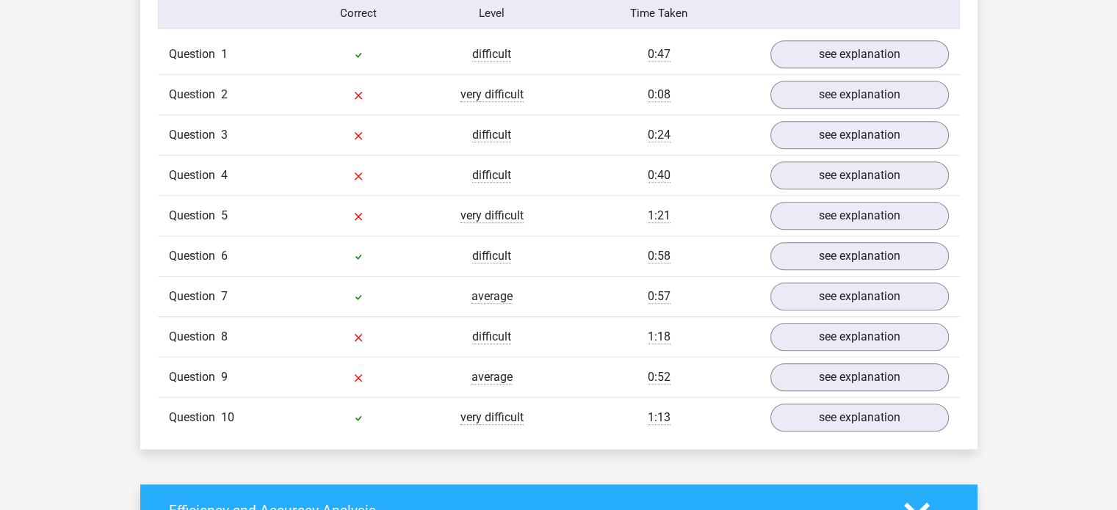
click at [846, 227] on div "Question 5 very difficult 1:21 see explanation" at bounding box center [559, 215] width 802 height 40
click at [846, 218] on link "see explanation" at bounding box center [858, 216] width 205 height 32
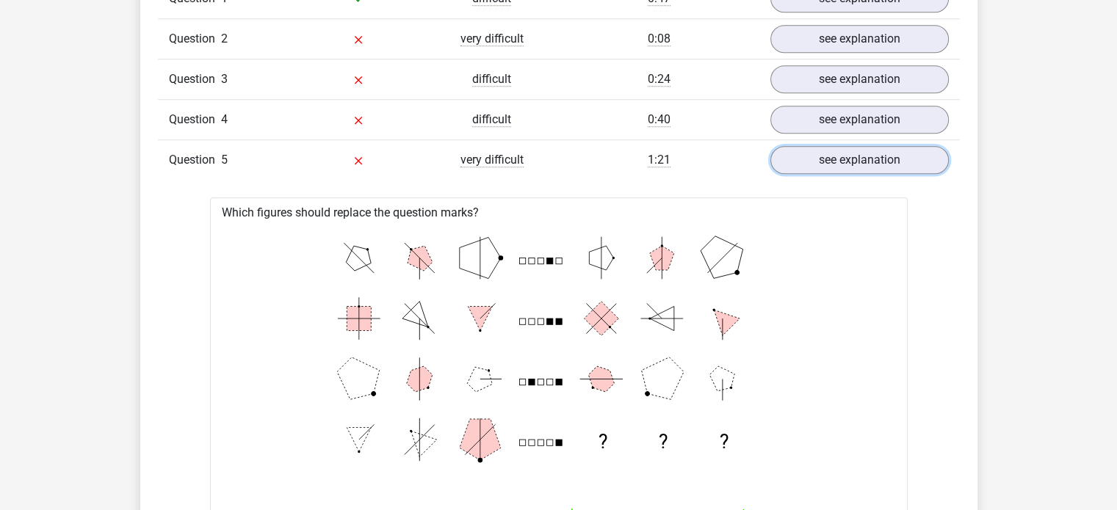
scroll to position [1253, 0]
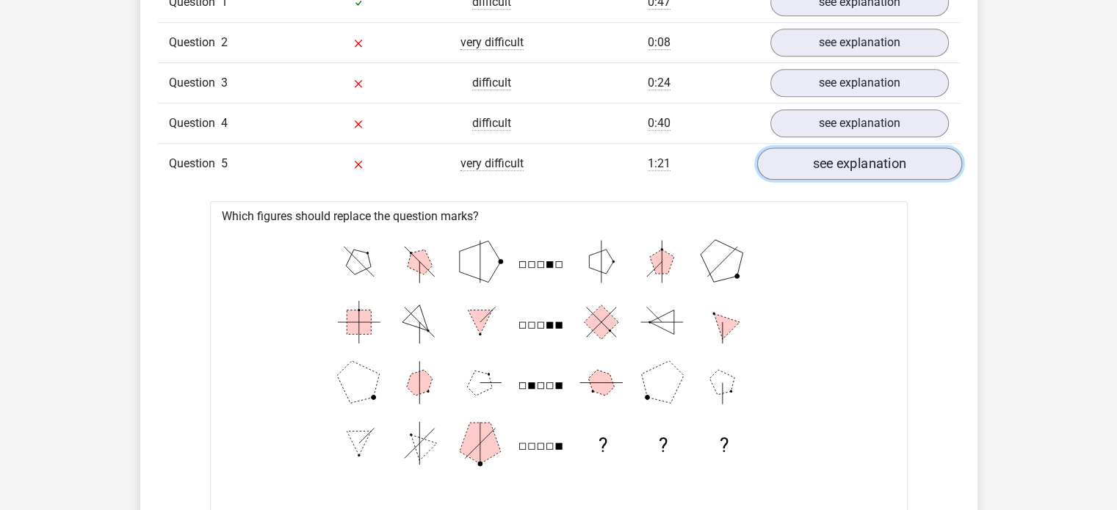
click at [914, 162] on link "see explanation" at bounding box center [858, 164] width 205 height 32
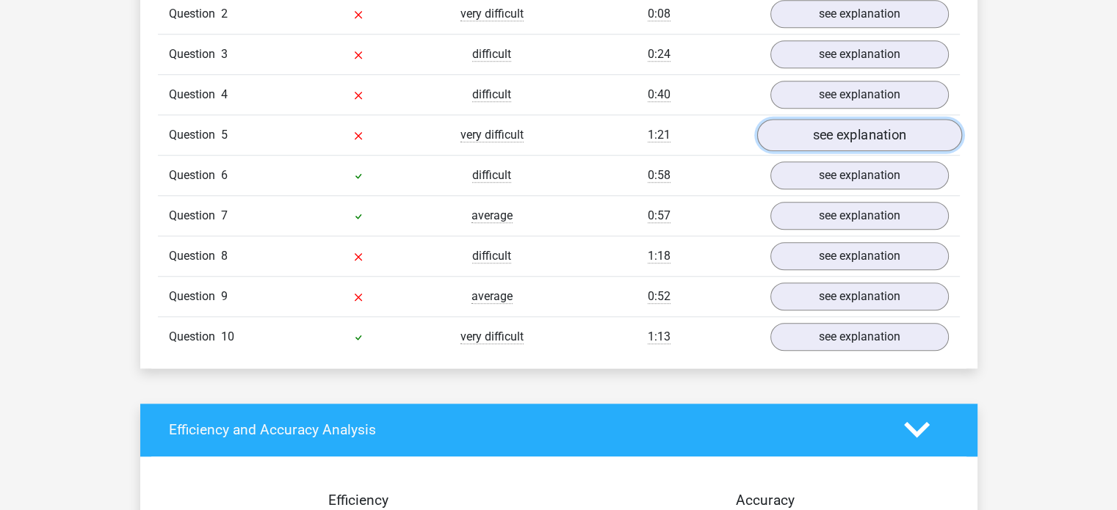
scroll to position [1279, 0]
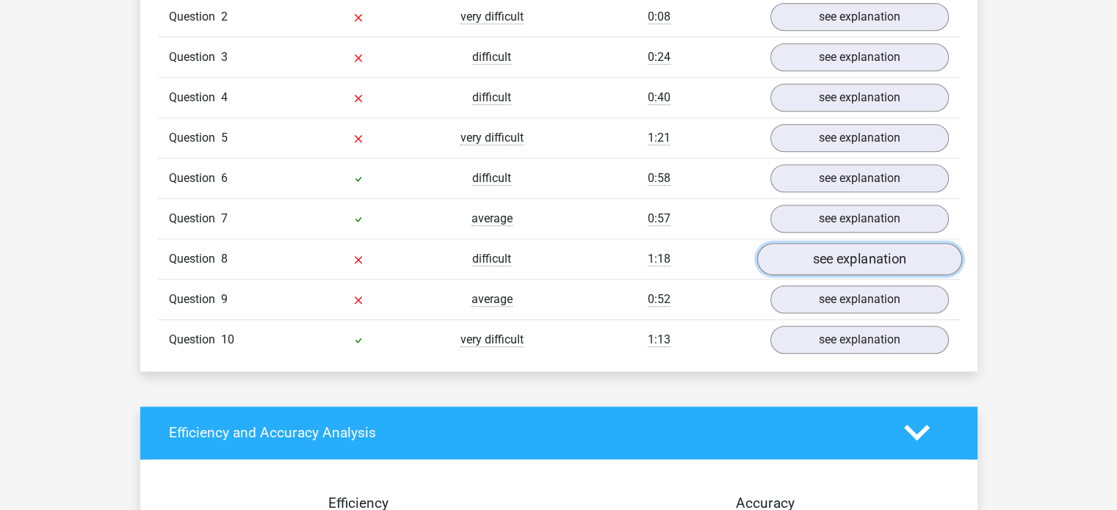
click at [847, 247] on link "see explanation" at bounding box center [858, 259] width 205 height 32
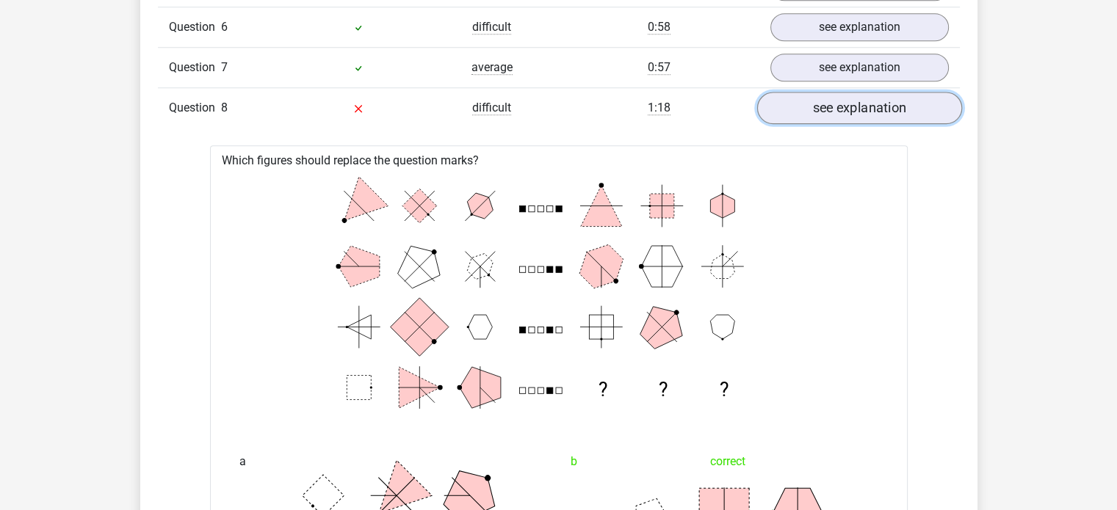
scroll to position [1430, 0]
click at [873, 99] on link "see explanation" at bounding box center [858, 108] width 205 height 32
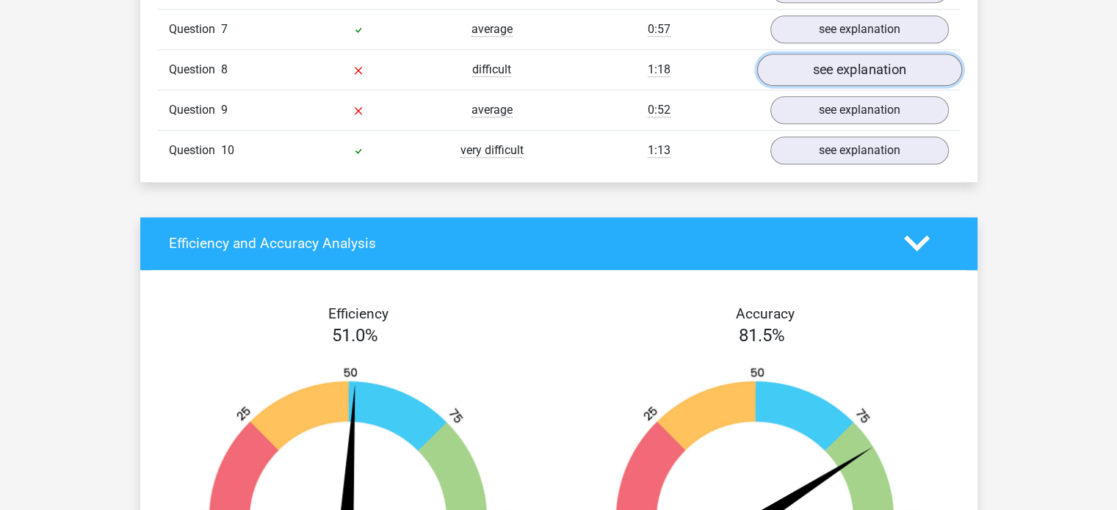
scroll to position [1470, 0]
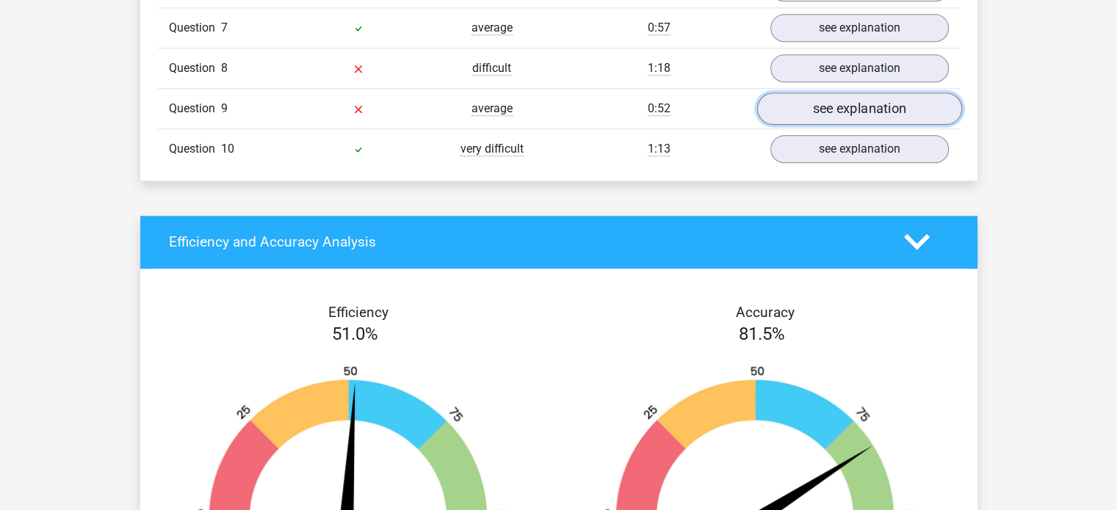
click at [877, 118] on link "see explanation" at bounding box center [858, 109] width 205 height 32
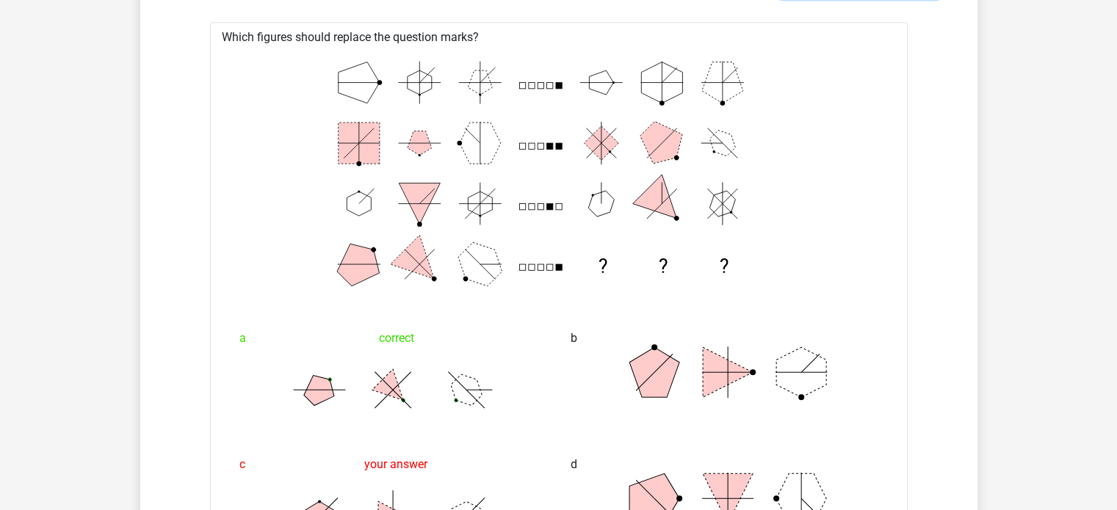
scroll to position [1421, 0]
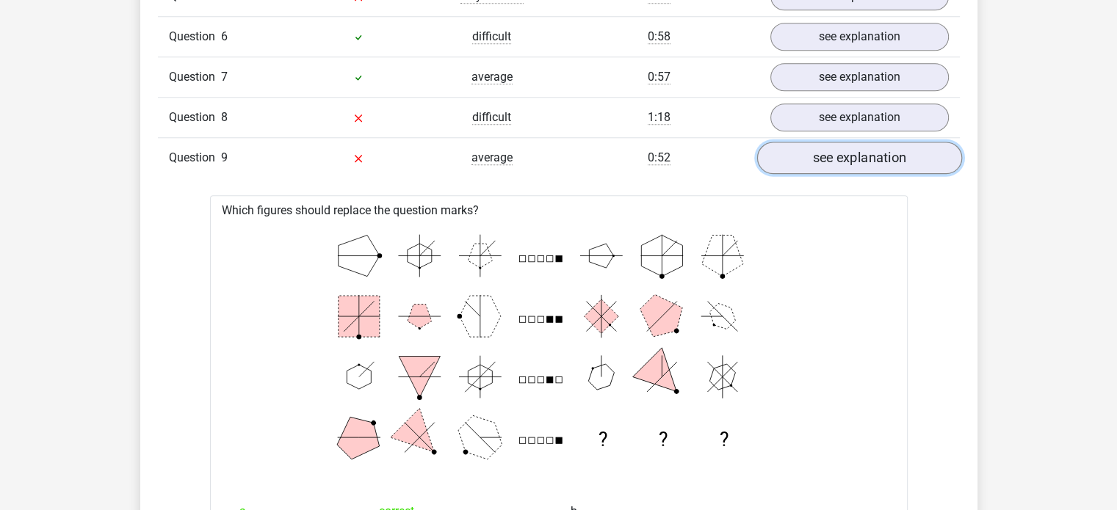
click at [876, 152] on link "see explanation" at bounding box center [858, 158] width 205 height 32
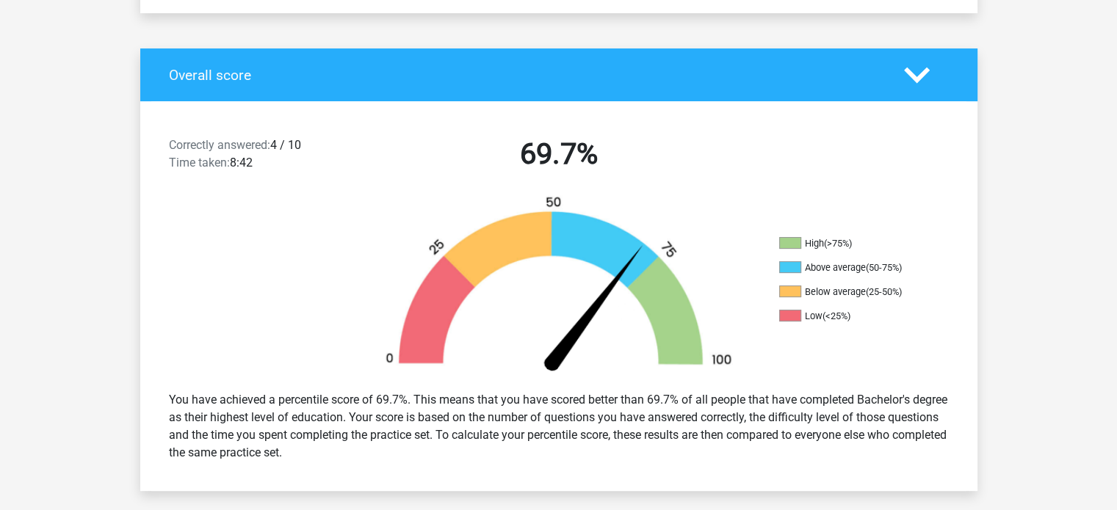
scroll to position [0, 0]
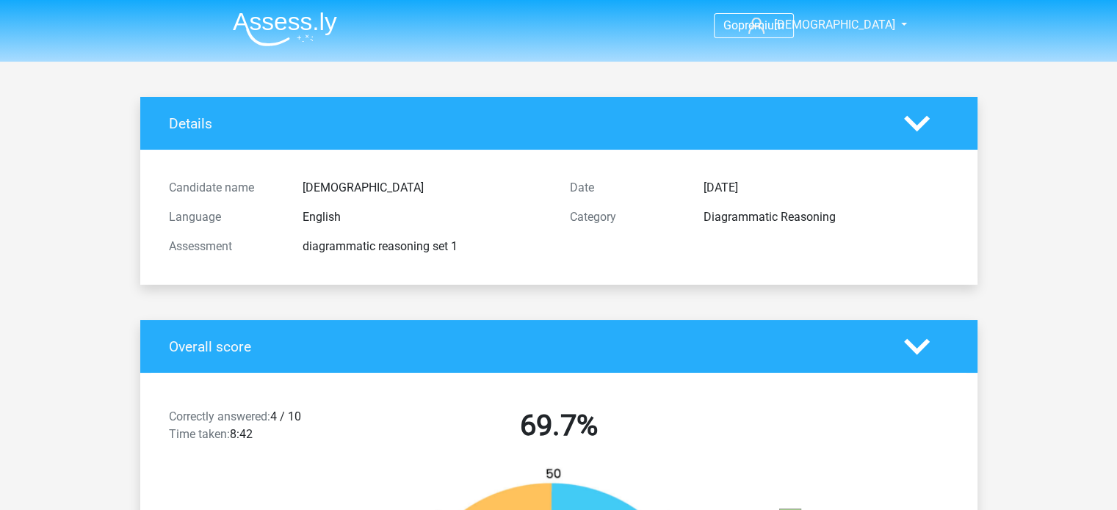
click at [899, 123] on div at bounding box center [926, 124] width 67 height 26
click at [916, 123] on icon at bounding box center [917, 124] width 26 height 26
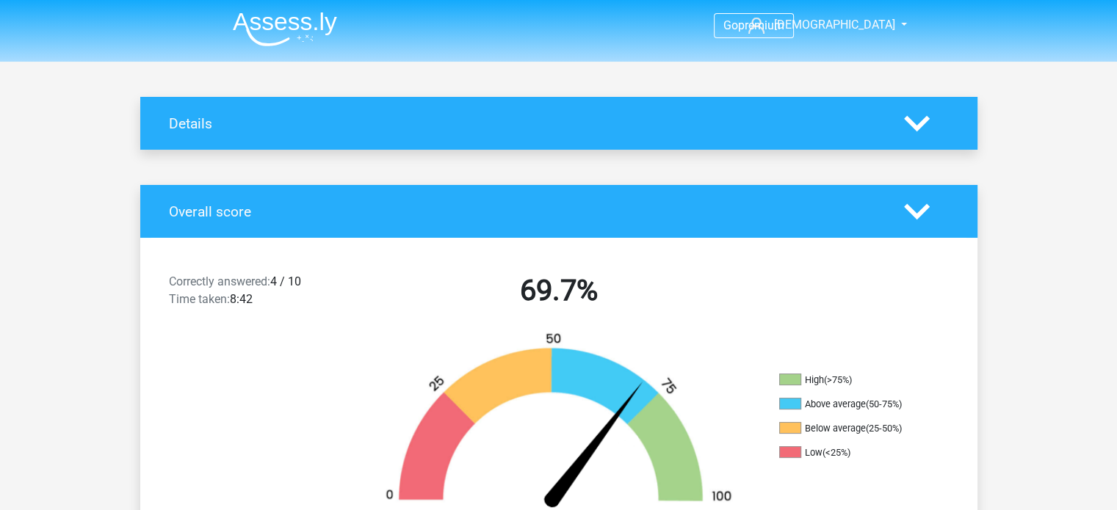
click at [916, 123] on icon at bounding box center [917, 124] width 26 height 26
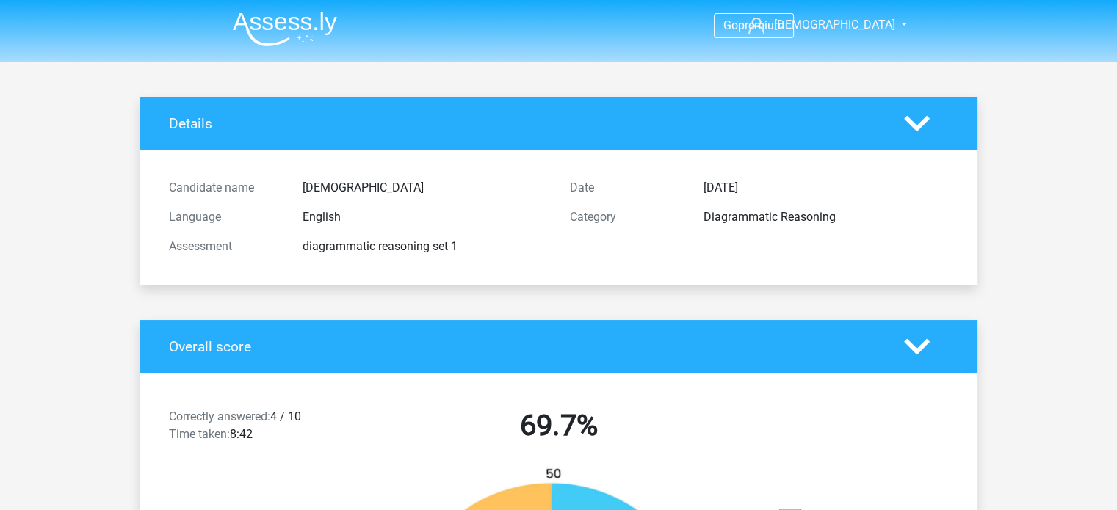
click at [270, 23] on img at bounding box center [285, 29] width 104 height 35
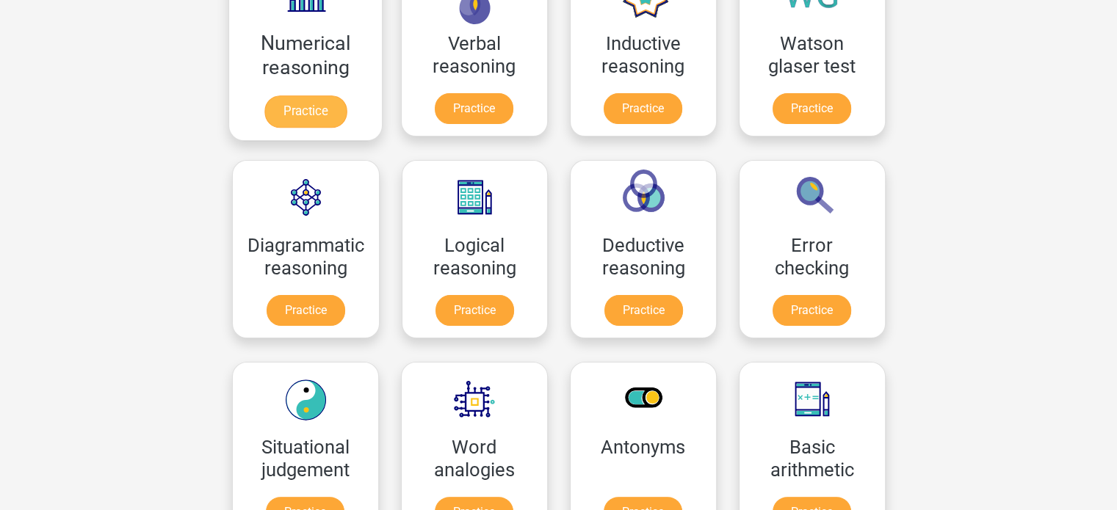
scroll to position [294, 0]
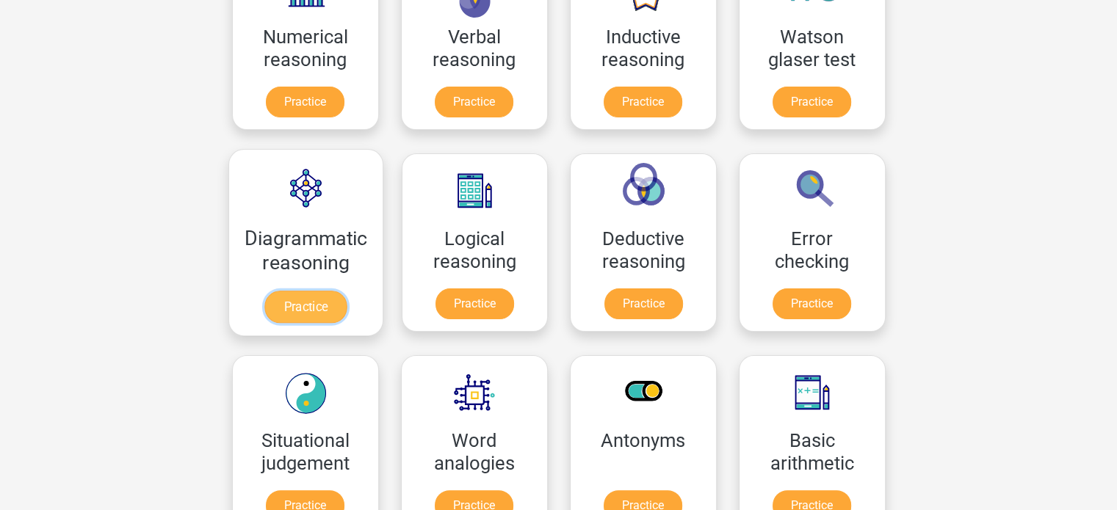
click at [316, 291] on link "Practice" at bounding box center [305, 307] width 82 height 32
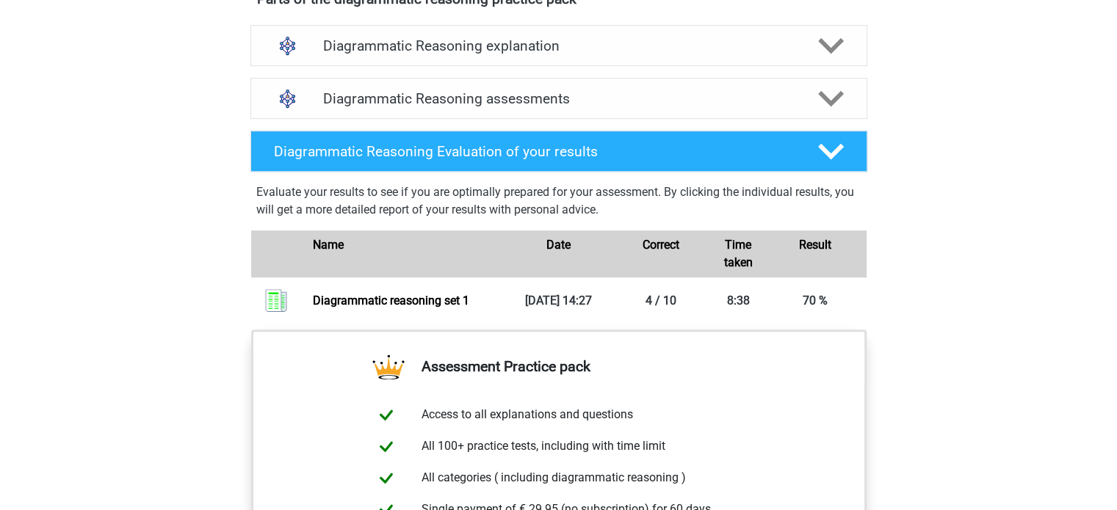
scroll to position [884, 0]
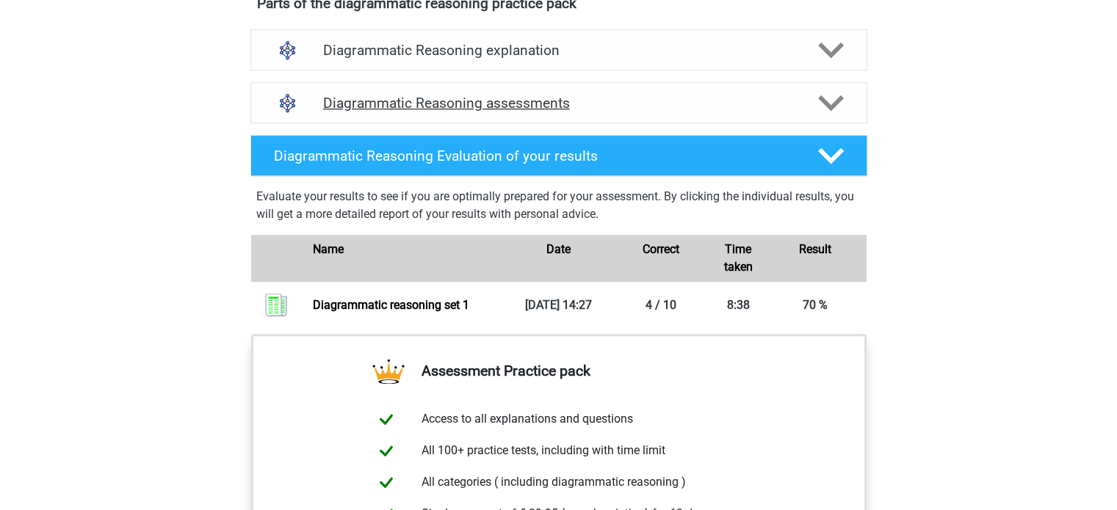
click at [814, 116] on div at bounding box center [829, 103] width 49 height 26
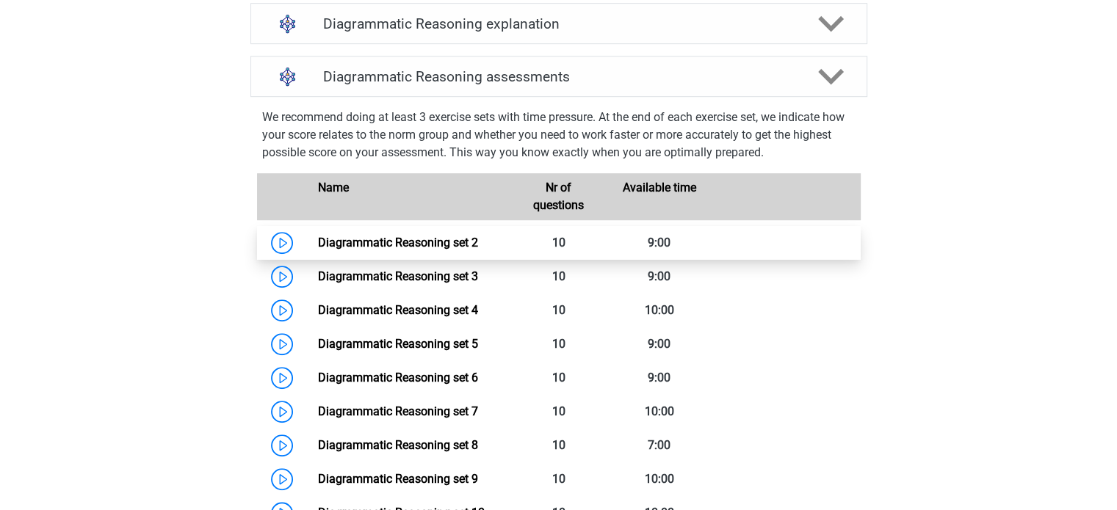
scroll to position [912, 0]
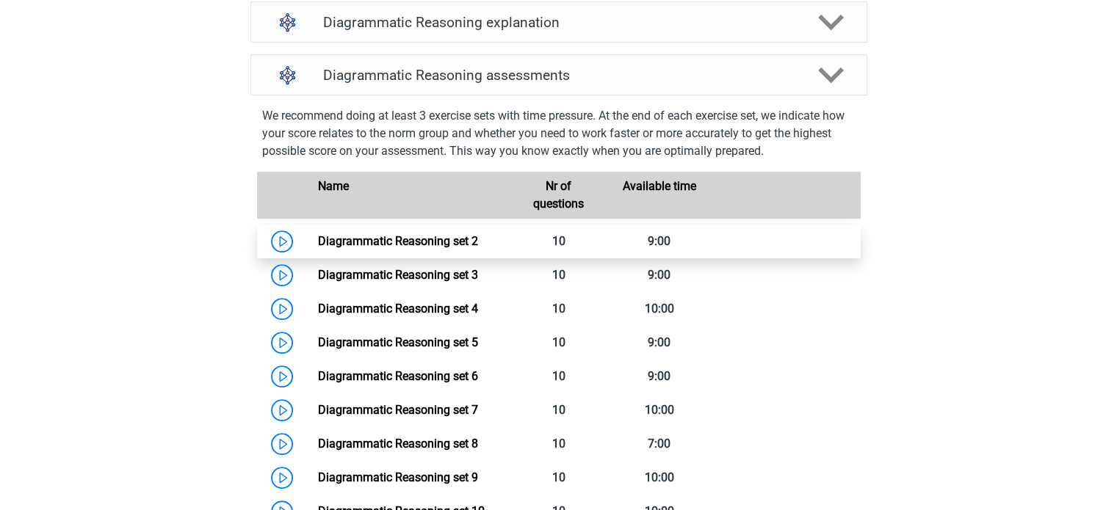
click at [452, 248] on link "Diagrammatic Reasoning set 2" at bounding box center [398, 241] width 160 height 14
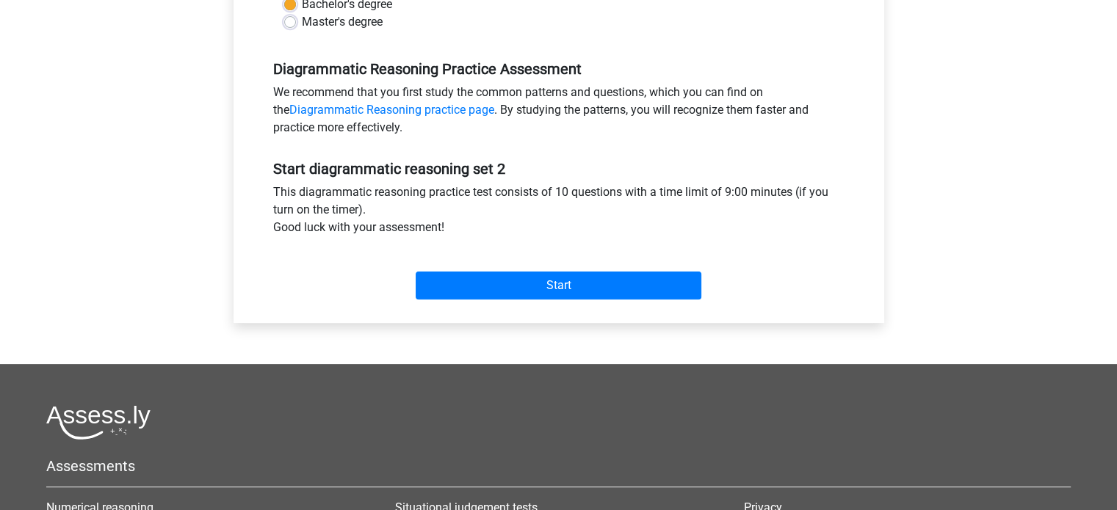
scroll to position [411, 0]
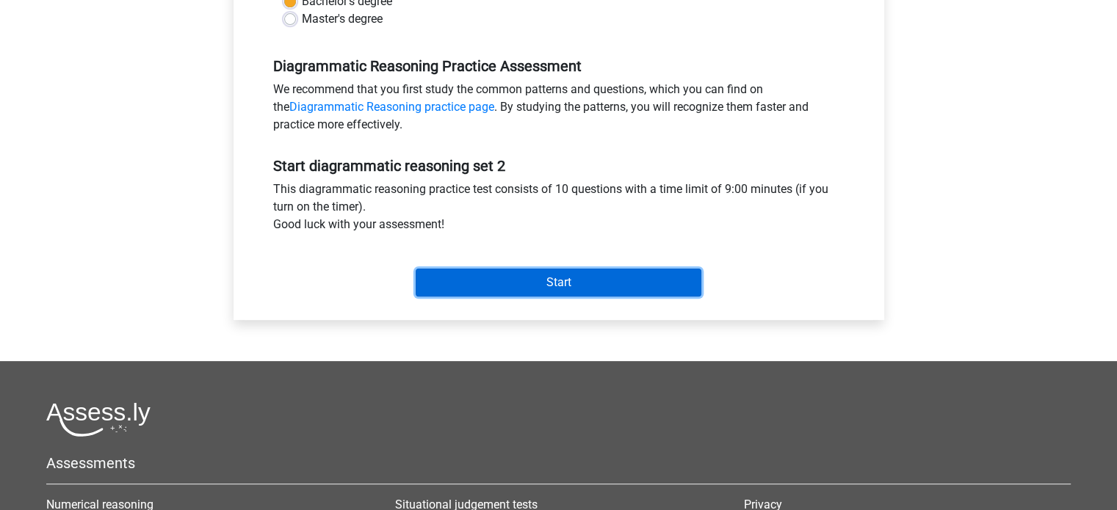
click at [584, 280] on input "Start" at bounding box center [559, 283] width 286 height 28
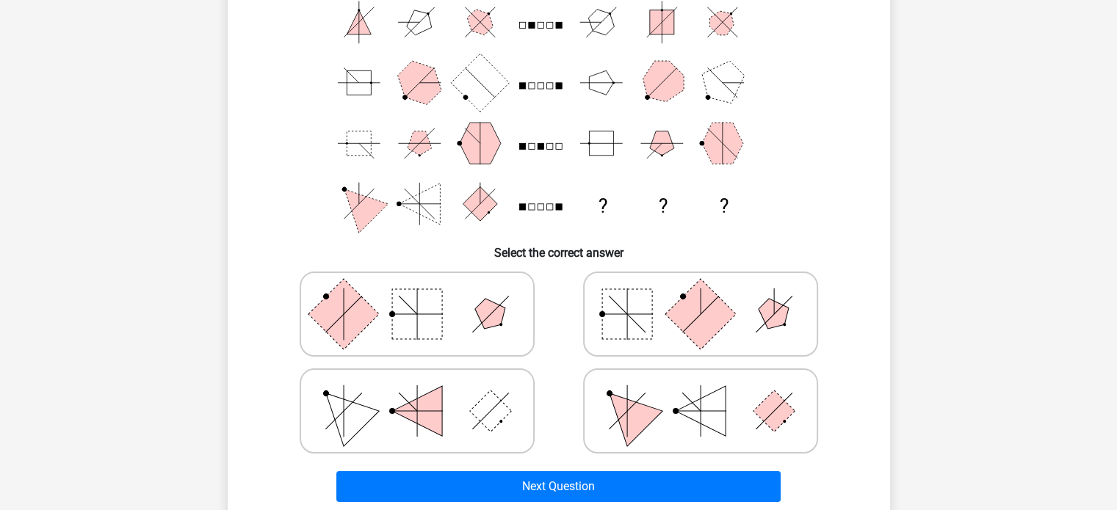
scroll to position [142, 0]
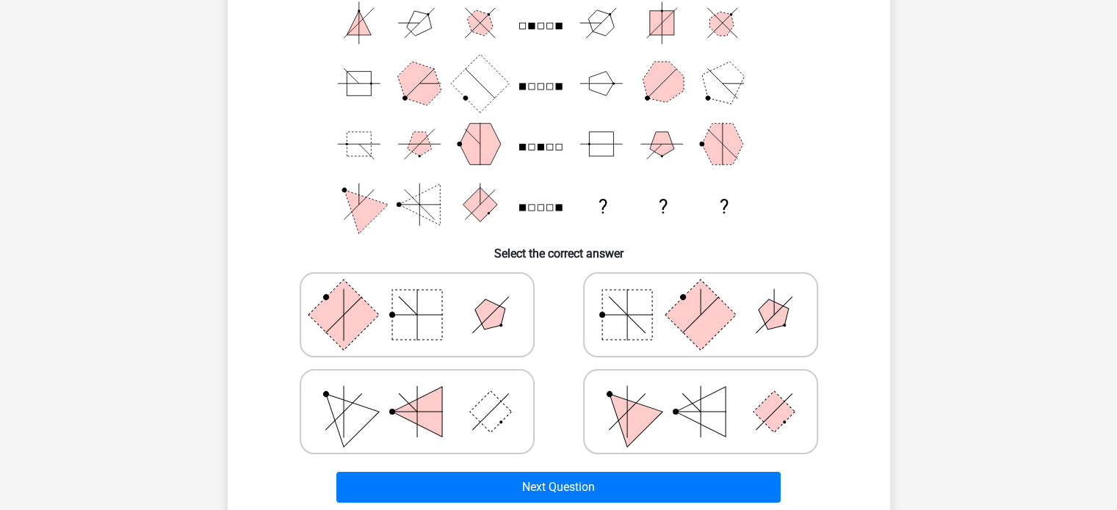
click at [455, 305] on icon at bounding box center [417, 314] width 220 height 73
click at [427, 297] on input "radio" at bounding box center [422, 292] width 10 height 10
radio input "true"
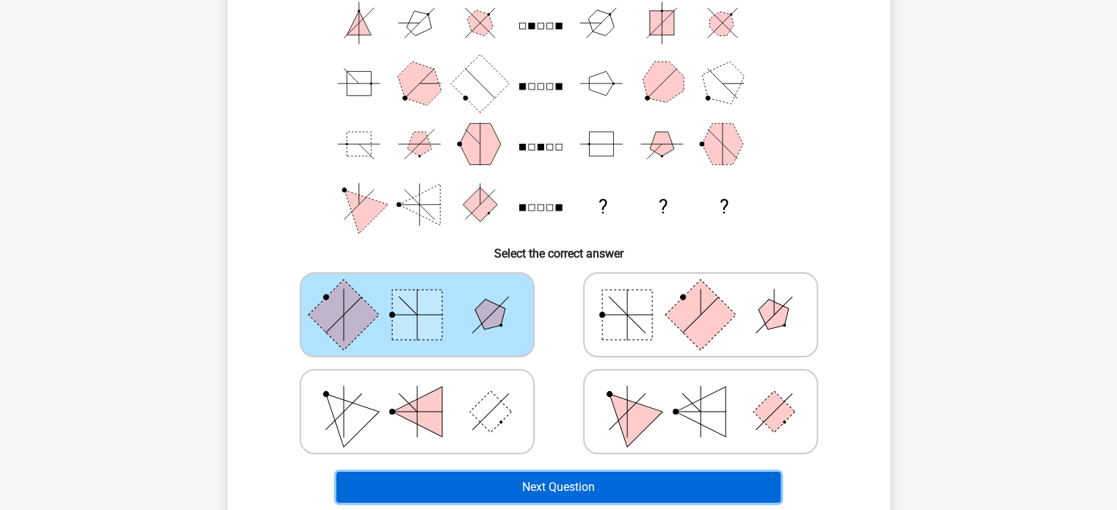
click at [577, 488] on button "Next Question" at bounding box center [558, 487] width 444 height 31
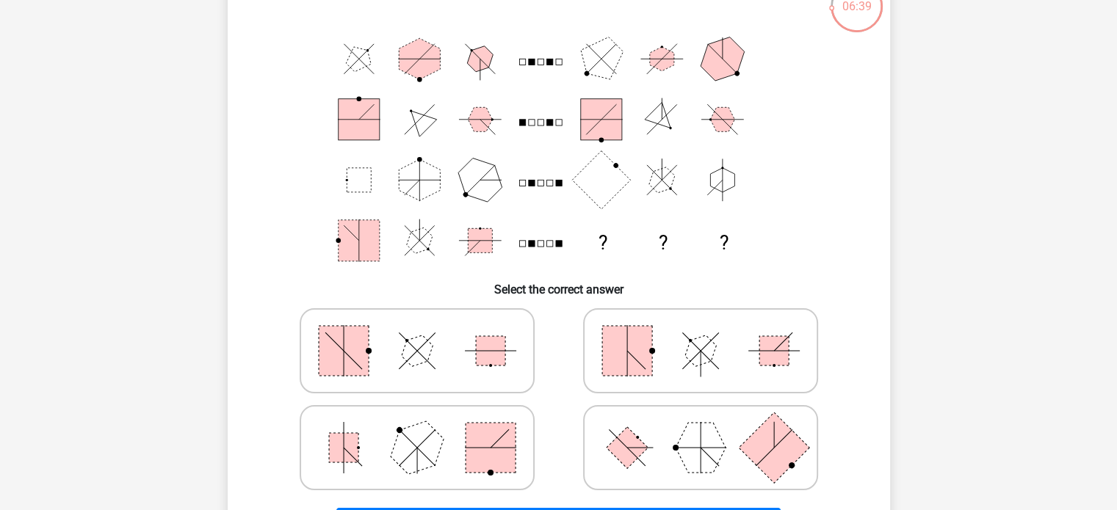
scroll to position [112, 0]
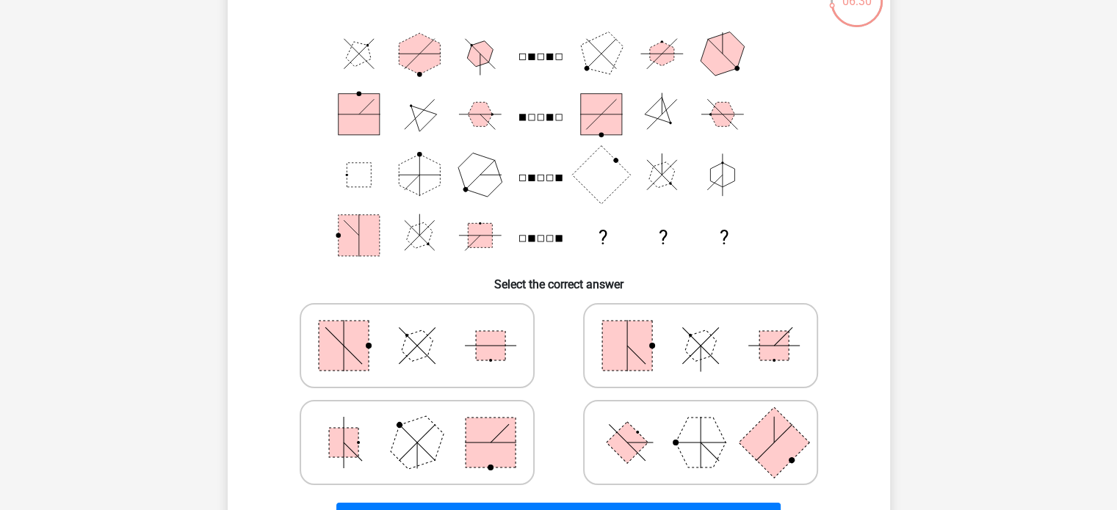
click at [670, 449] on icon at bounding box center [700, 442] width 220 height 73
click at [701, 424] on input "radio" at bounding box center [706, 420] width 10 height 10
radio input "true"
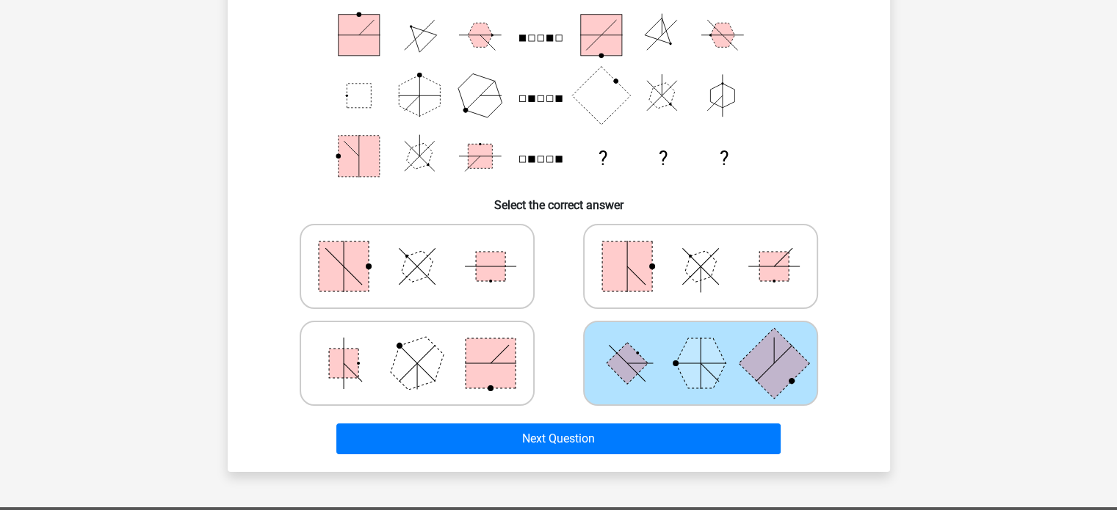
scroll to position [192, 0]
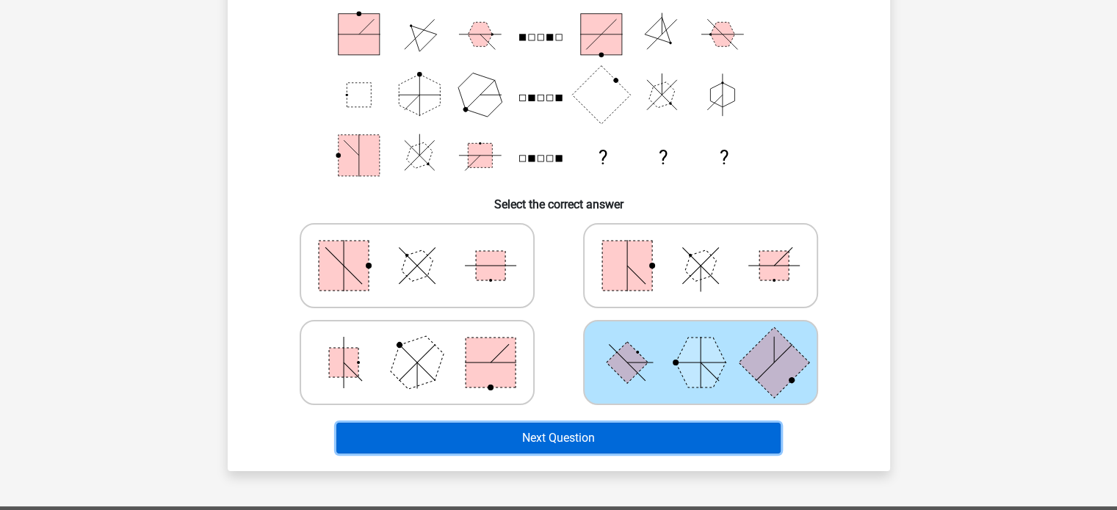
click at [643, 441] on button "Next Question" at bounding box center [558, 438] width 444 height 31
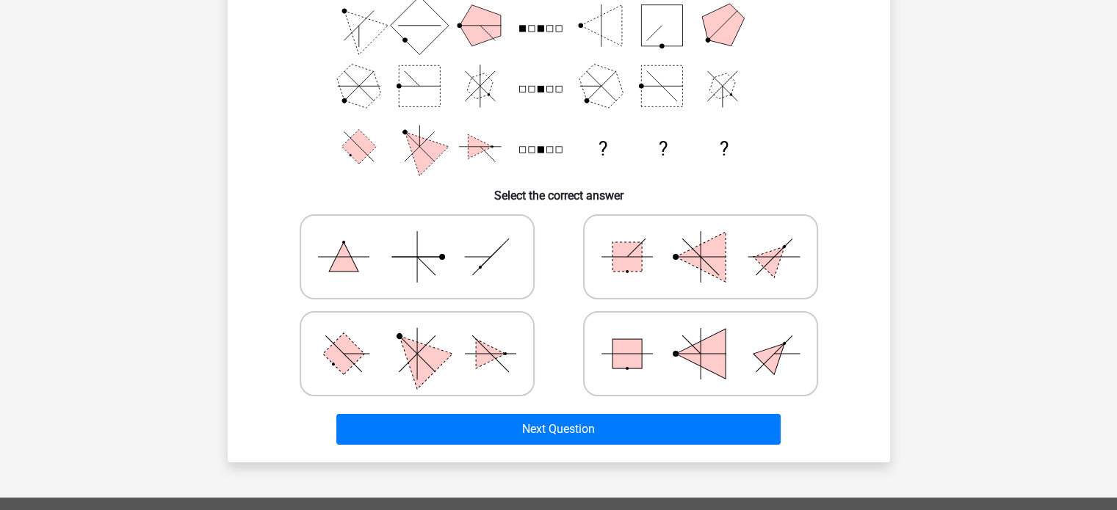
scroll to position [249, 0]
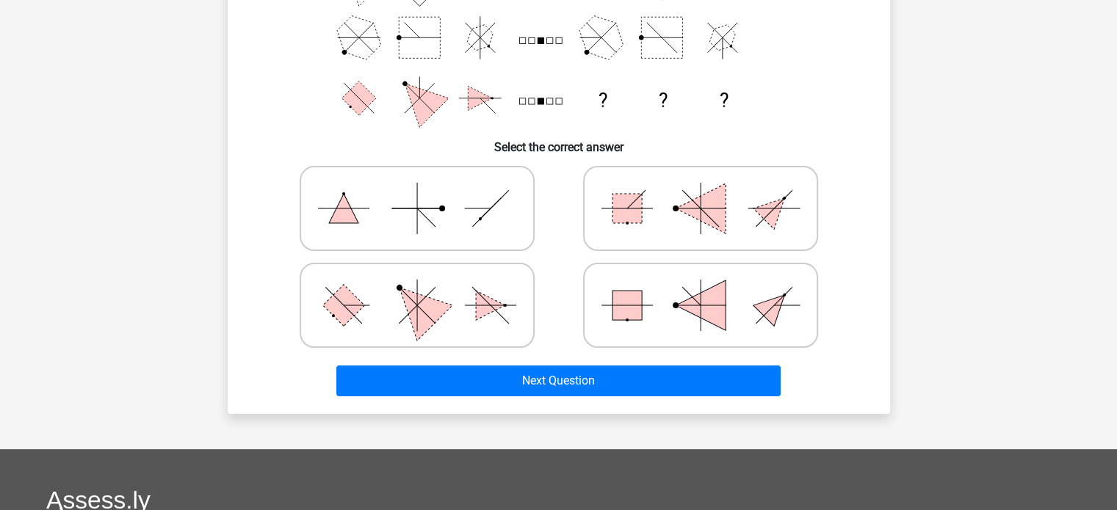
click at [424, 324] on polygon at bounding box center [416, 305] width 70 height 70
click at [424, 287] on input "radio" at bounding box center [422, 283] width 10 height 10
radio input "true"
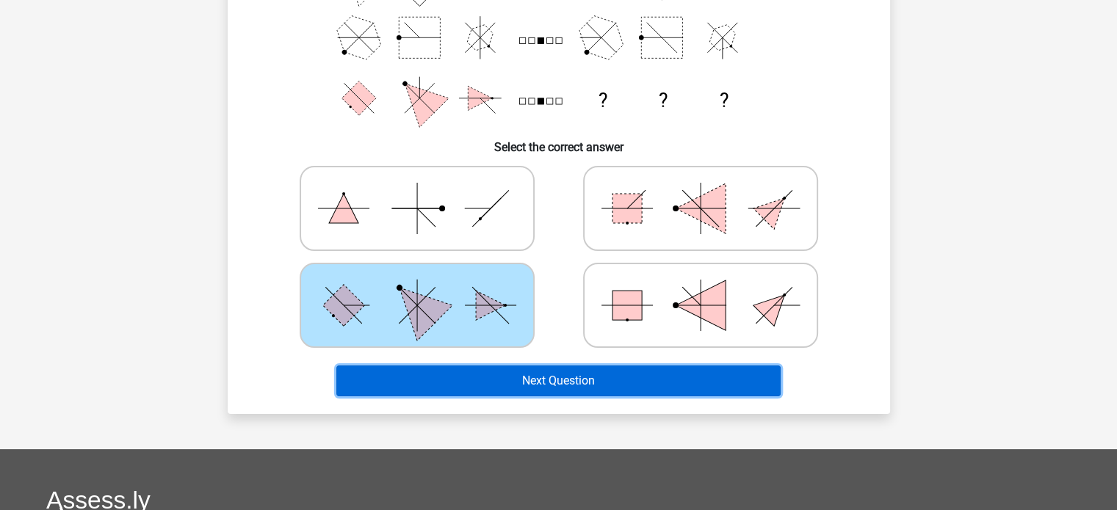
click at [582, 377] on button "Next Question" at bounding box center [558, 381] width 444 height 31
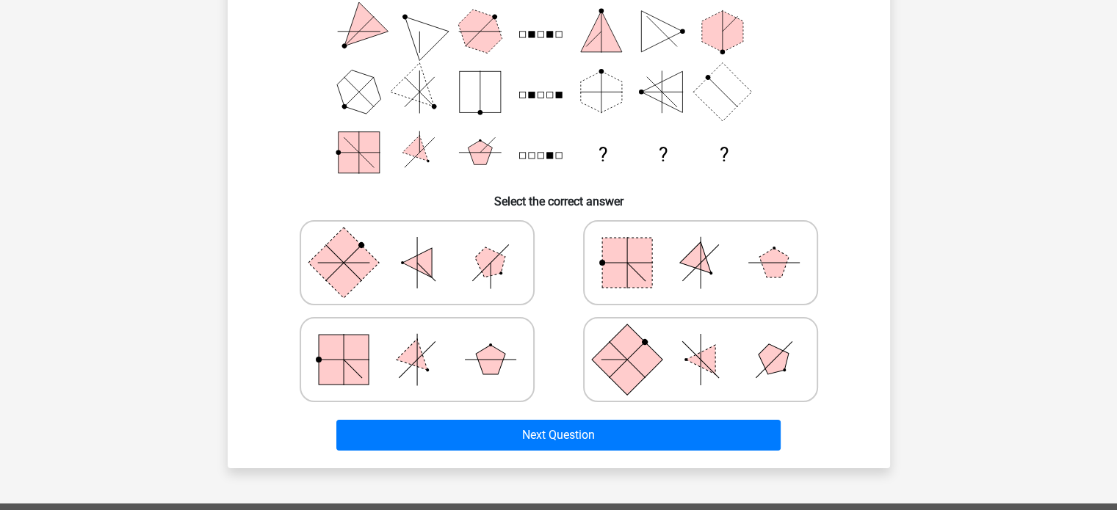
scroll to position [195, 0]
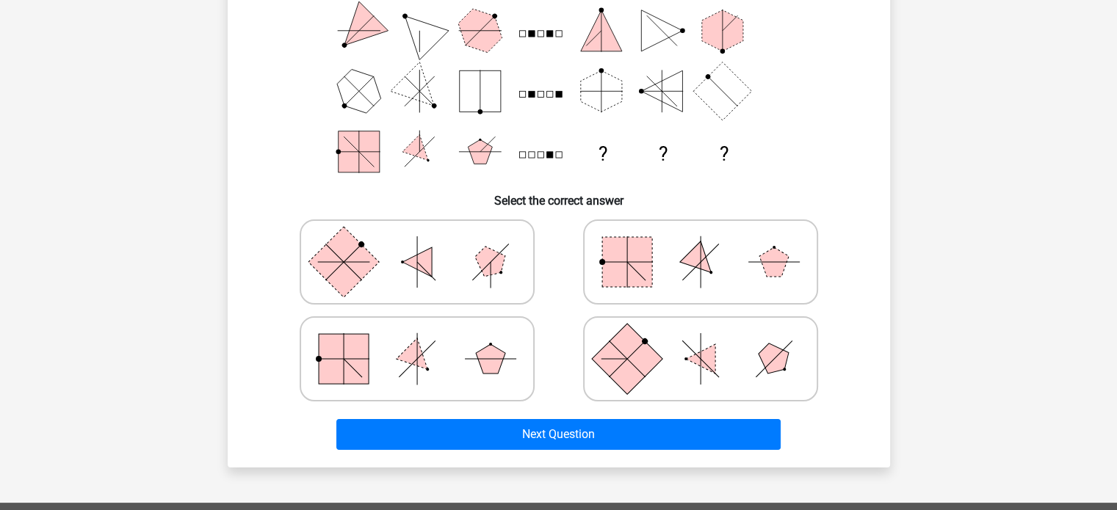
click at [411, 357] on polygon at bounding box center [417, 360] width 42 height 42
click at [417, 341] on input "radio" at bounding box center [422, 336] width 10 height 10
radio input "true"
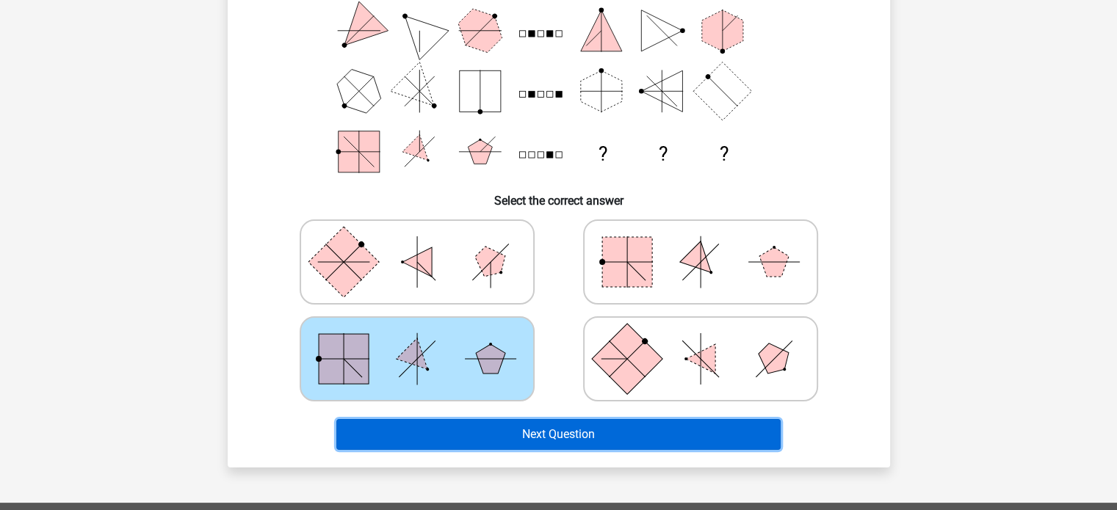
click at [546, 426] on button "Next Question" at bounding box center [558, 434] width 444 height 31
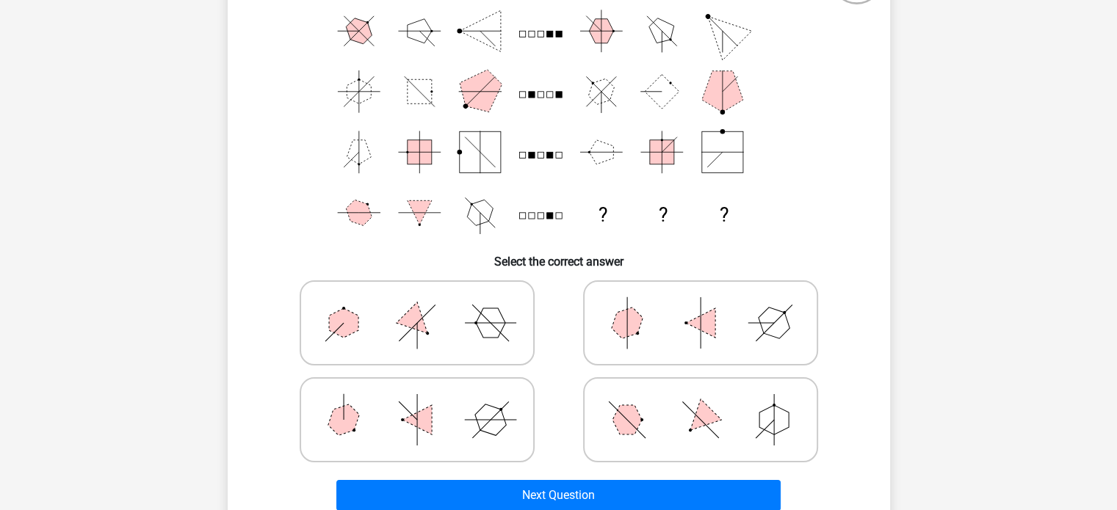
scroll to position [135, 0]
click at [684, 434] on icon at bounding box center [700, 419] width 220 height 73
click at [701, 401] on input "radio" at bounding box center [706, 396] width 10 height 10
radio input "true"
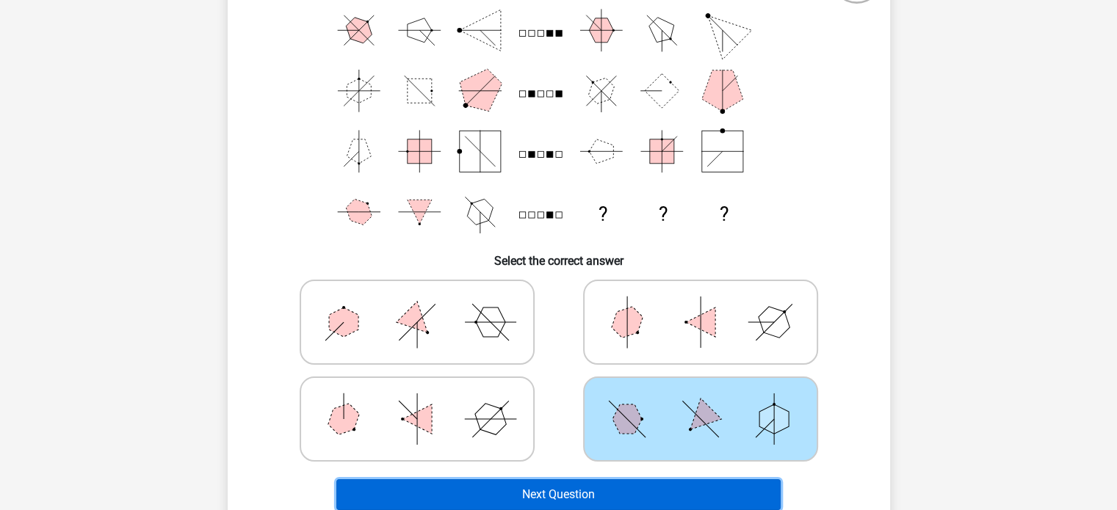
click at [662, 499] on button "Next Question" at bounding box center [558, 494] width 444 height 31
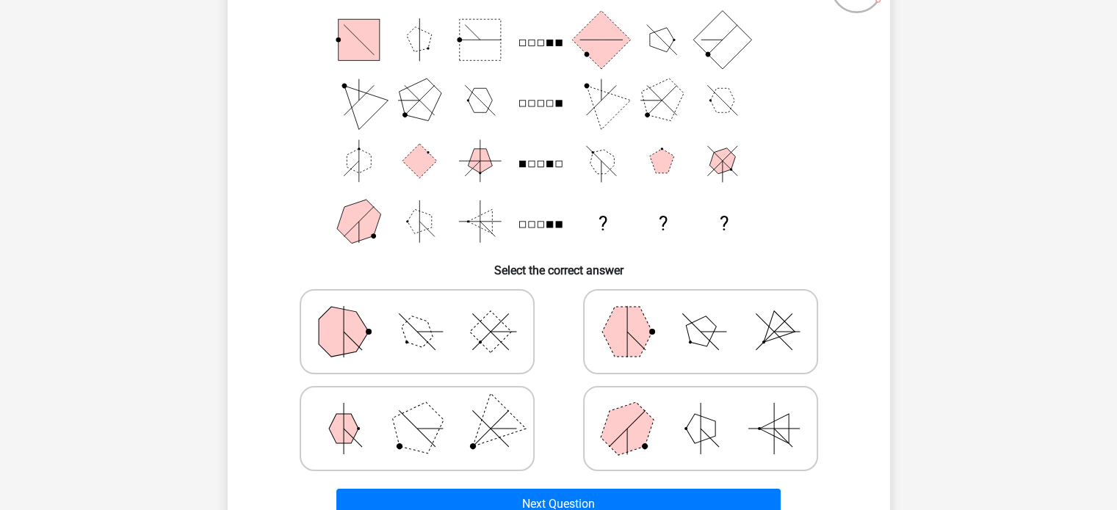
scroll to position [129, 0]
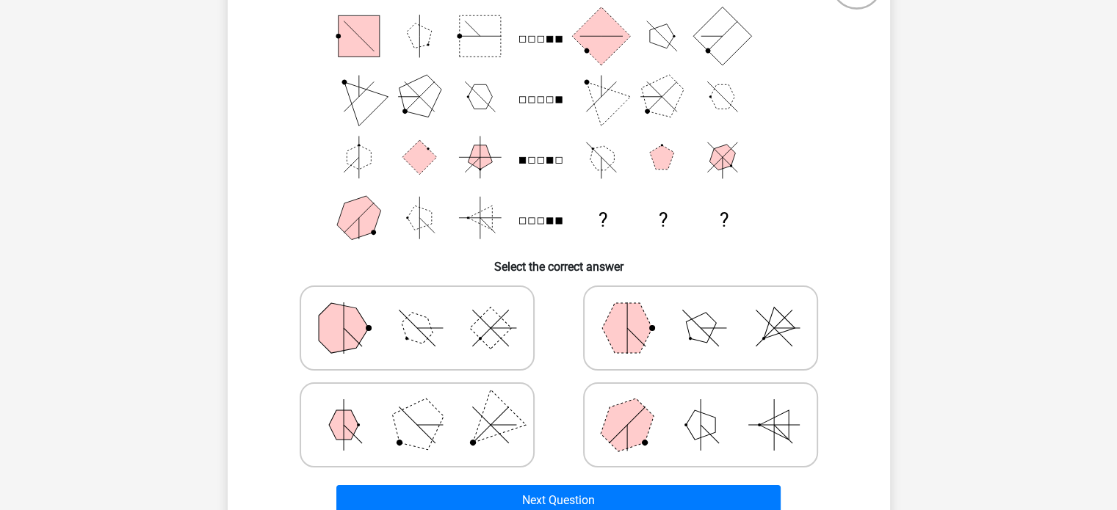
click at [640, 342] on line at bounding box center [636, 337] width 18 height 18
click at [701, 310] on input "radio" at bounding box center [706, 305] width 10 height 10
radio input "true"
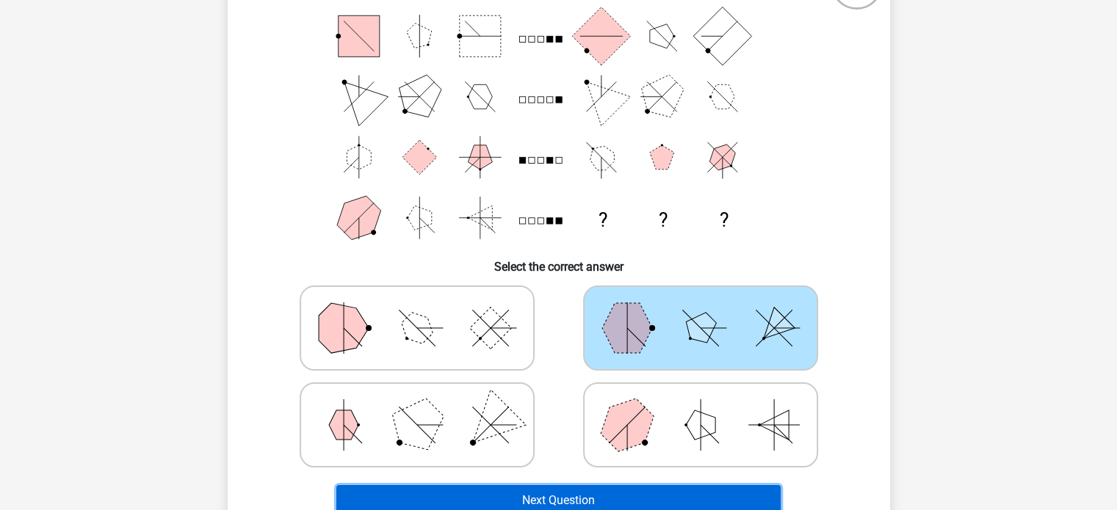
click at [601, 504] on button "Next Question" at bounding box center [558, 500] width 444 height 31
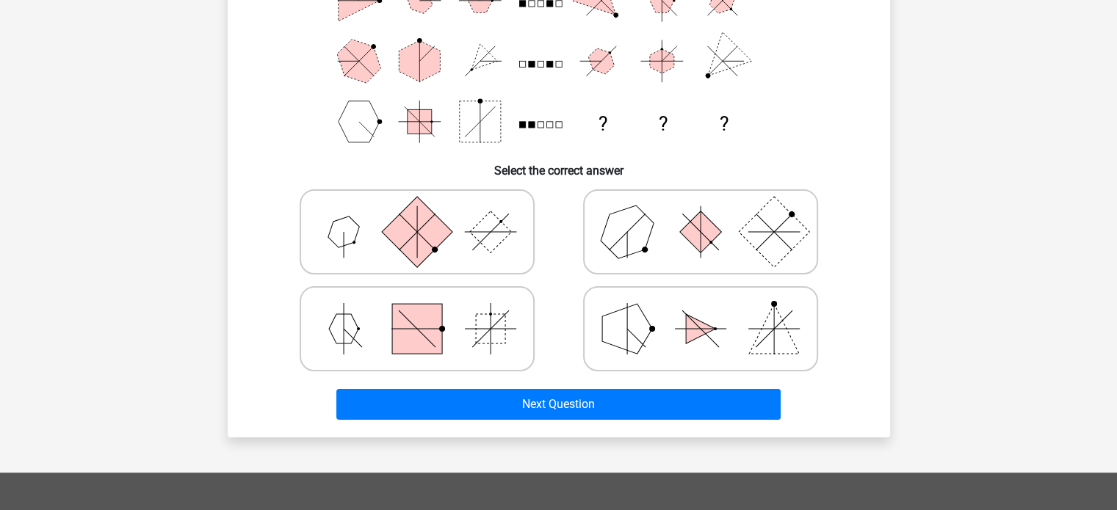
scroll to position [226, 0]
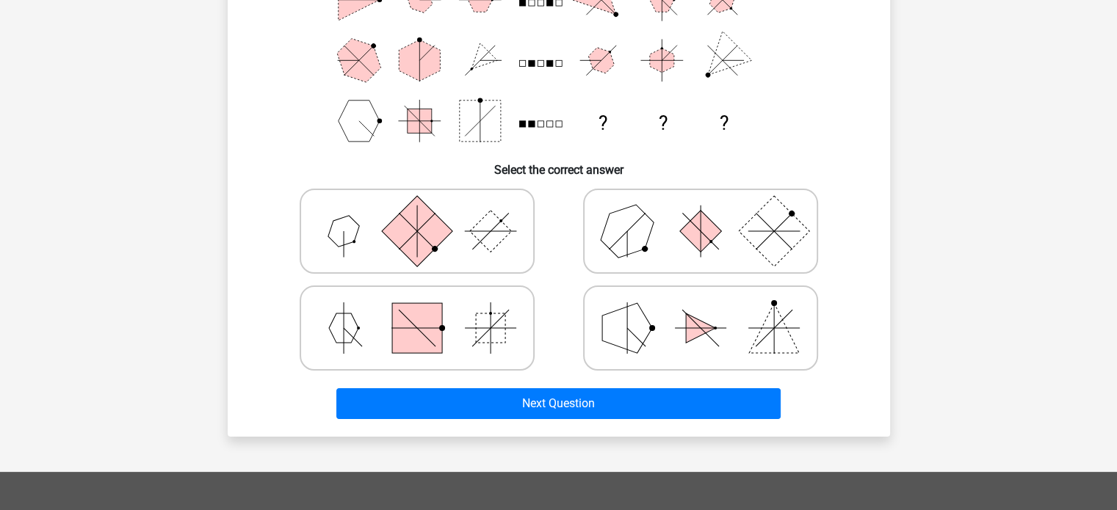
click at [430, 250] on rect at bounding box center [416, 231] width 70 height 70
click at [427, 213] on input "radio" at bounding box center [422, 208] width 10 height 10
radio input "true"
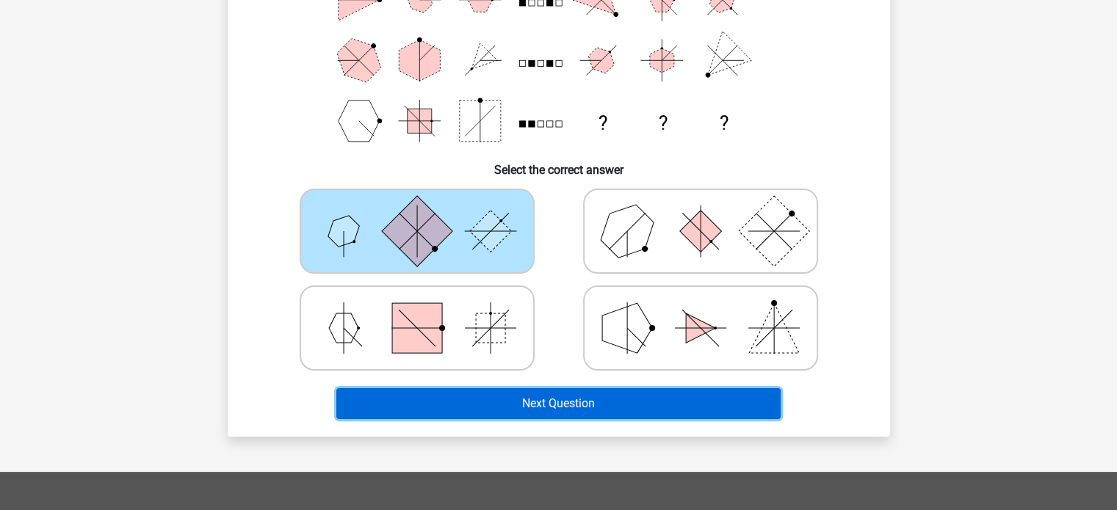
click at [584, 397] on button "Next Question" at bounding box center [558, 403] width 444 height 31
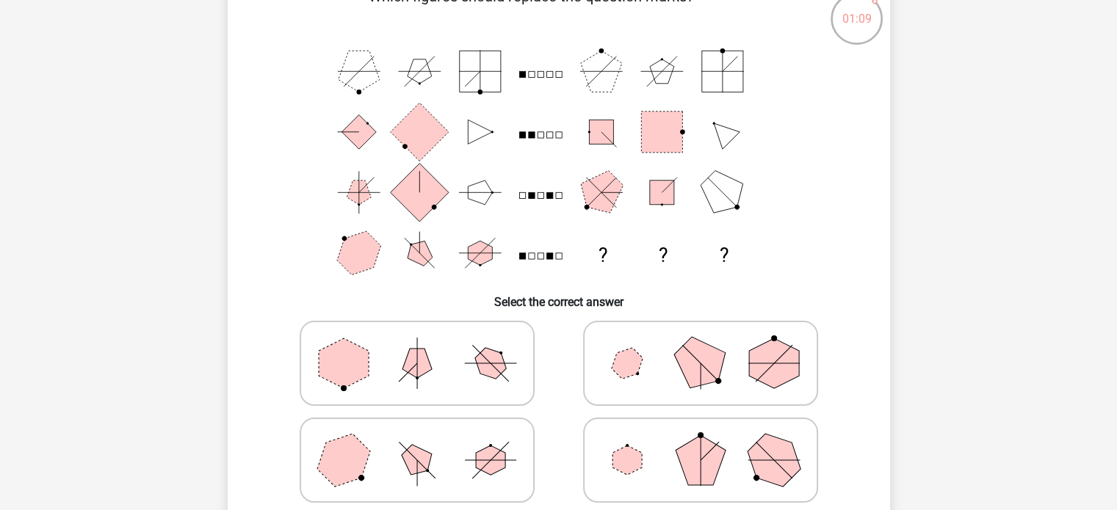
scroll to position [167, 0]
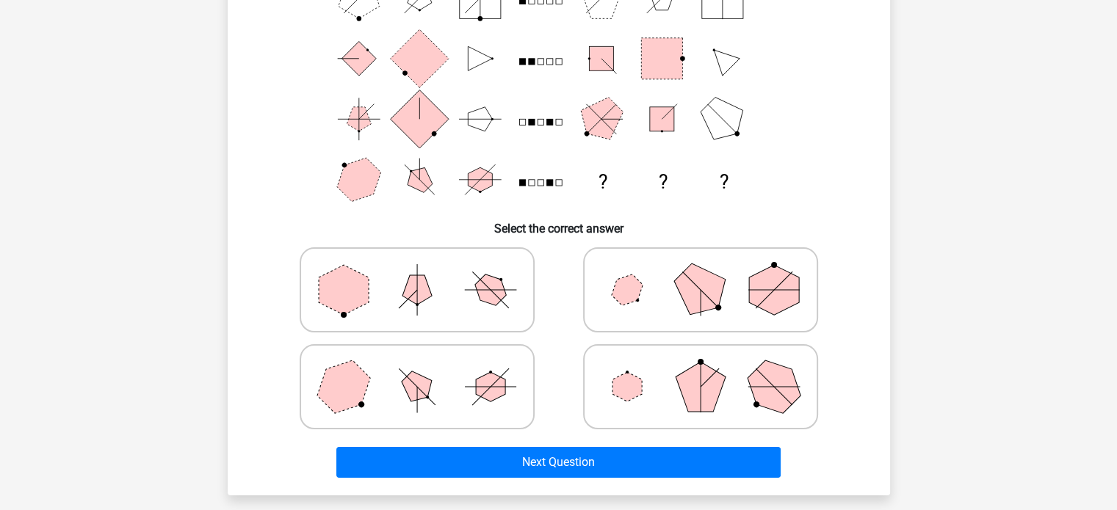
click at [643, 302] on icon at bounding box center [700, 289] width 220 height 73
click at [701, 272] on input "radio" at bounding box center [706, 267] width 10 height 10
radio input "true"
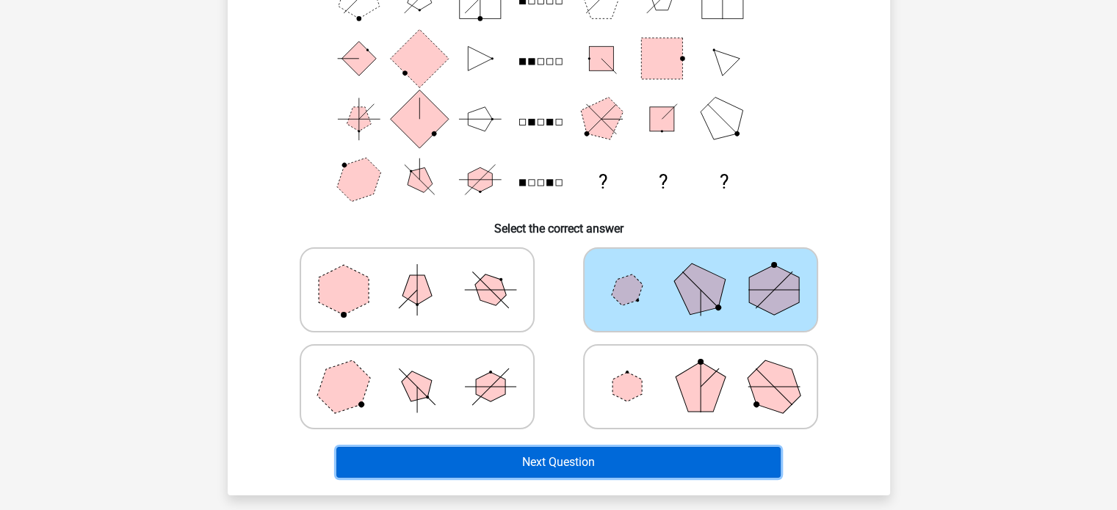
click at [664, 457] on button "Next Question" at bounding box center [558, 462] width 444 height 31
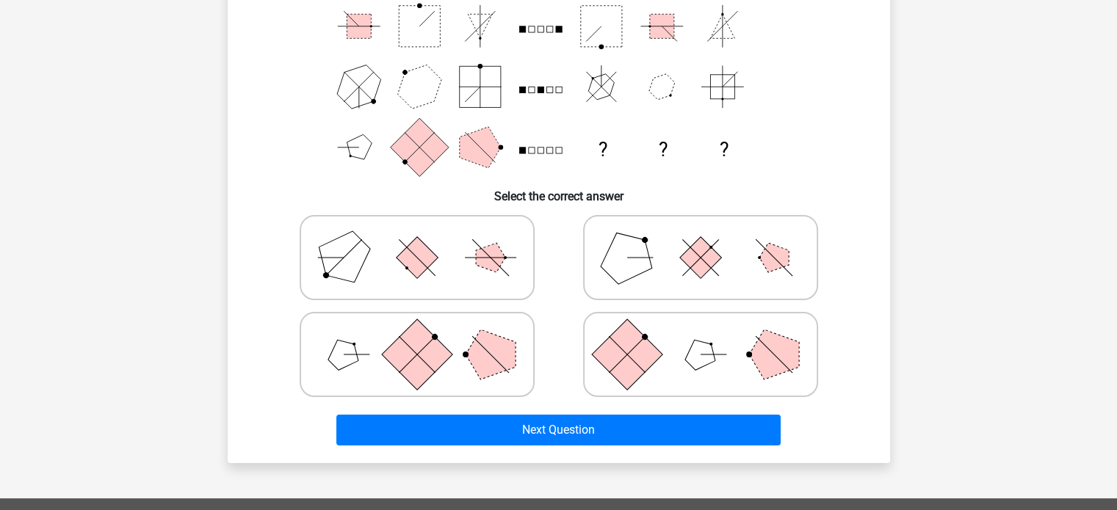
scroll to position [203, 0]
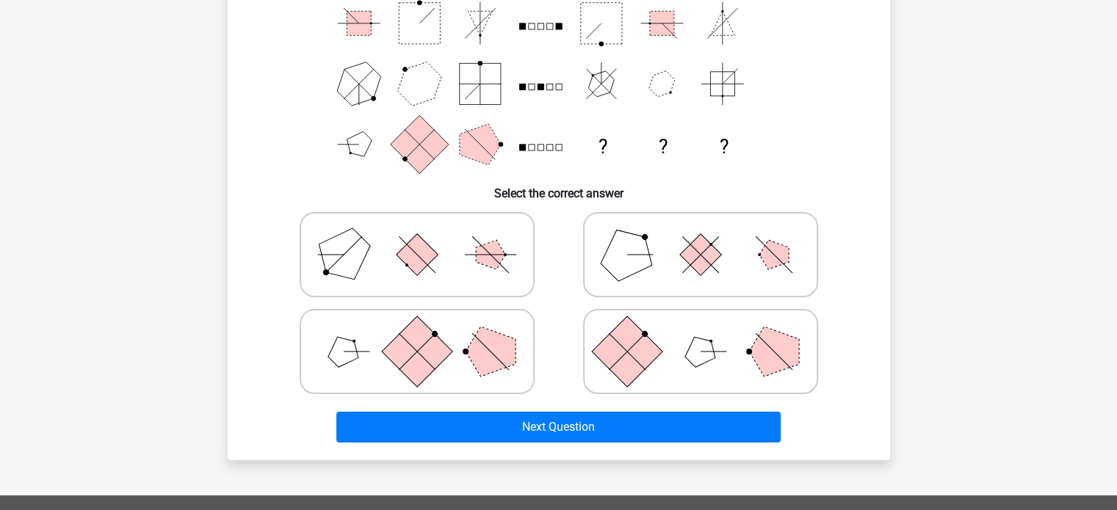
click at [442, 373] on icon at bounding box center [417, 351] width 220 height 73
click at [427, 333] on input "radio" at bounding box center [422, 329] width 10 height 10
radio input "true"
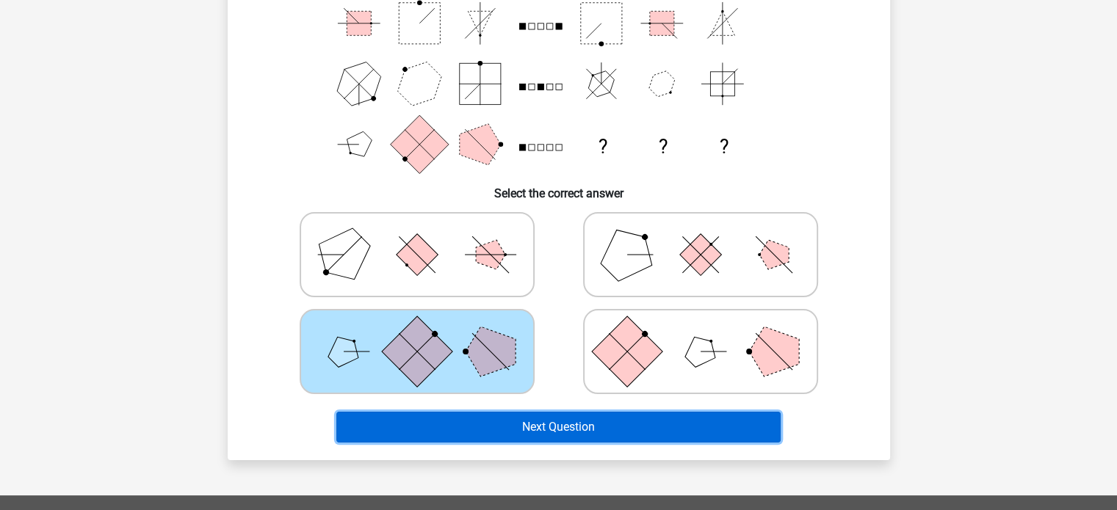
click at [515, 431] on button "Next Question" at bounding box center [558, 427] width 444 height 31
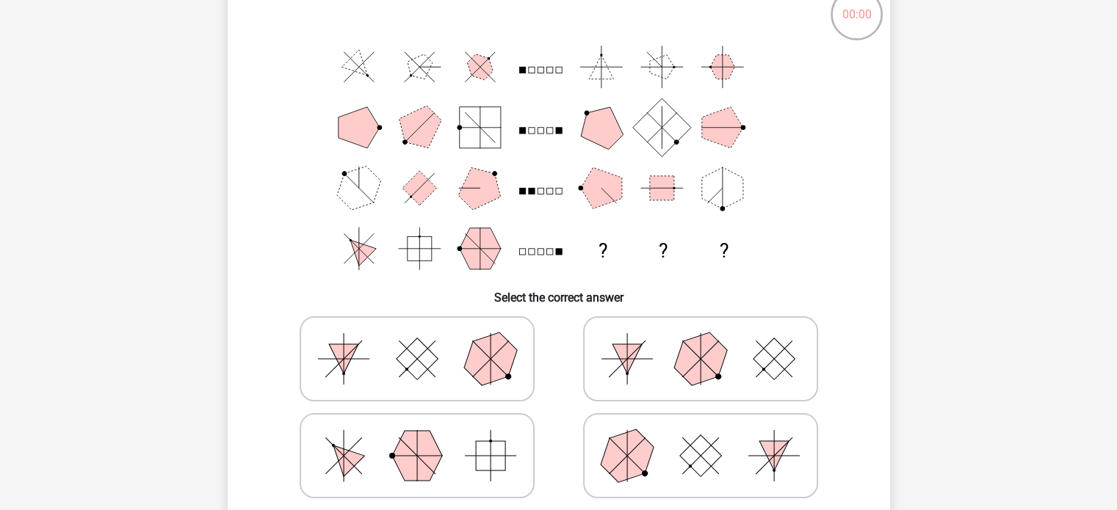
scroll to position [153, 0]
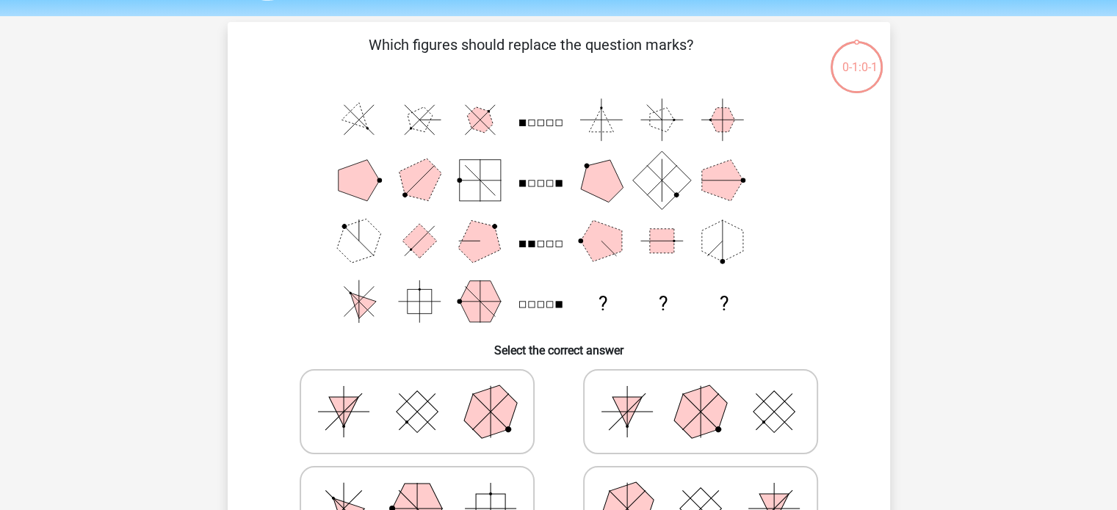
scroll to position [43, 0]
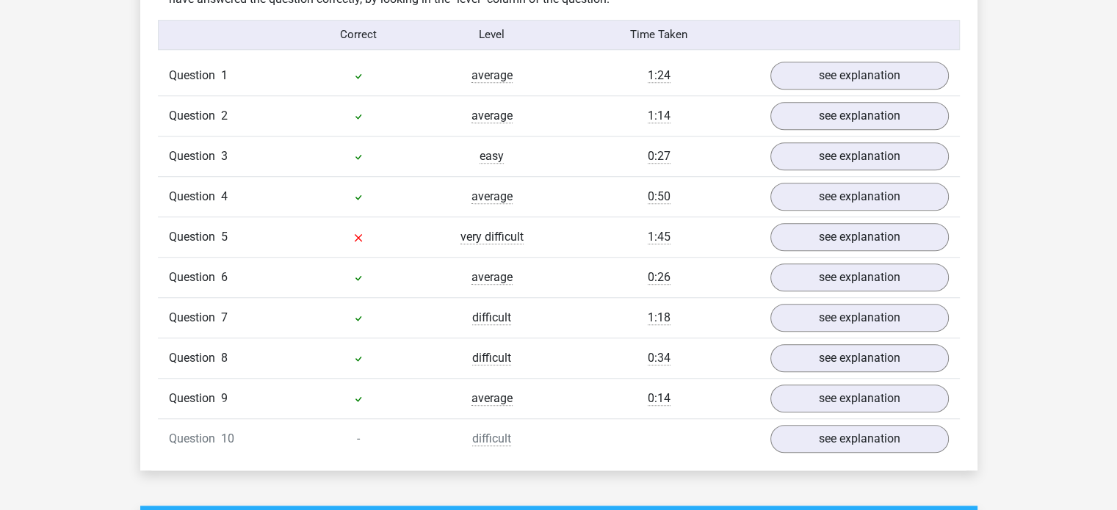
scroll to position [1181, 0]
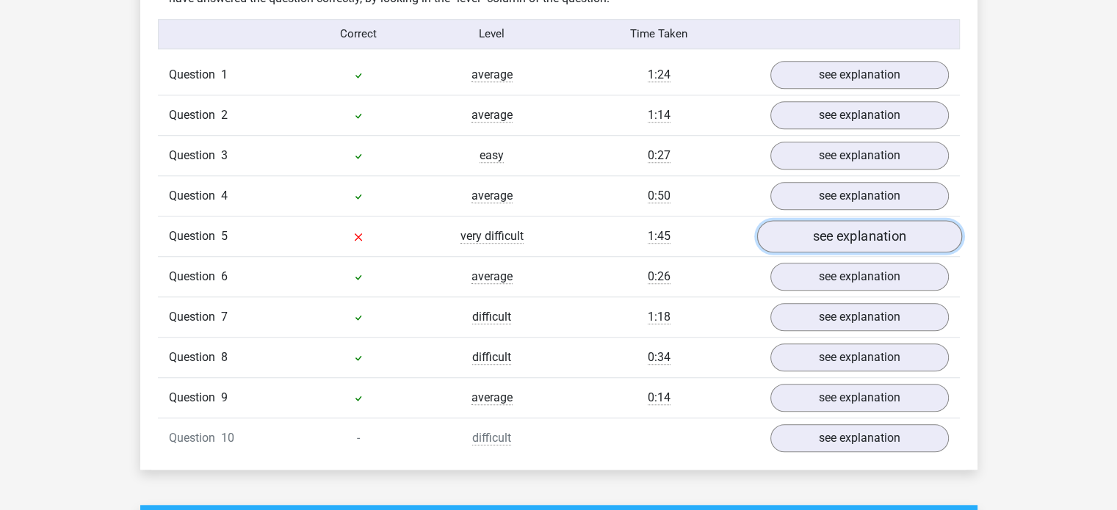
click at [846, 236] on link "see explanation" at bounding box center [858, 236] width 205 height 32
